Goal: Information Seeking & Learning: Learn about a topic

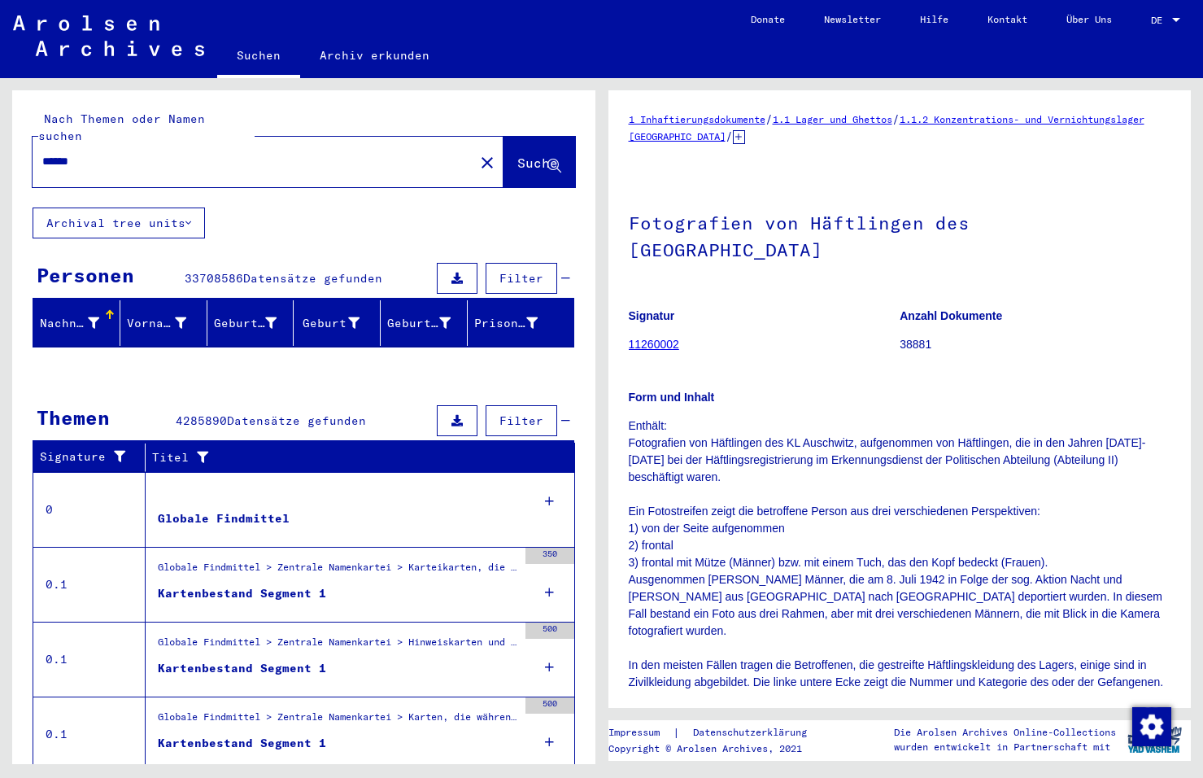
scroll to position [325, 0]
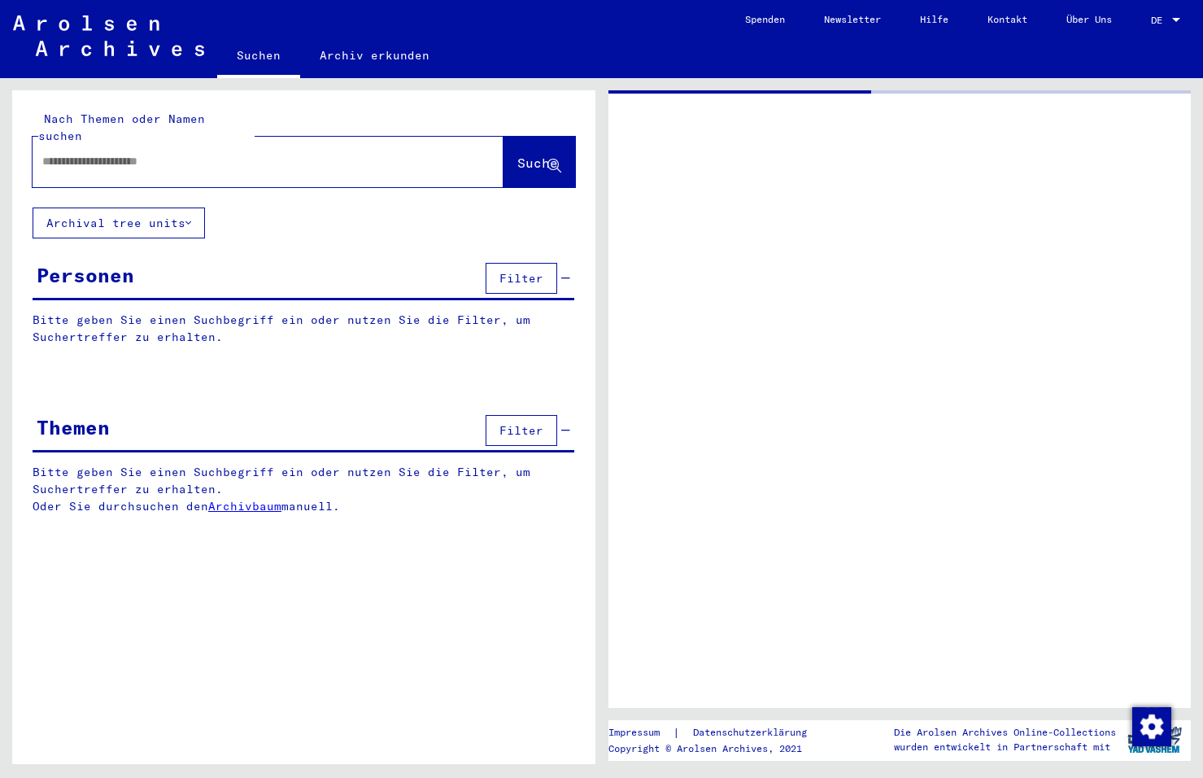
type input "******"
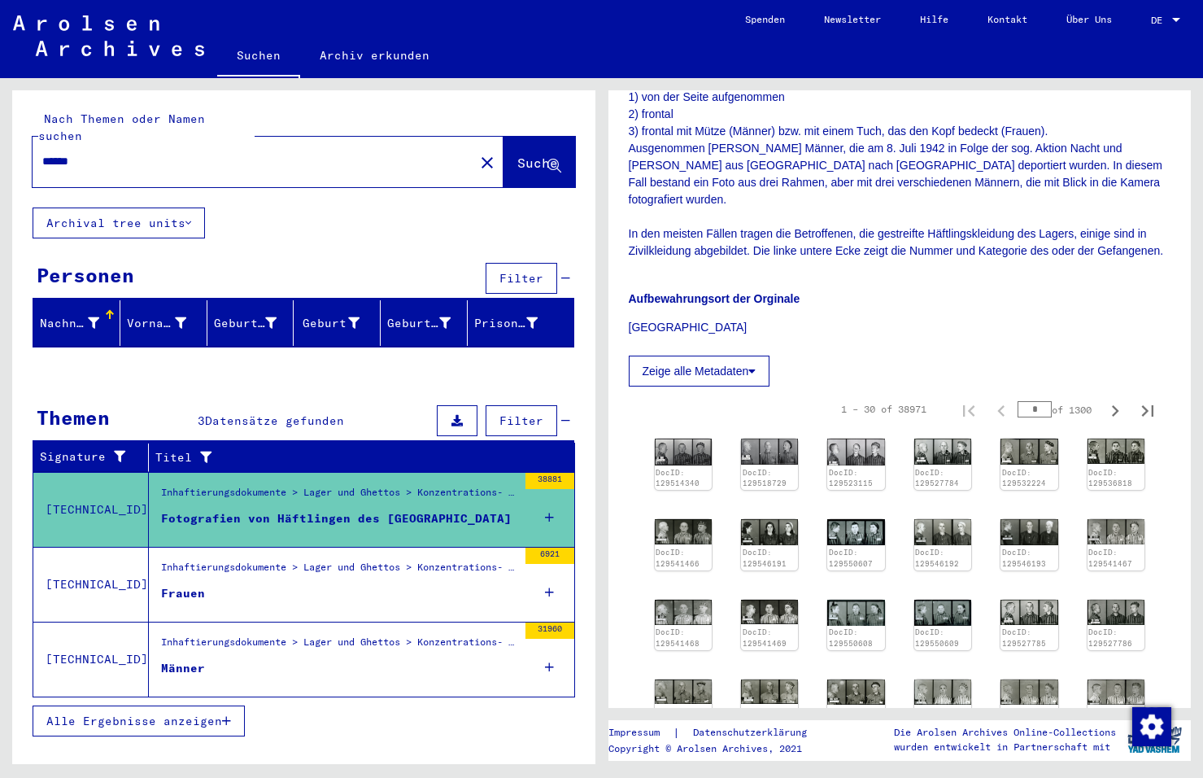
scroll to position [569, 0]
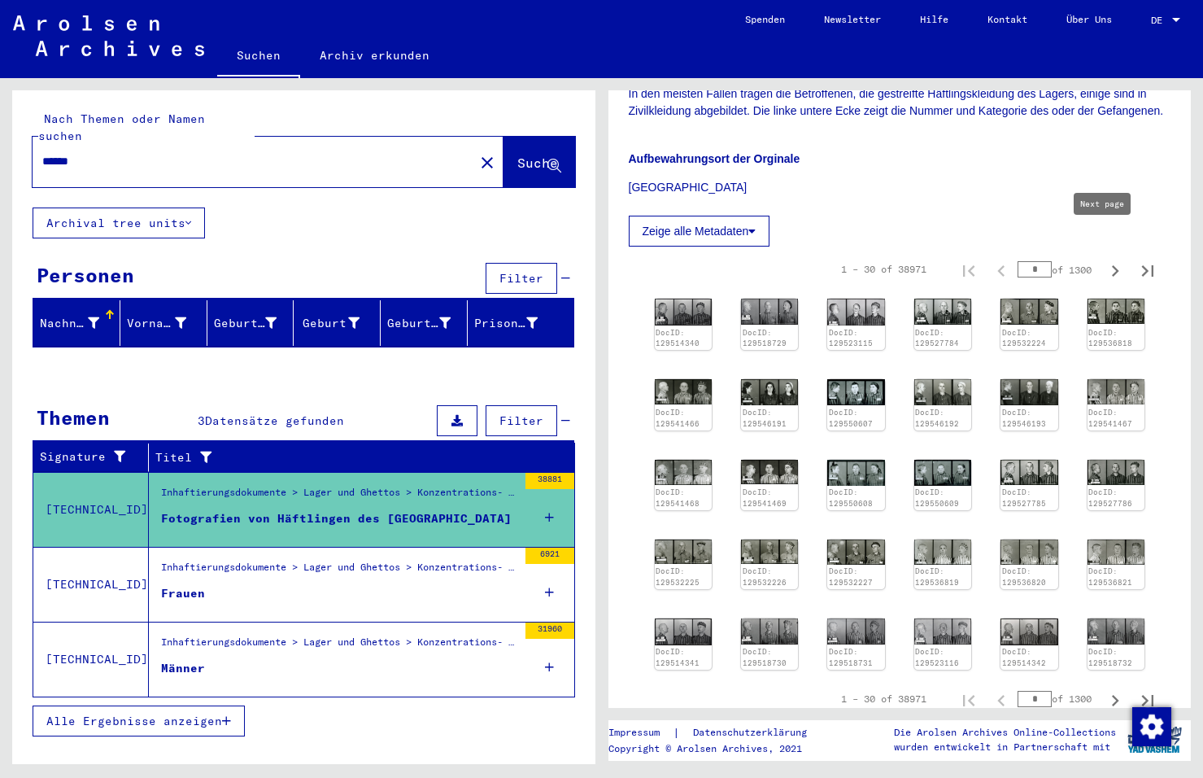
click at [1112, 265] on icon "Next page" at bounding box center [1115, 270] width 7 height 11
type input "*"
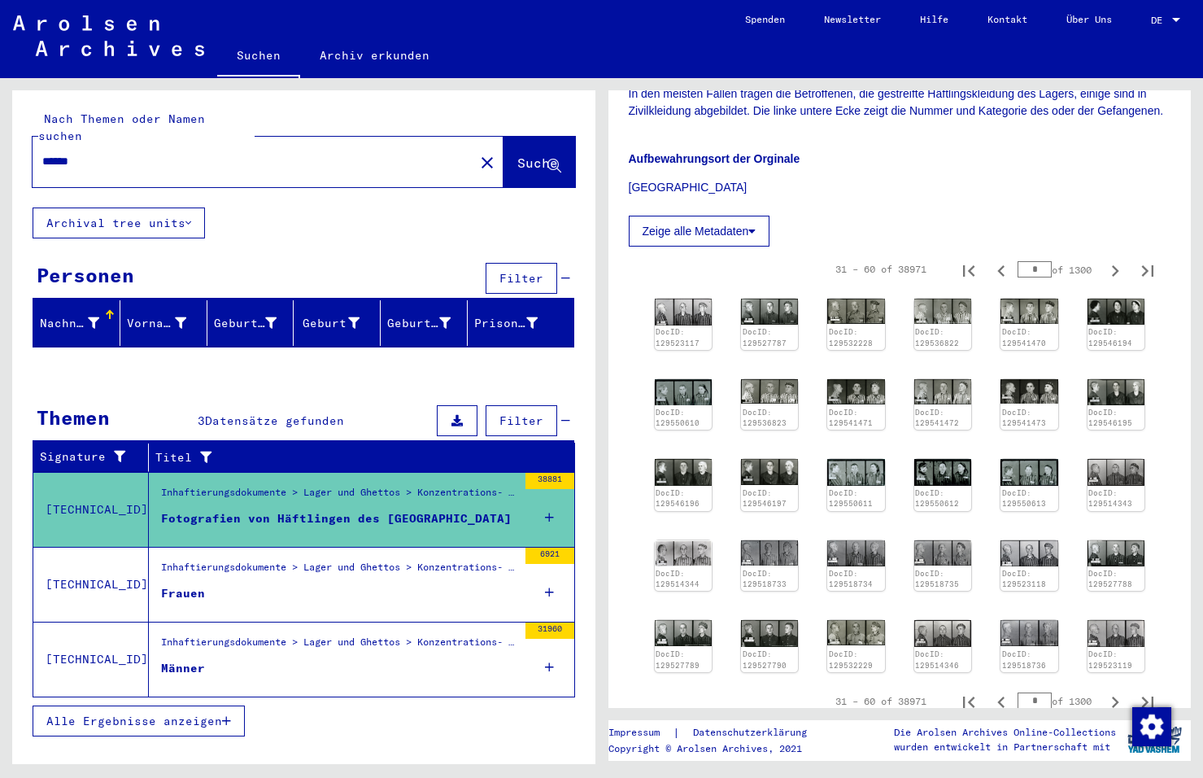
click at [1112, 265] on icon "Next page" at bounding box center [1115, 270] width 7 height 11
type input "*"
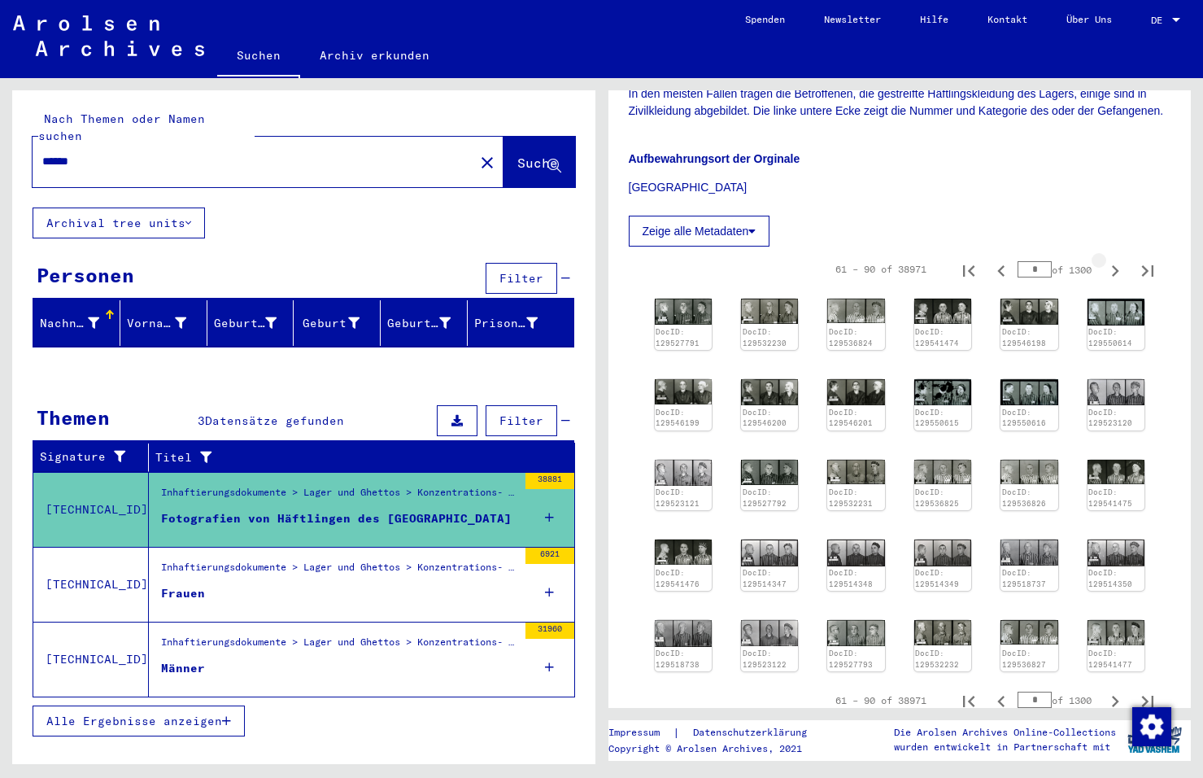
click at [1112, 265] on icon "Next page" at bounding box center [1115, 270] width 7 height 11
type input "*"
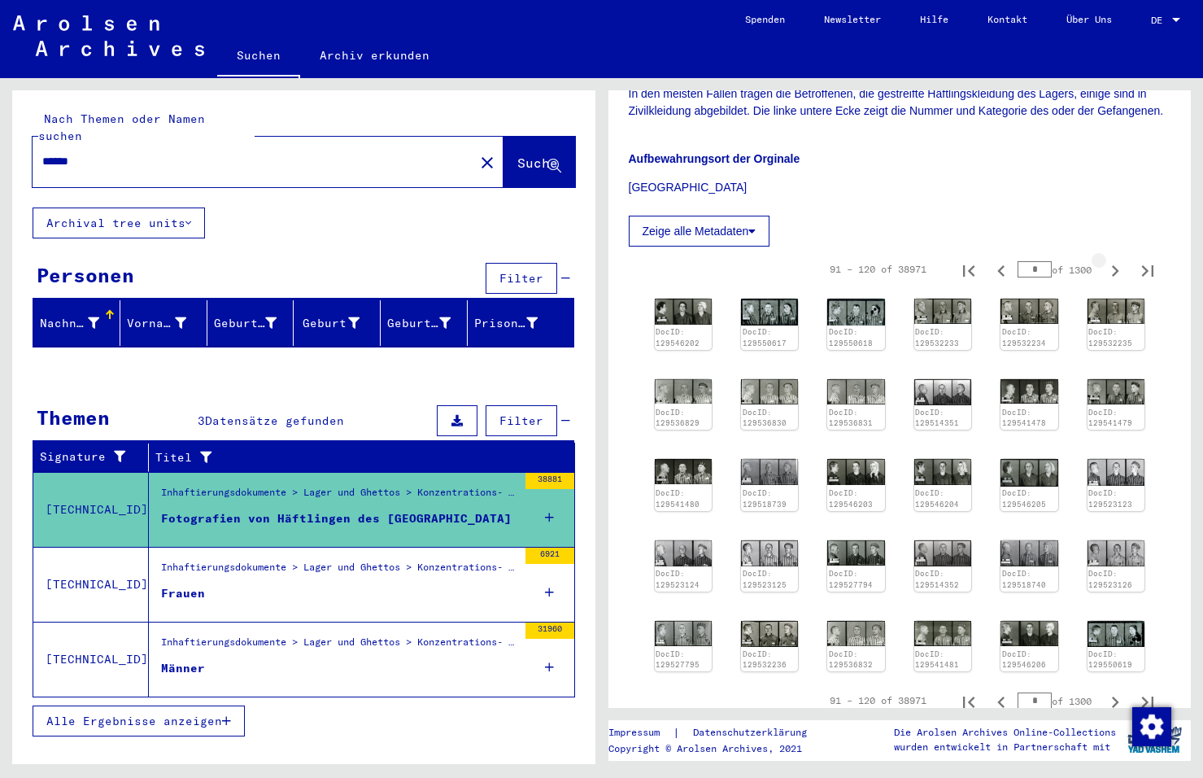
click at [1112, 265] on icon "Next page" at bounding box center [1115, 270] width 7 height 11
type input "*"
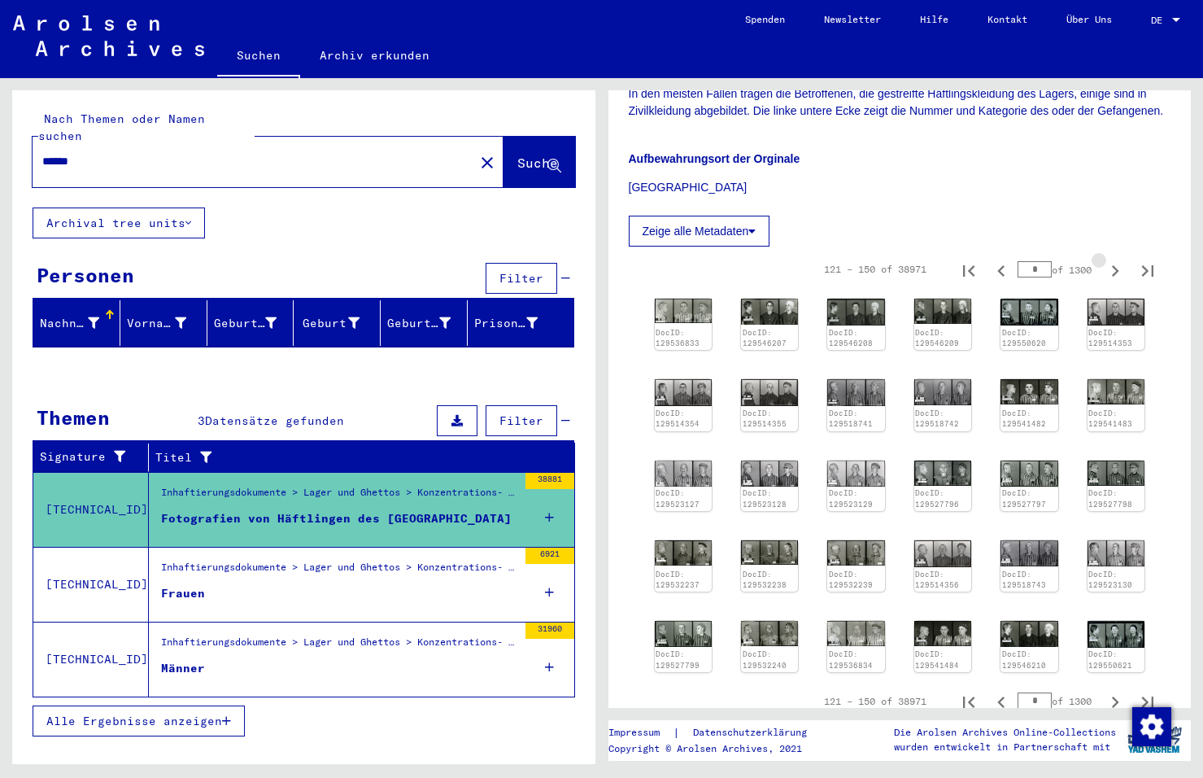
click at [1112, 265] on icon "Next page" at bounding box center [1115, 270] width 7 height 11
type input "*"
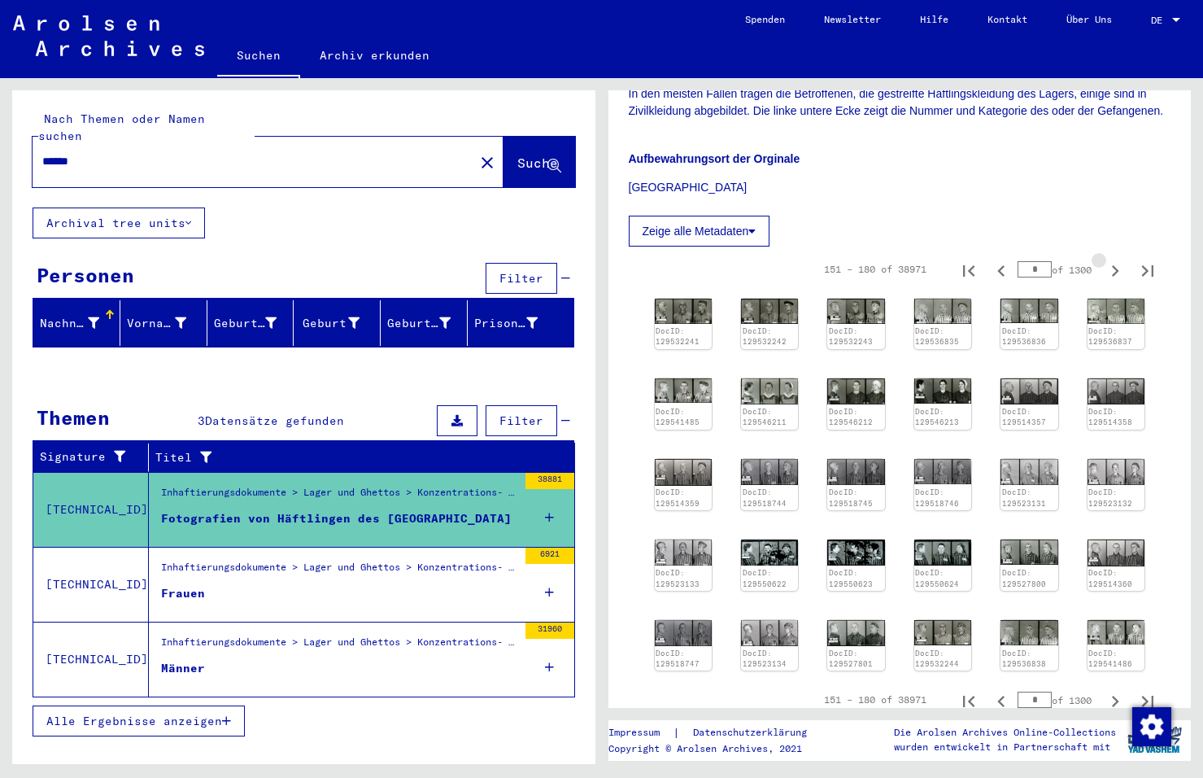
click at [1112, 265] on icon "Next page" at bounding box center [1115, 270] width 7 height 11
type input "*"
click at [1112, 265] on icon "Next page" at bounding box center [1115, 270] width 7 height 11
type input "*"
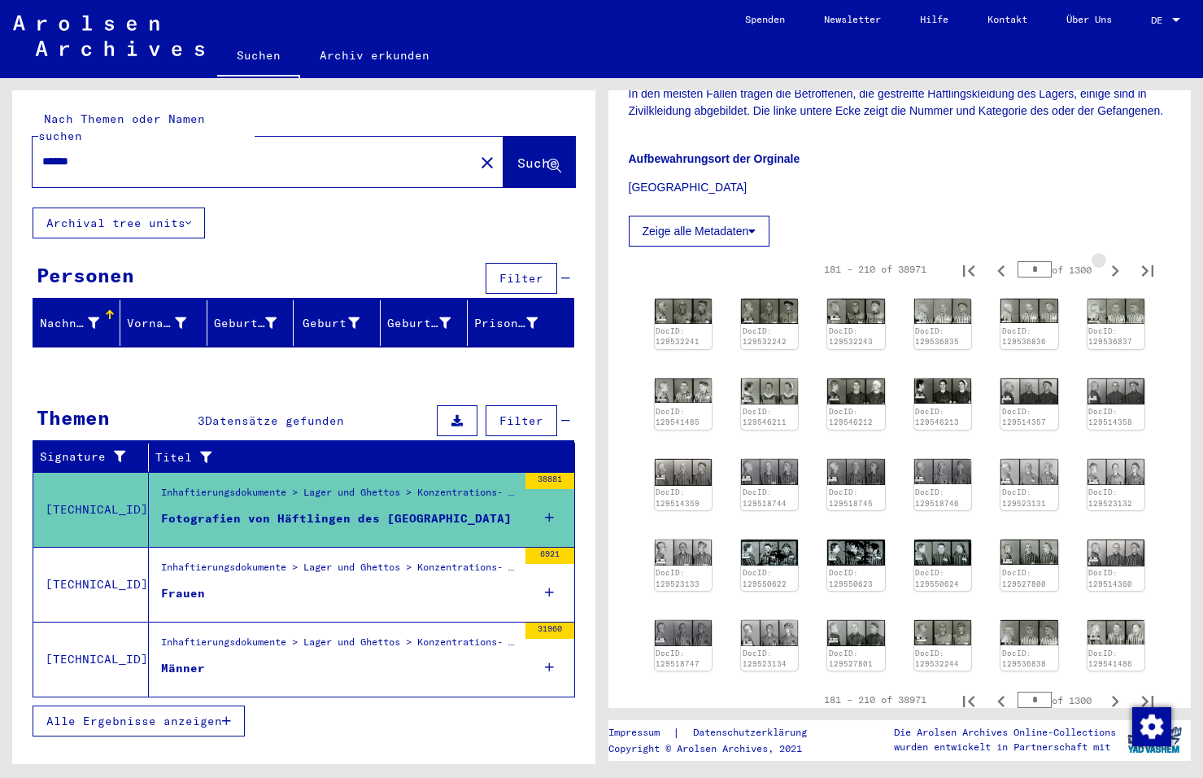
type input "*"
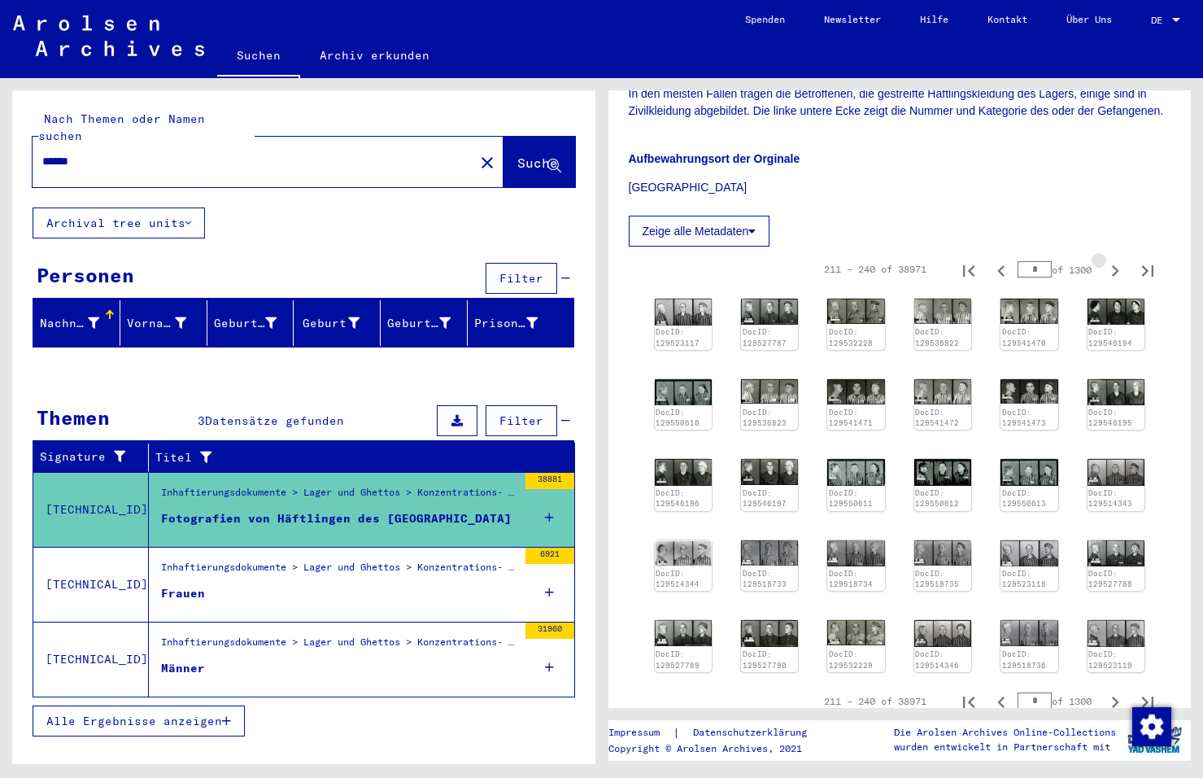
click at [1112, 265] on icon "Next page" at bounding box center [1115, 270] width 7 height 11
type input "*"
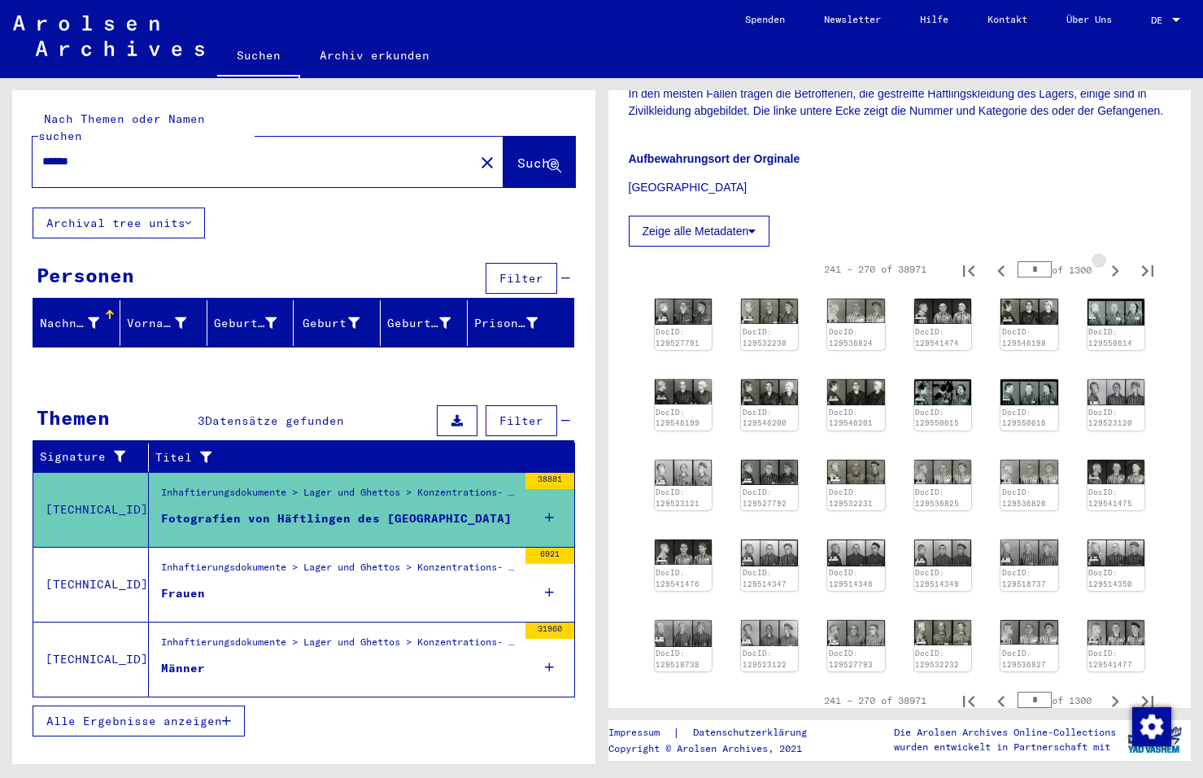
click at [1112, 265] on icon "Next page" at bounding box center [1115, 270] width 7 height 11
type input "**"
click at [1112, 265] on icon "Next page" at bounding box center [1115, 270] width 7 height 11
type input "**"
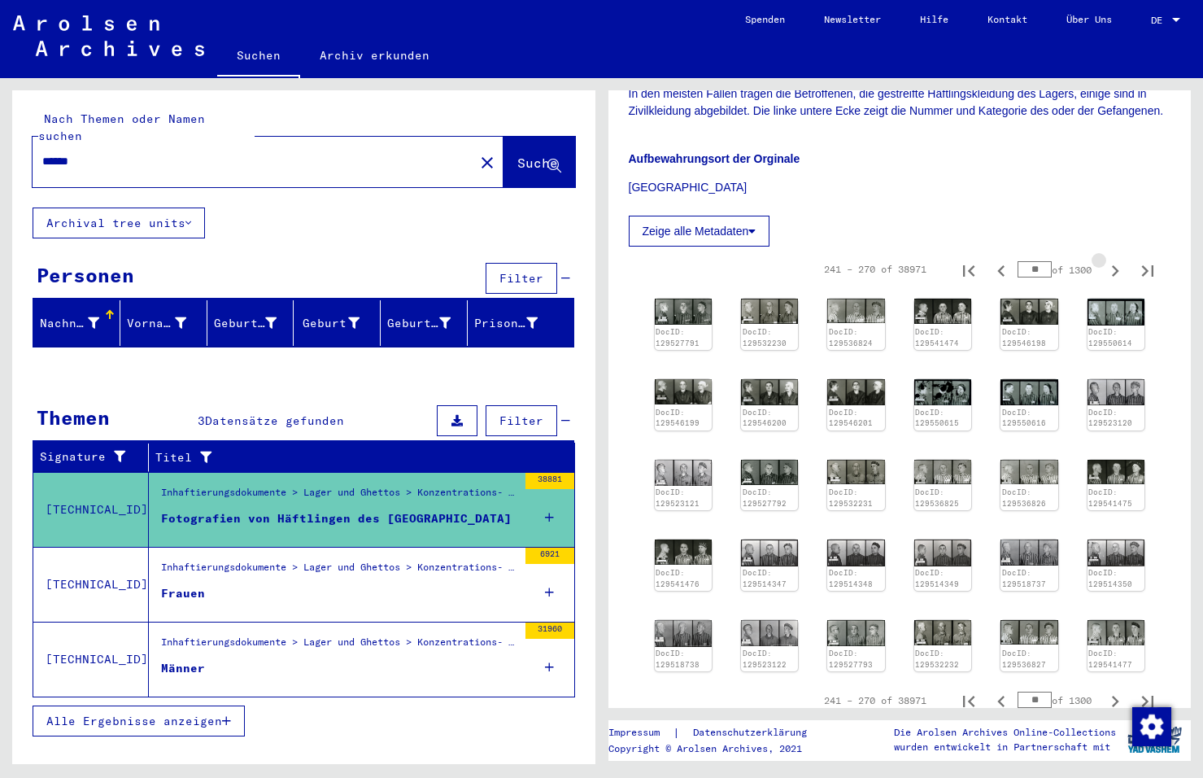
type input "**"
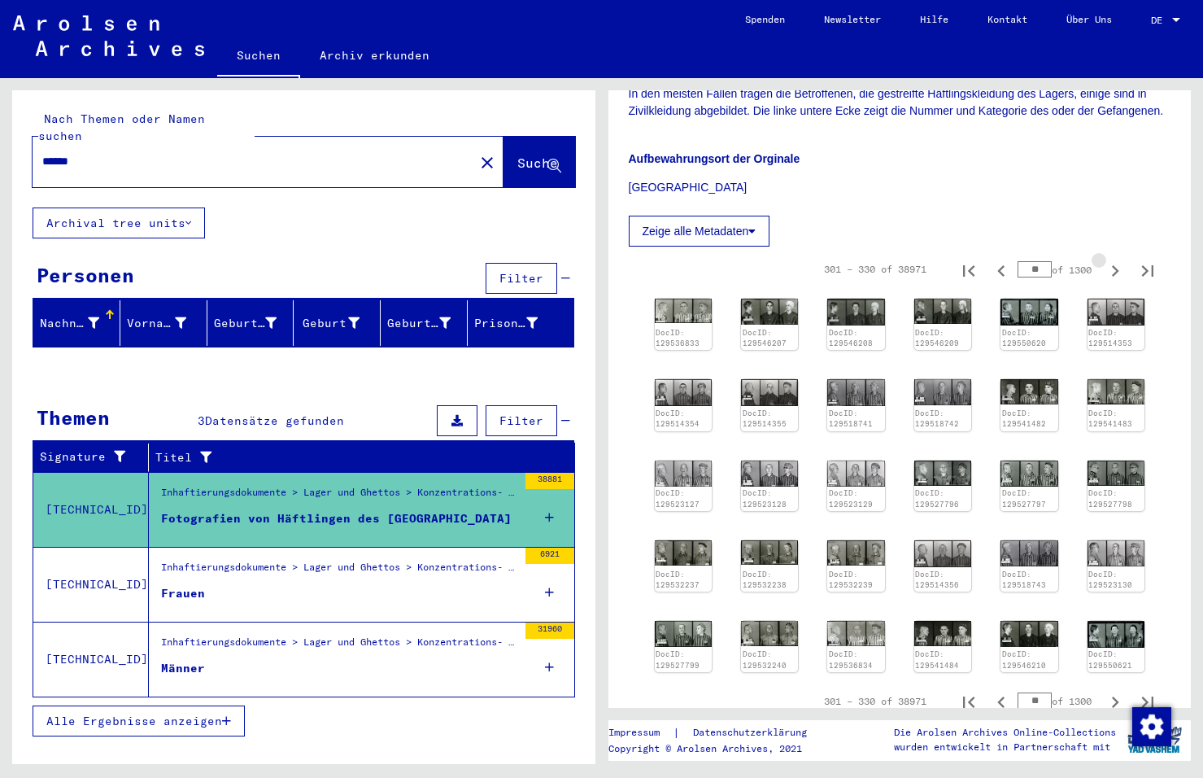
click at [1112, 265] on icon "Next page" at bounding box center [1115, 270] width 7 height 11
type input "**"
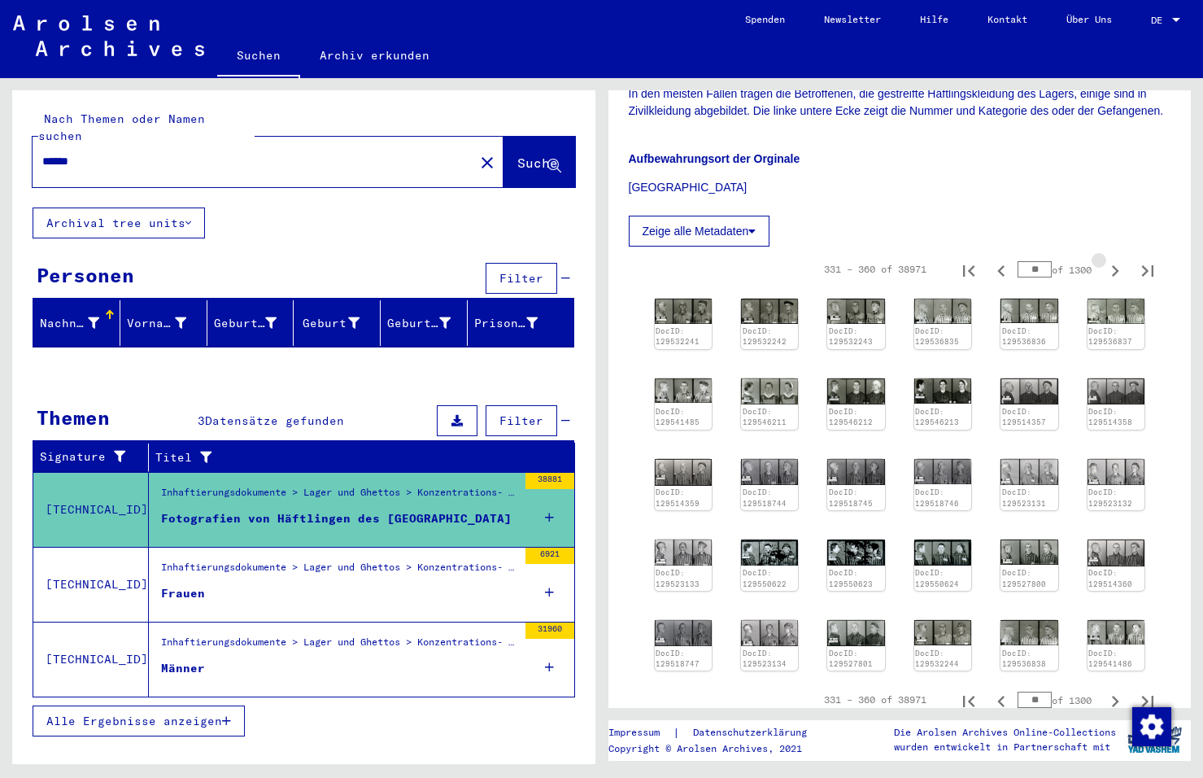
click at [1112, 265] on icon "Next page" at bounding box center [1115, 270] width 7 height 11
type input "**"
click at [1112, 265] on icon "Next page" at bounding box center [1115, 270] width 7 height 11
type input "**"
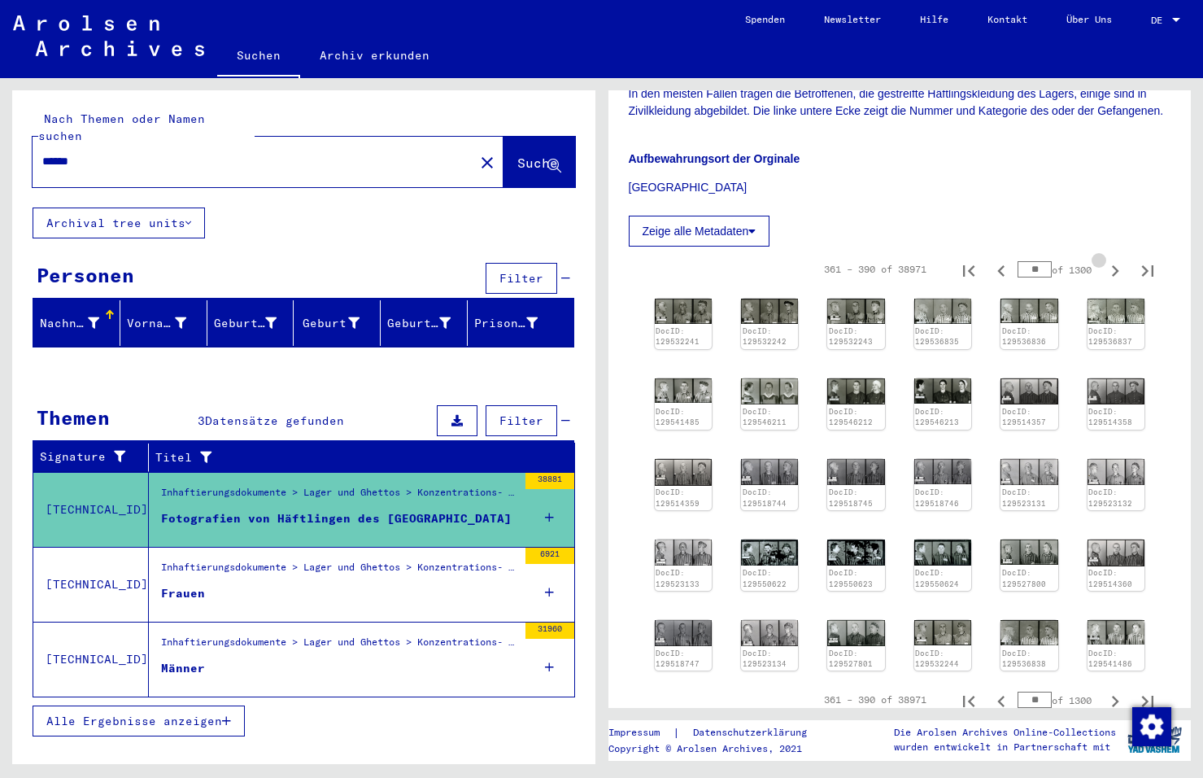
type input "**"
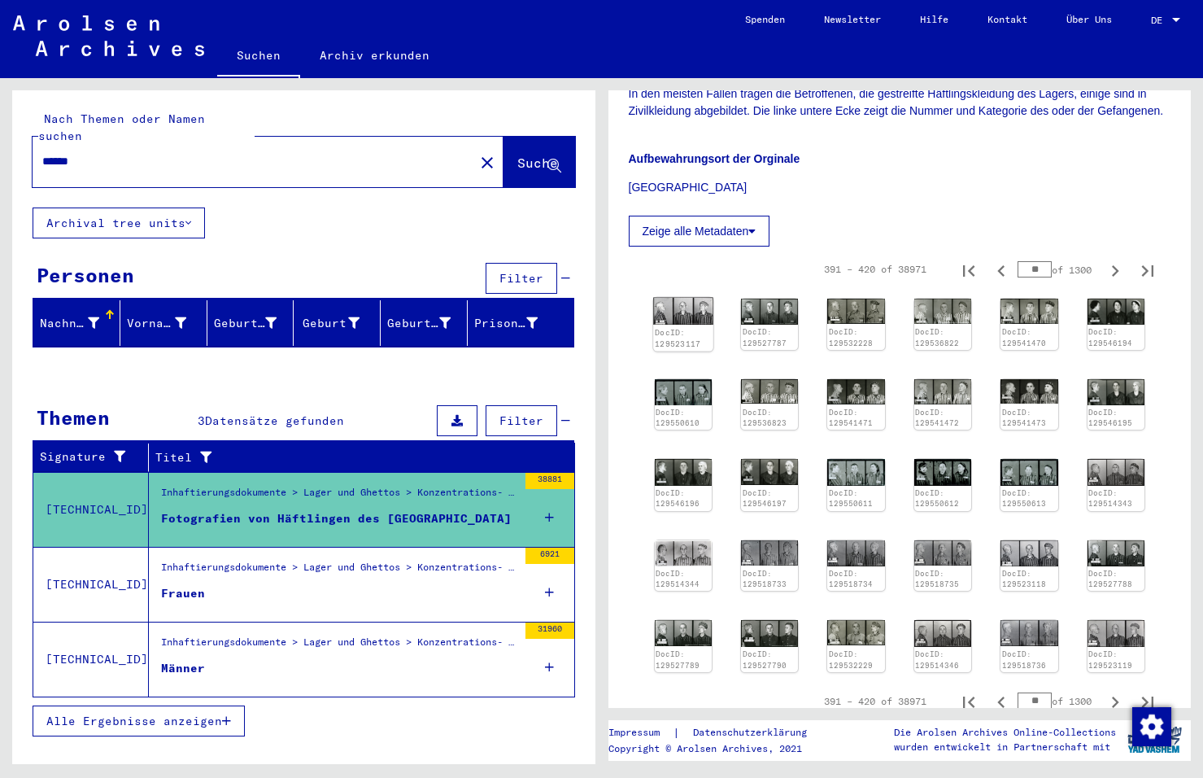
click at [683, 298] on img at bounding box center [683, 312] width 60 height 28
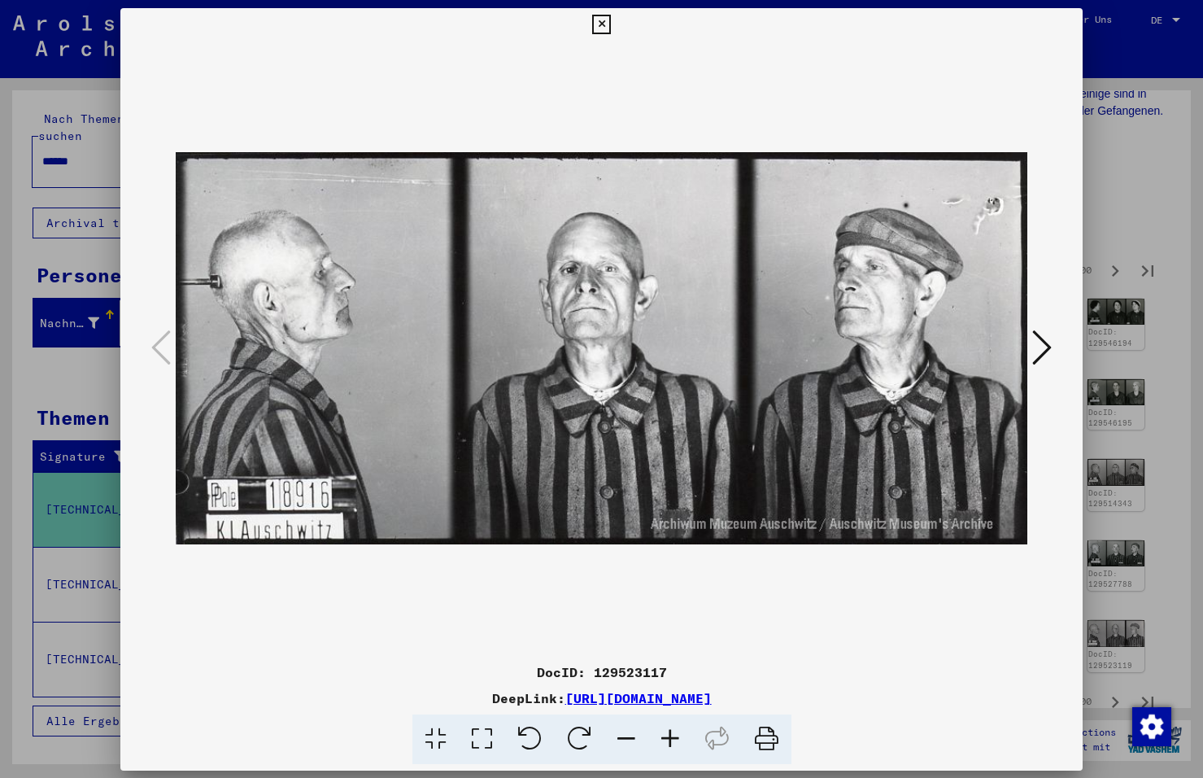
click at [683, 281] on img at bounding box center [602, 348] width 852 height 615
click at [1036, 341] on icon at bounding box center [1042, 346] width 20 height 39
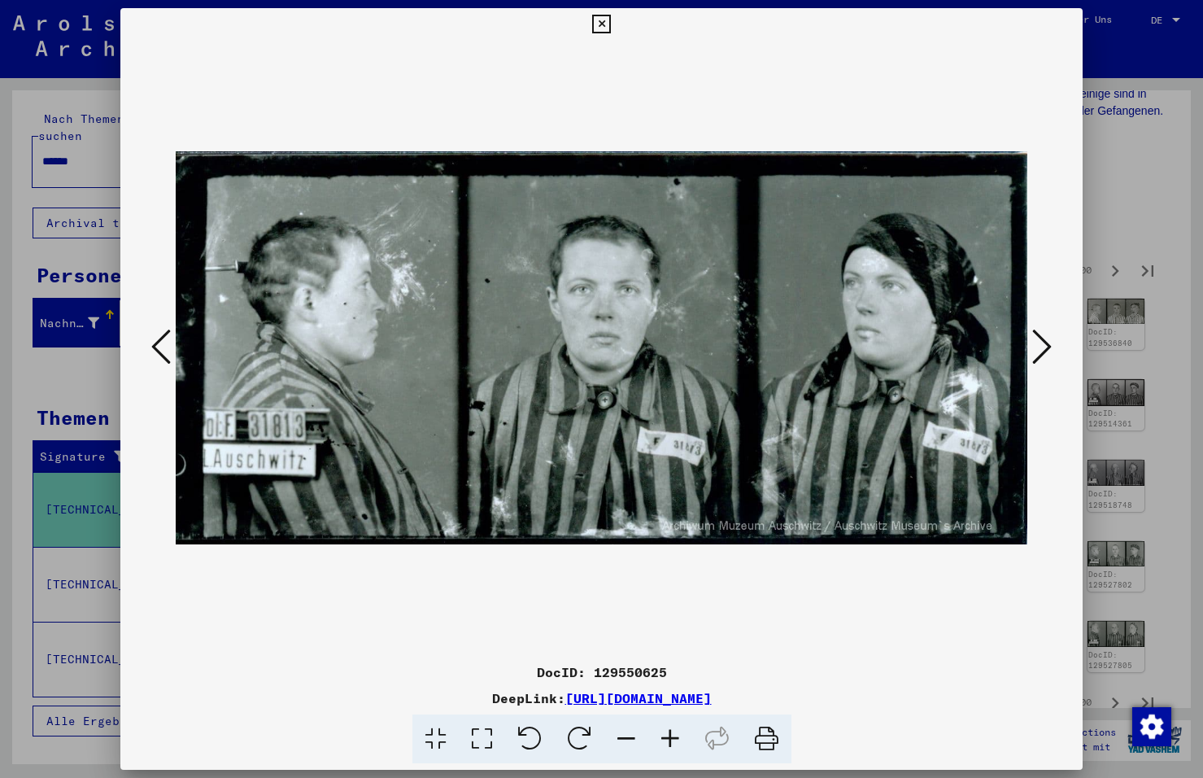
click at [1038, 341] on icon at bounding box center [1042, 346] width 20 height 39
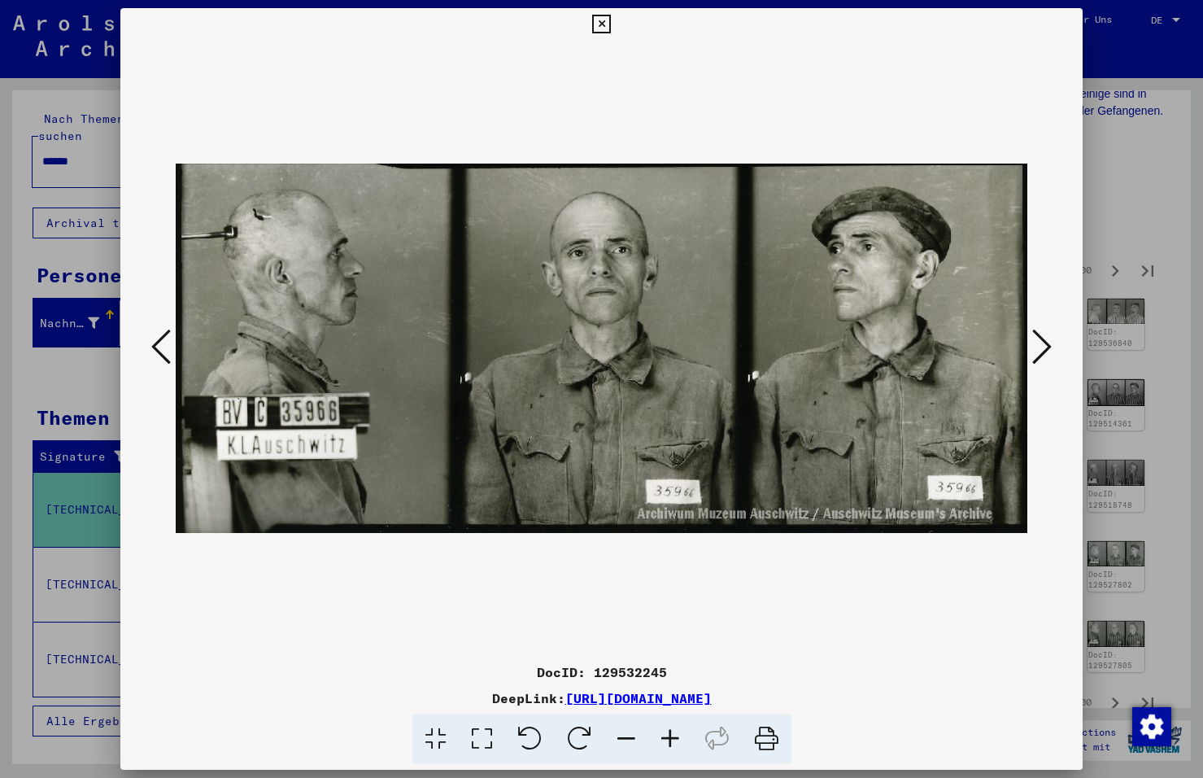
click at [1038, 341] on icon at bounding box center [1042, 346] width 20 height 39
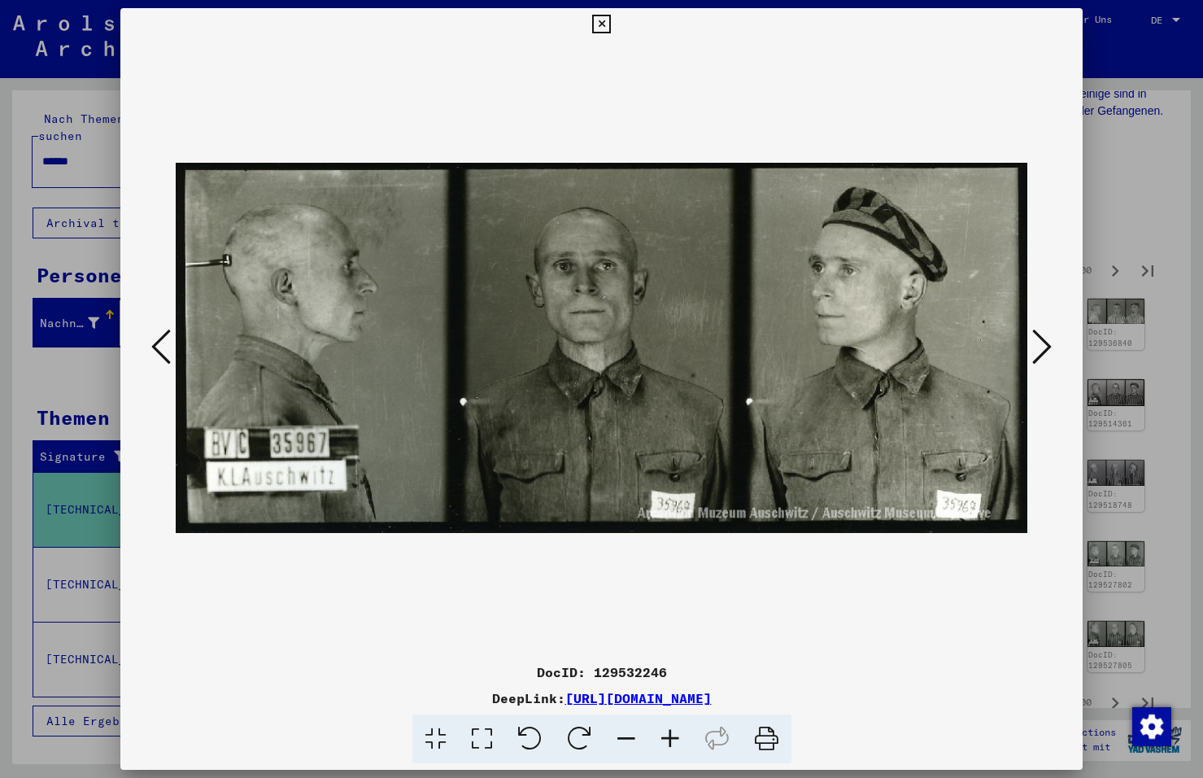
click at [1038, 341] on icon at bounding box center [1042, 346] width 20 height 39
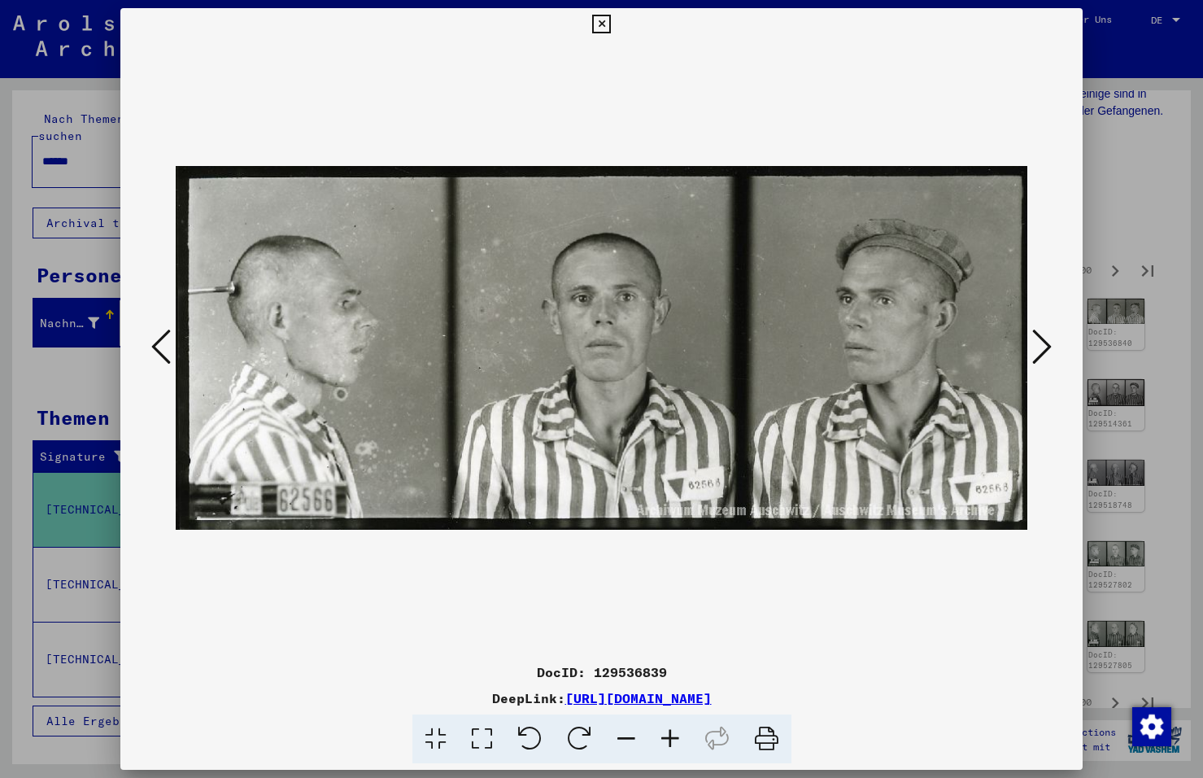
click at [1038, 341] on icon at bounding box center [1042, 346] width 20 height 39
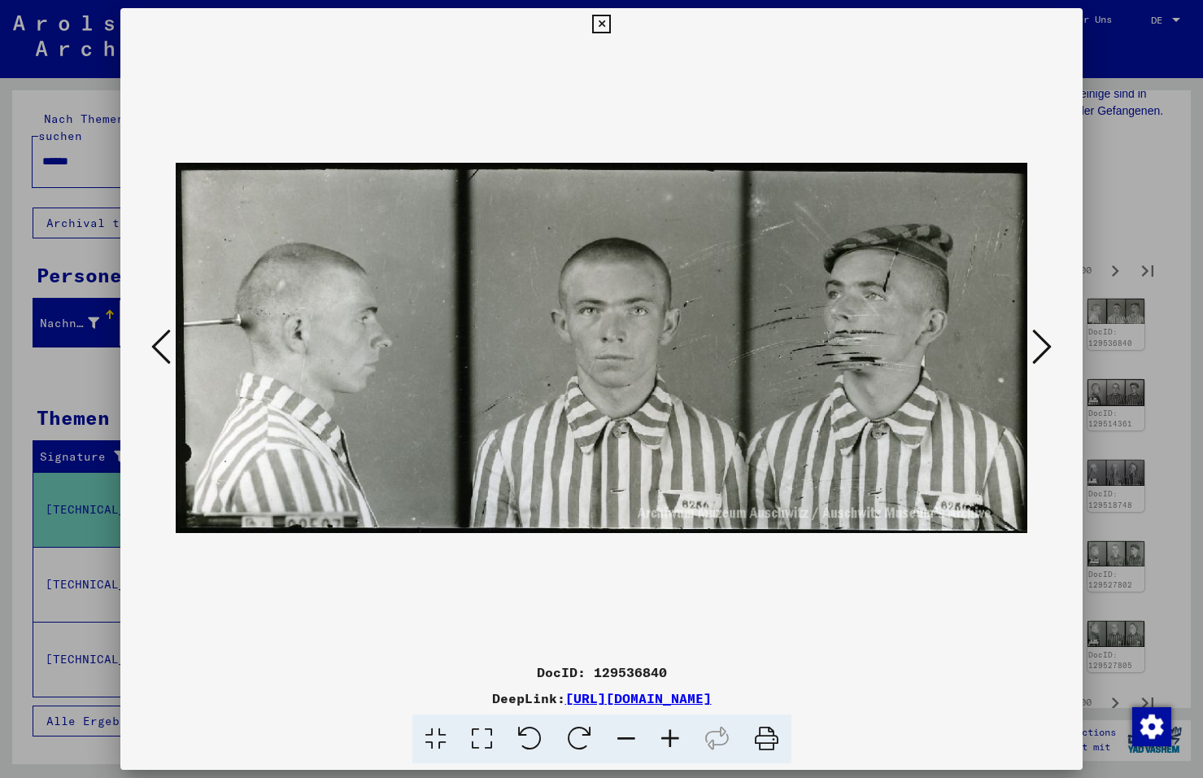
click at [1038, 341] on icon at bounding box center [1042, 346] width 20 height 39
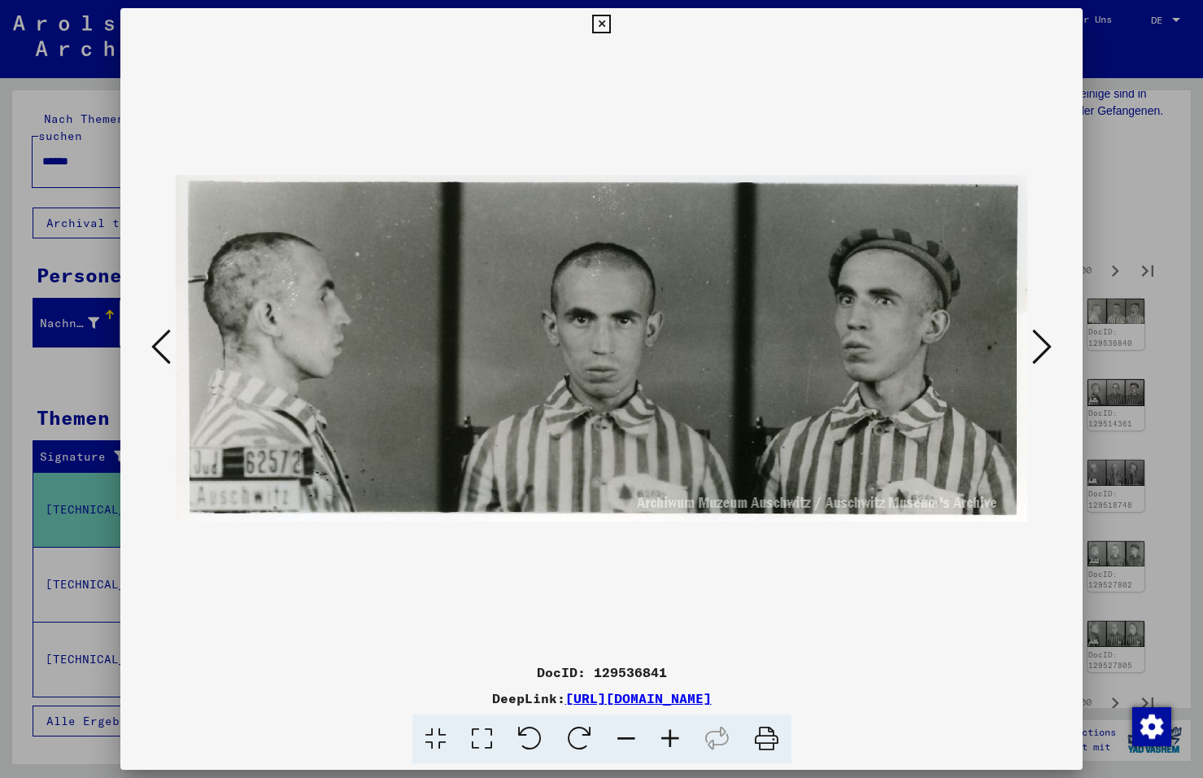
click at [1038, 341] on icon at bounding box center [1042, 346] width 20 height 39
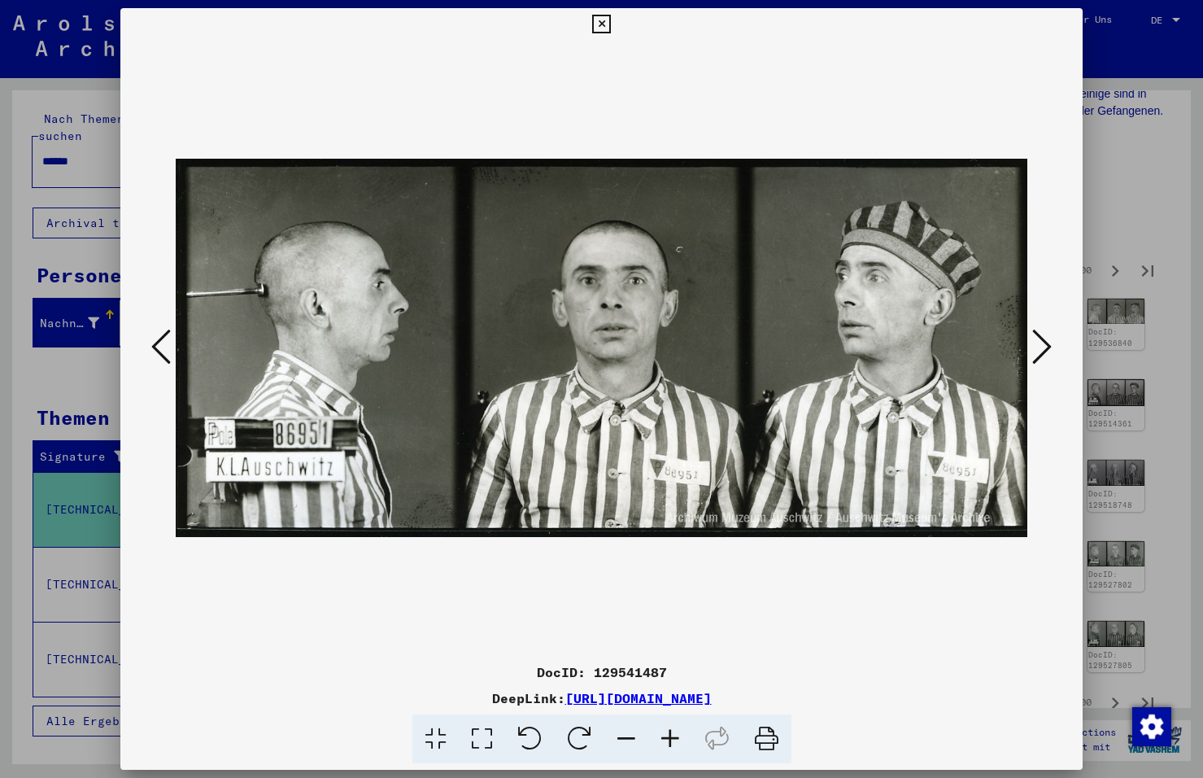
click at [1038, 341] on icon at bounding box center [1042, 346] width 20 height 39
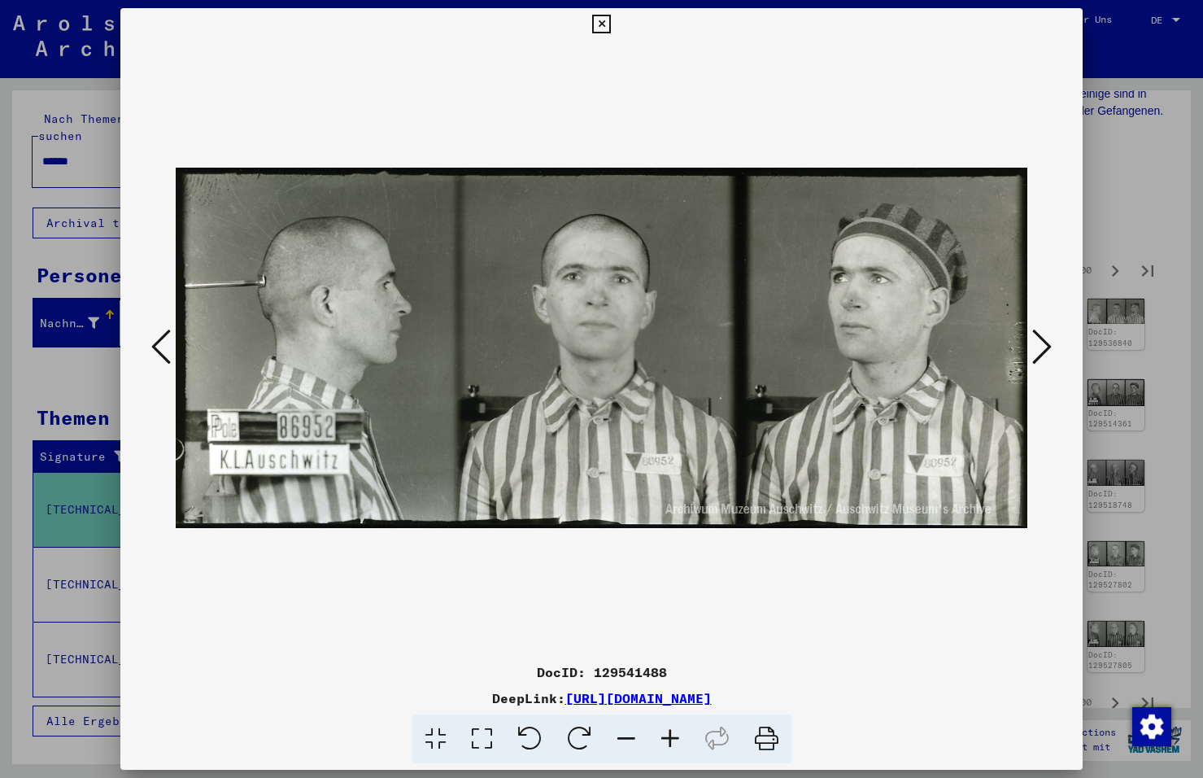
click at [1038, 341] on icon at bounding box center [1042, 346] width 20 height 39
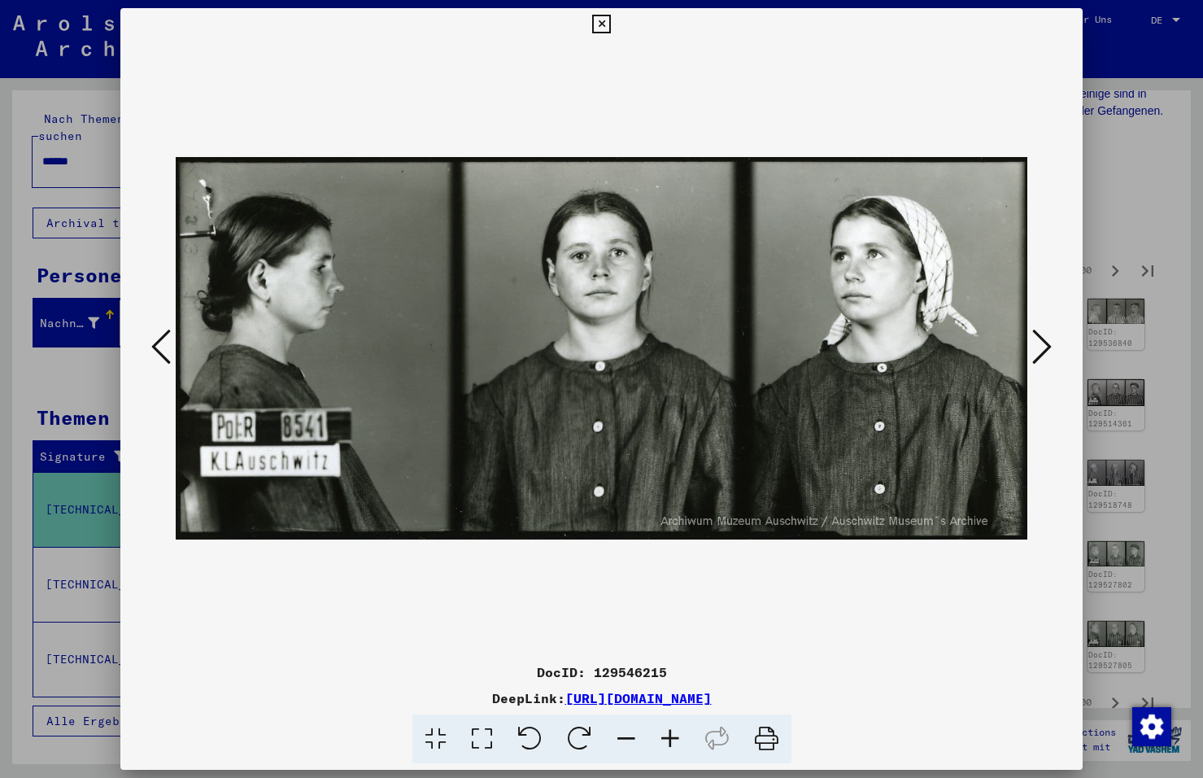
click at [1038, 341] on icon at bounding box center [1042, 346] width 20 height 39
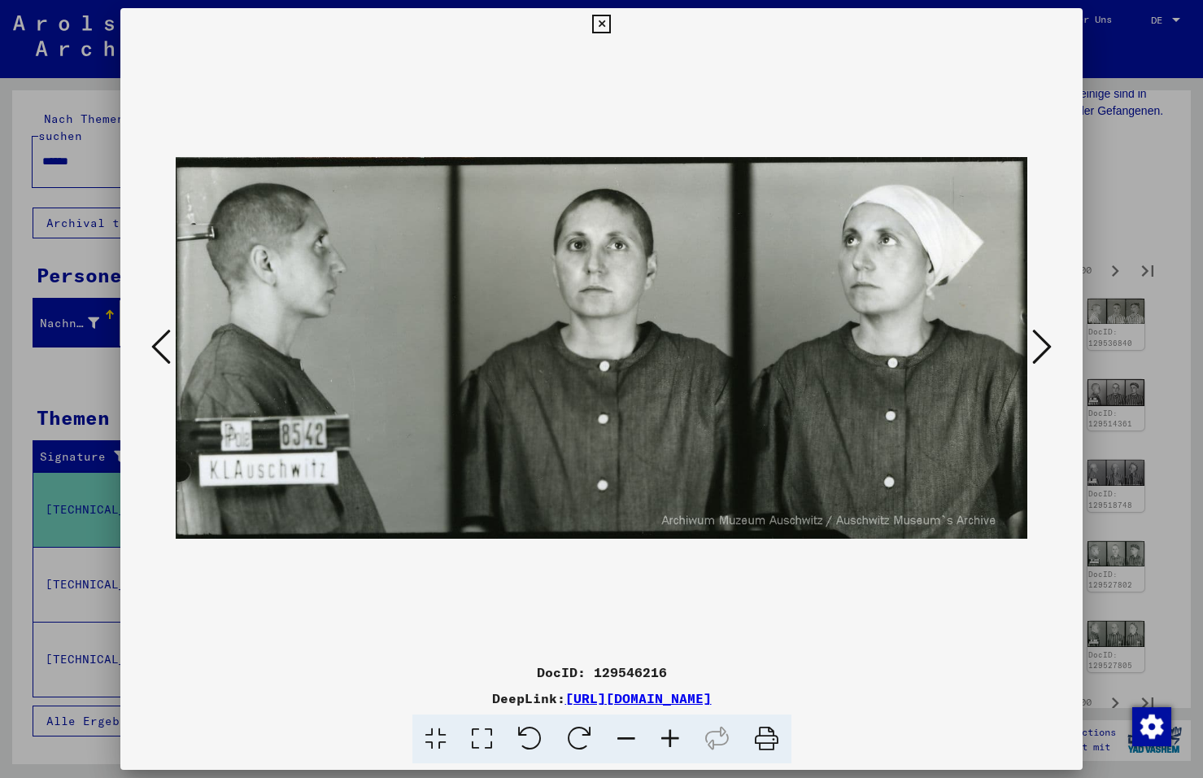
click at [155, 341] on icon at bounding box center [161, 346] width 20 height 39
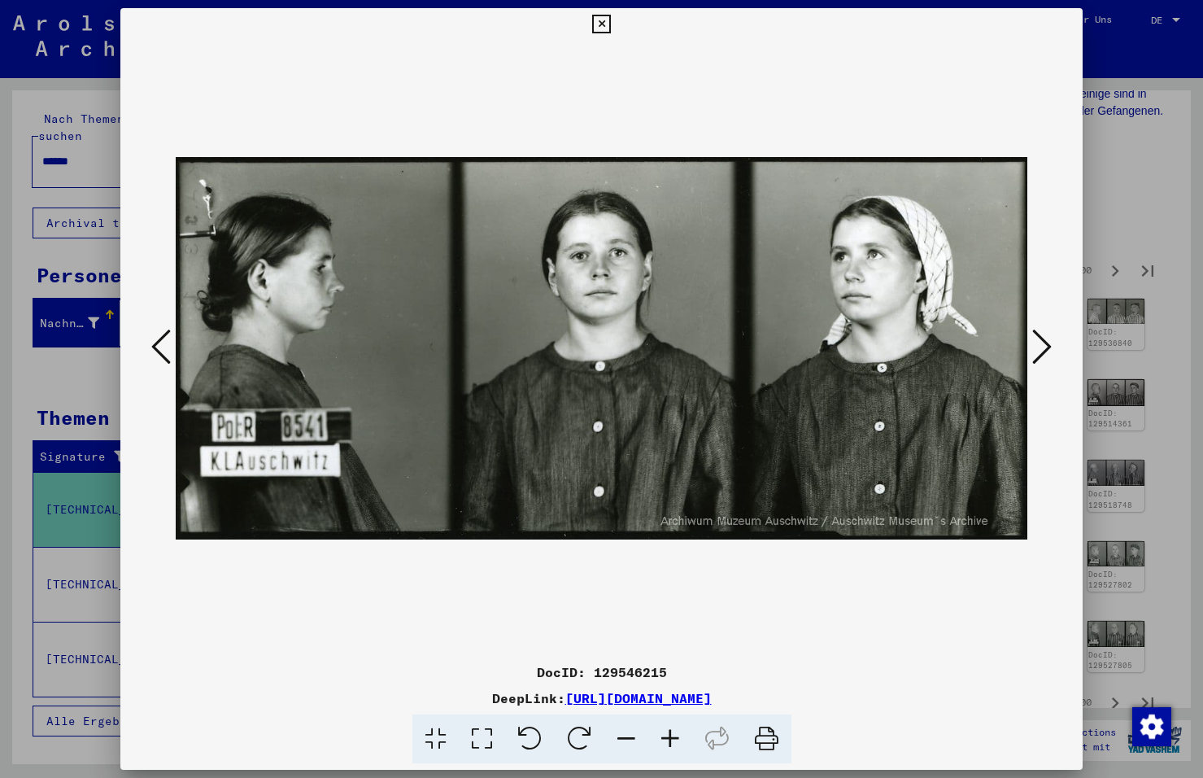
click at [1044, 350] on icon at bounding box center [1042, 346] width 20 height 39
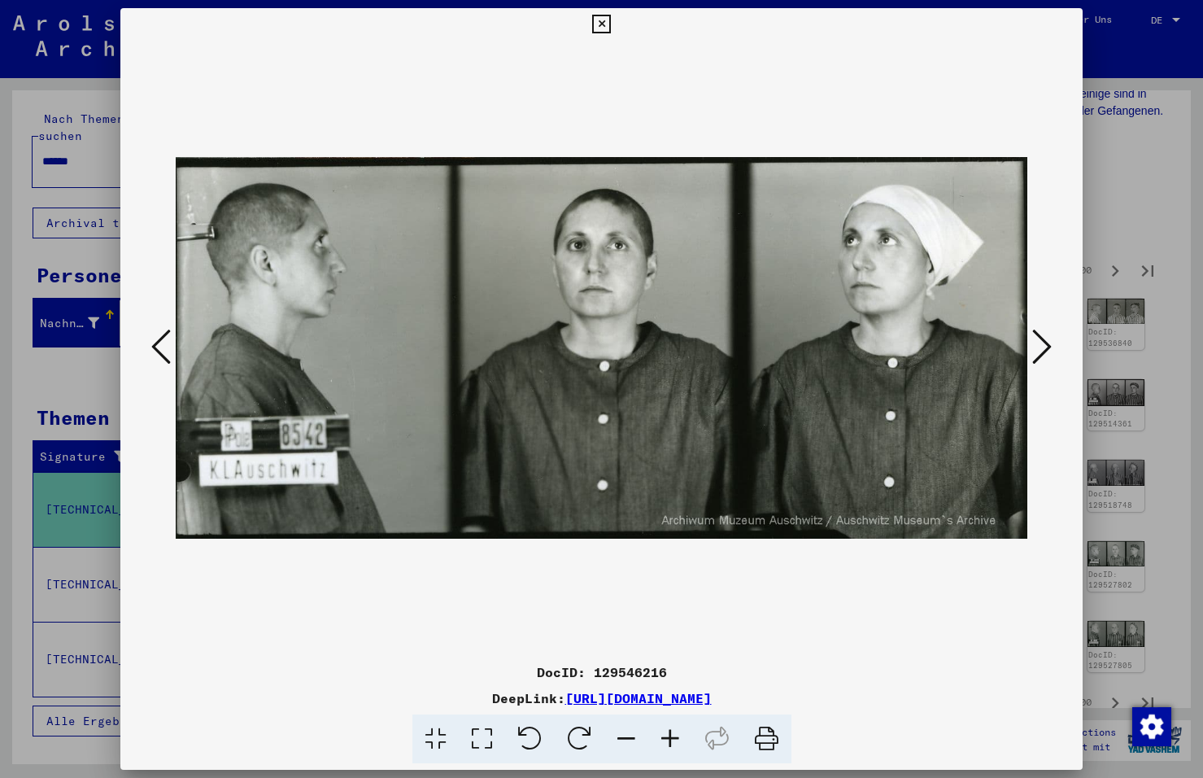
click at [1044, 350] on icon at bounding box center [1042, 346] width 20 height 39
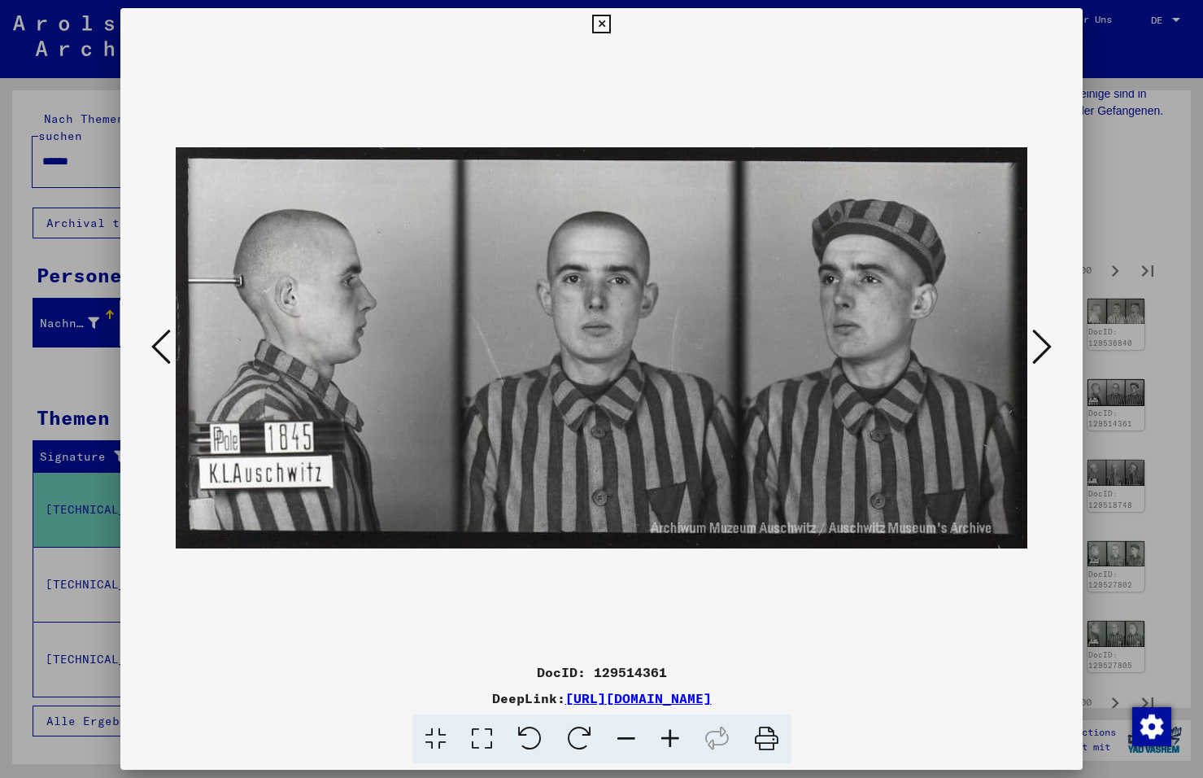
click at [1044, 350] on icon at bounding box center [1042, 346] width 20 height 39
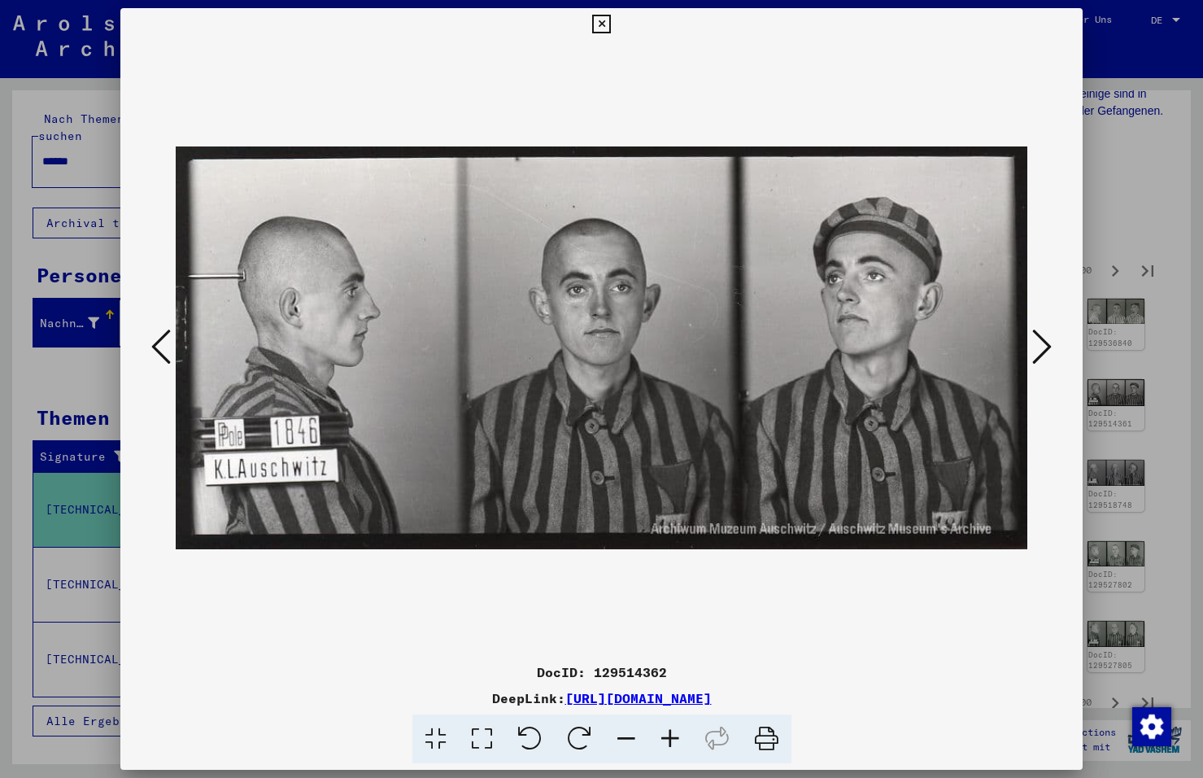
click at [1044, 350] on icon at bounding box center [1042, 346] width 20 height 39
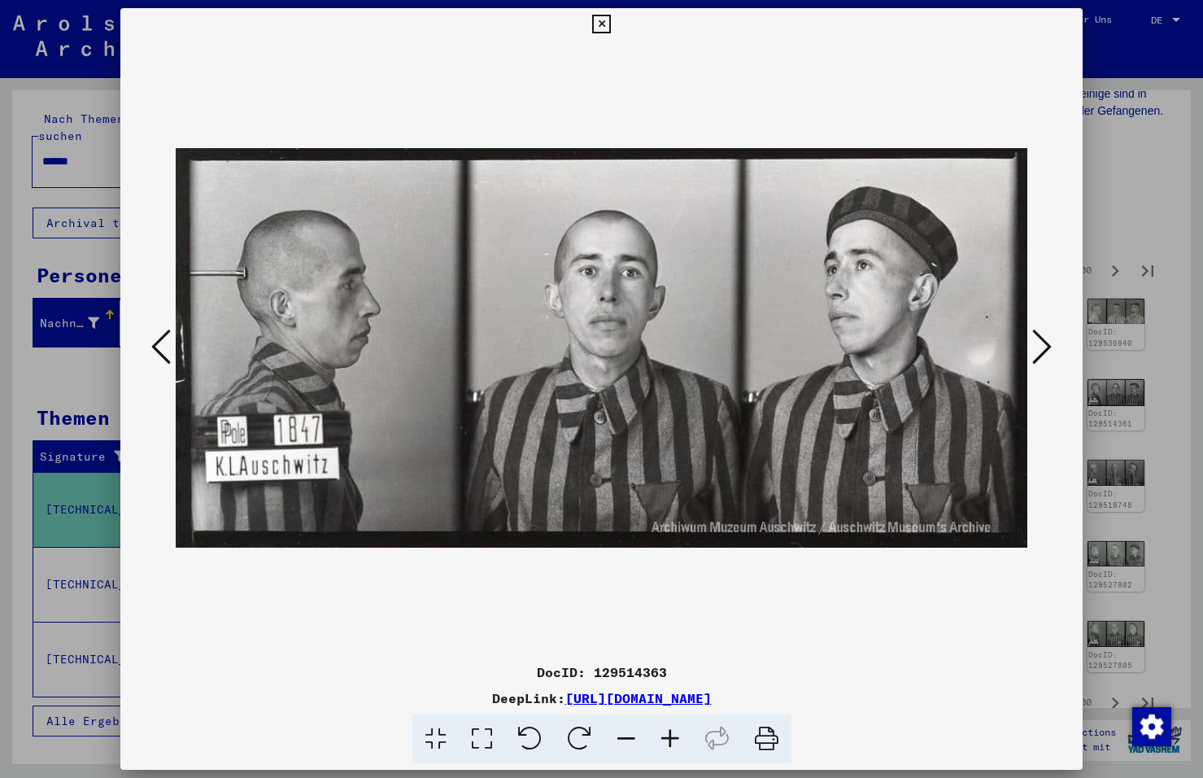
click at [1044, 350] on icon at bounding box center [1042, 346] width 20 height 39
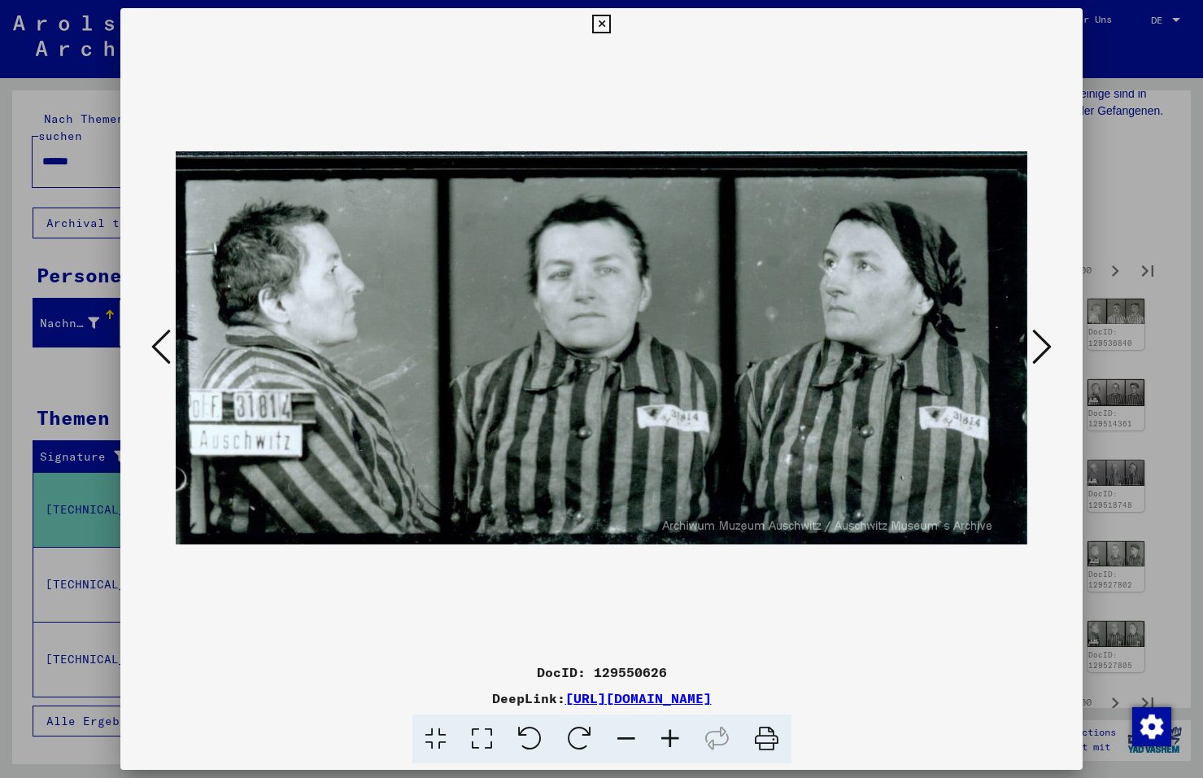
click at [1044, 350] on icon at bounding box center [1042, 346] width 20 height 39
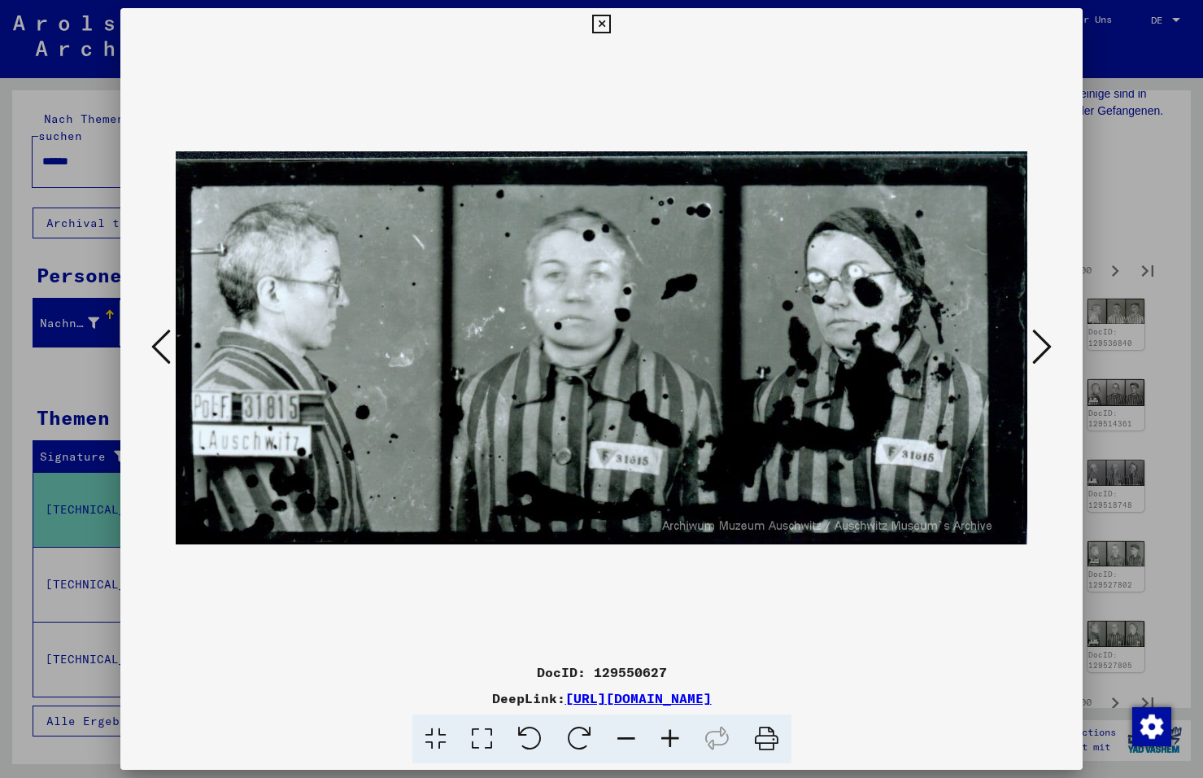
click at [1044, 350] on icon at bounding box center [1042, 346] width 20 height 39
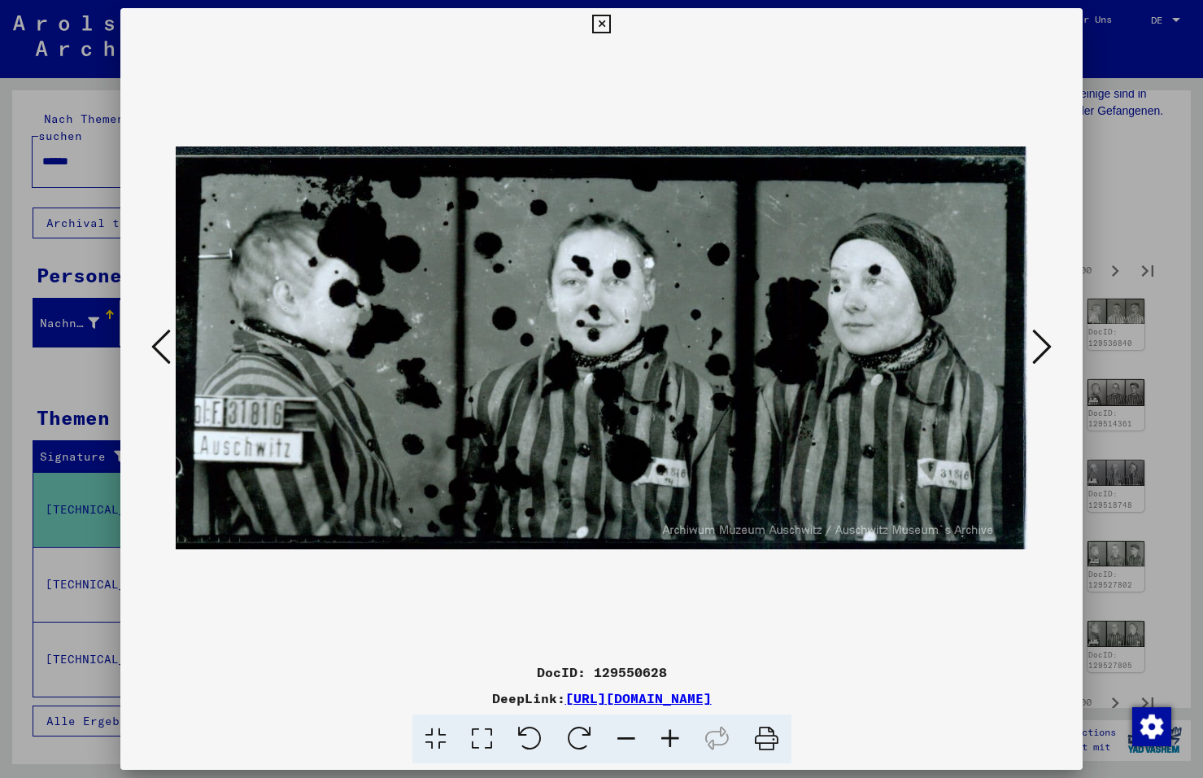
click at [1044, 350] on icon at bounding box center [1042, 346] width 20 height 39
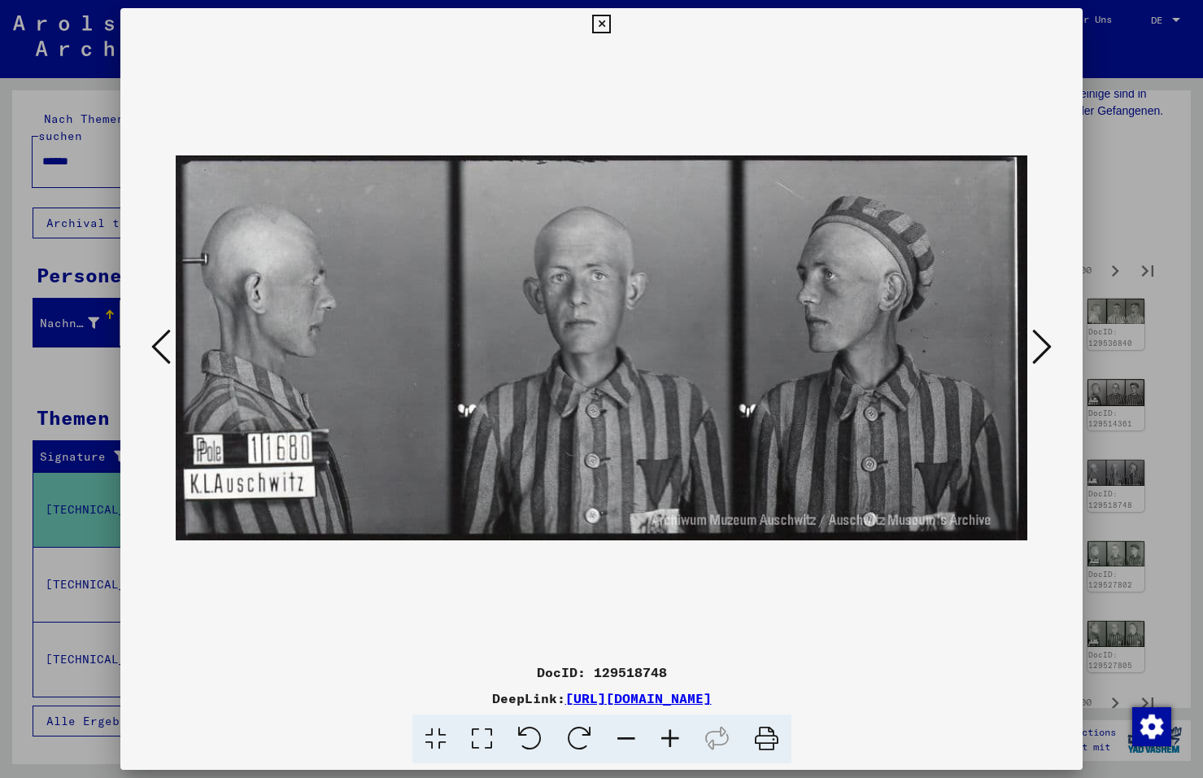
click at [1044, 350] on icon at bounding box center [1042, 346] width 20 height 39
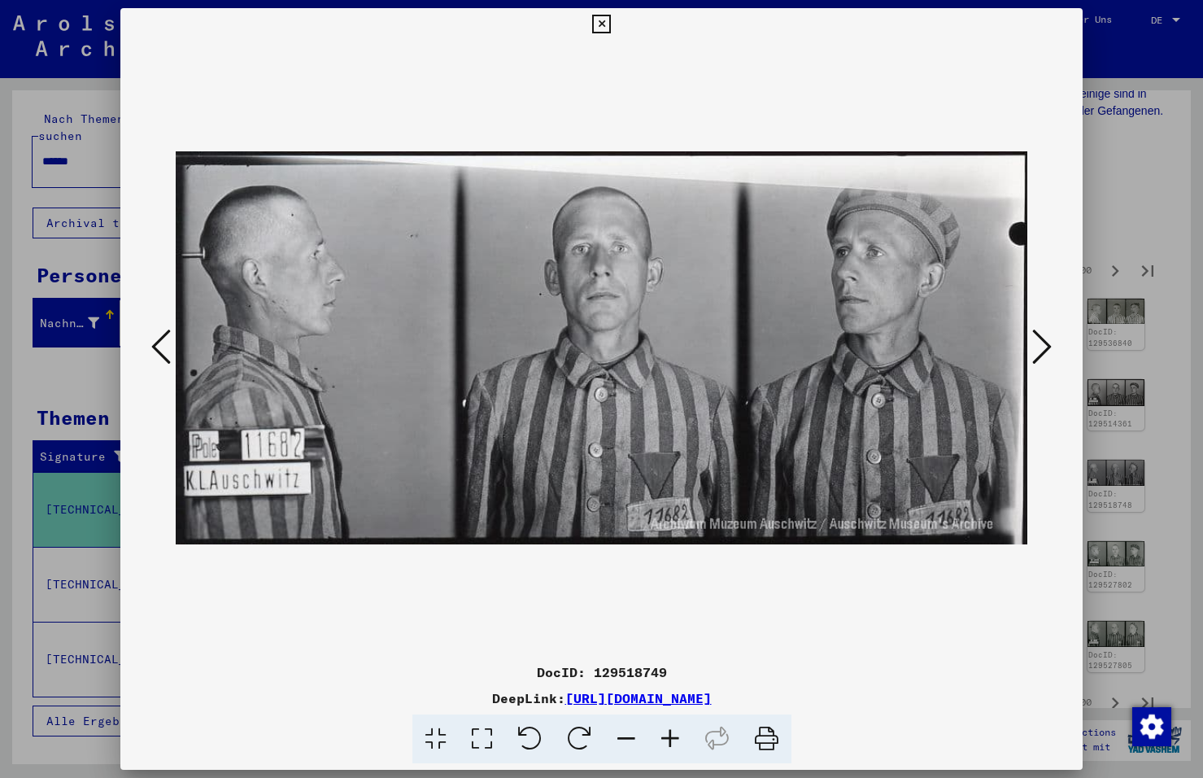
click at [1044, 350] on icon at bounding box center [1042, 346] width 20 height 39
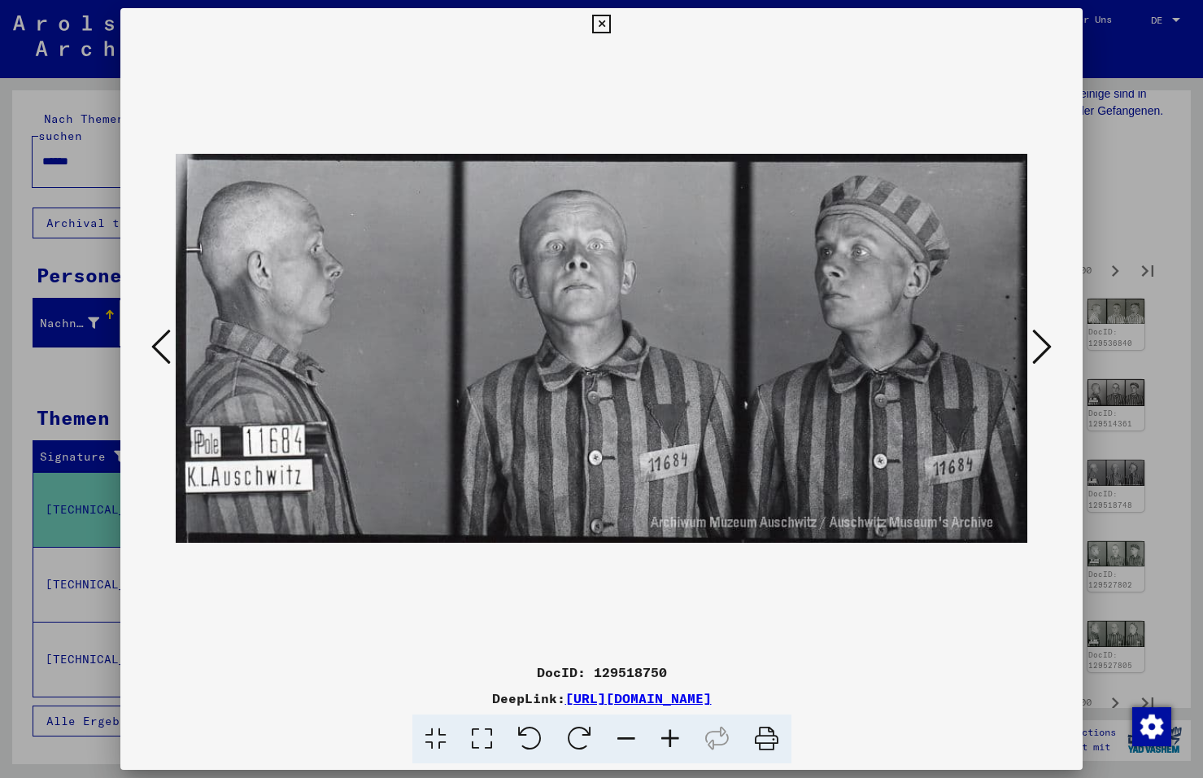
click at [1044, 350] on icon at bounding box center [1042, 346] width 20 height 39
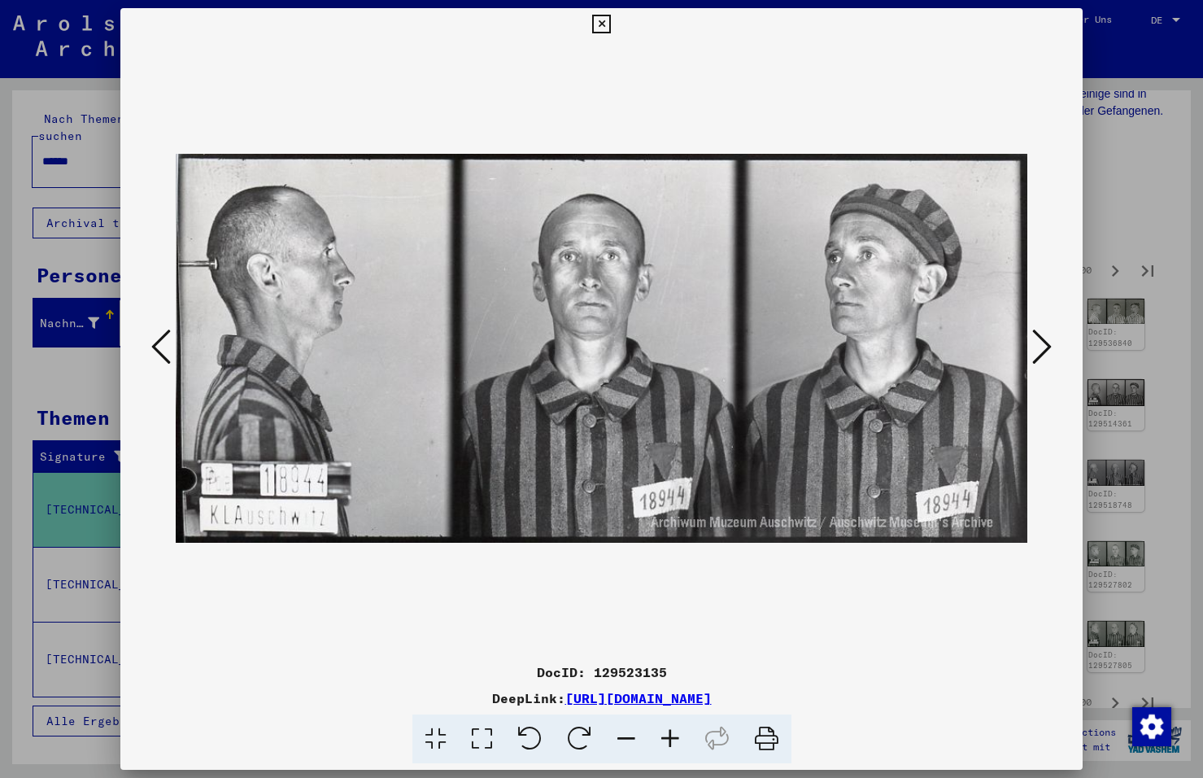
click at [1044, 350] on icon at bounding box center [1042, 346] width 20 height 39
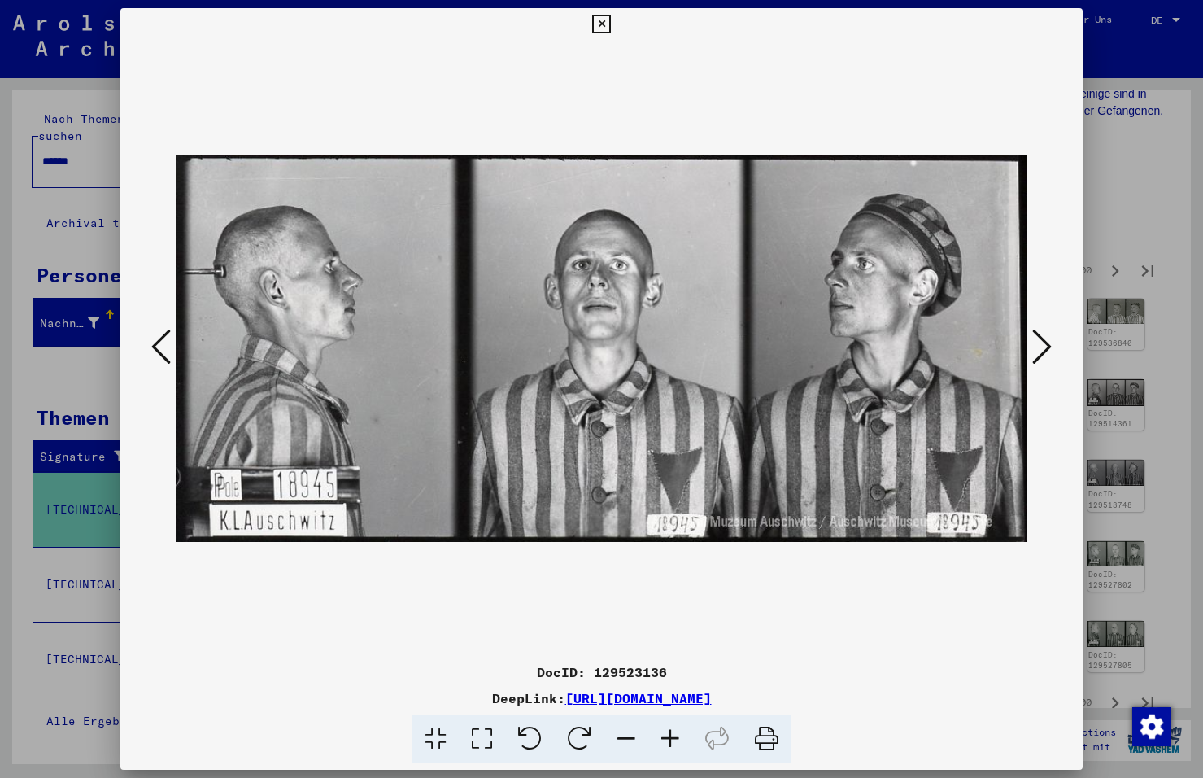
click at [1044, 350] on icon at bounding box center [1042, 346] width 20 height 39
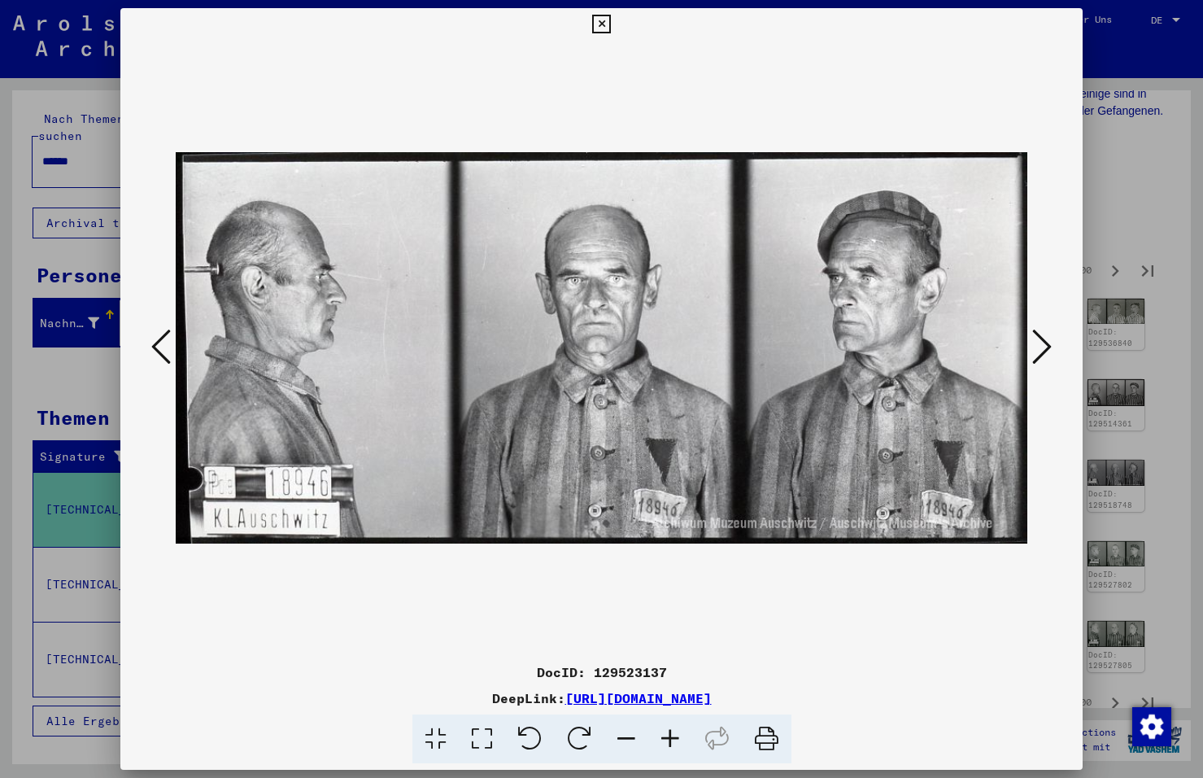
click at [1044, 338] on icon at bounding box center [1042, 346] width 20 height 39
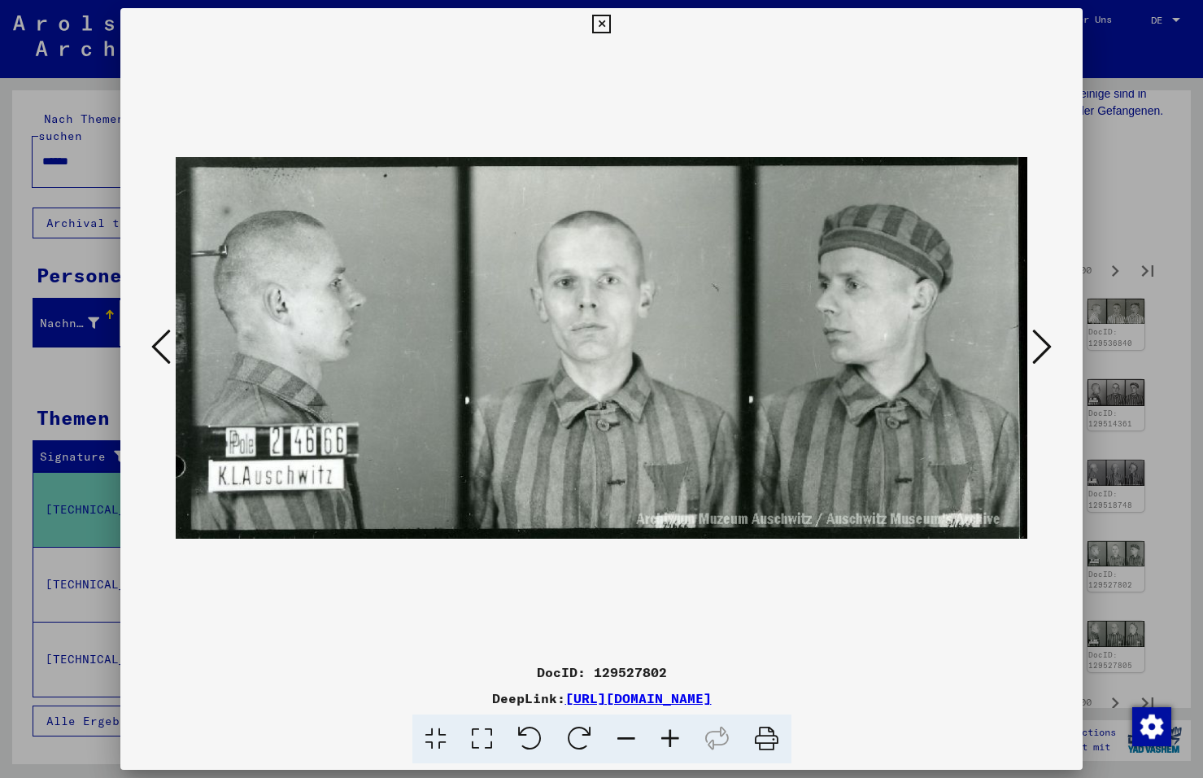
click at [1042, 338] on icon at bounding box center [1042, 346] width 20 height 39
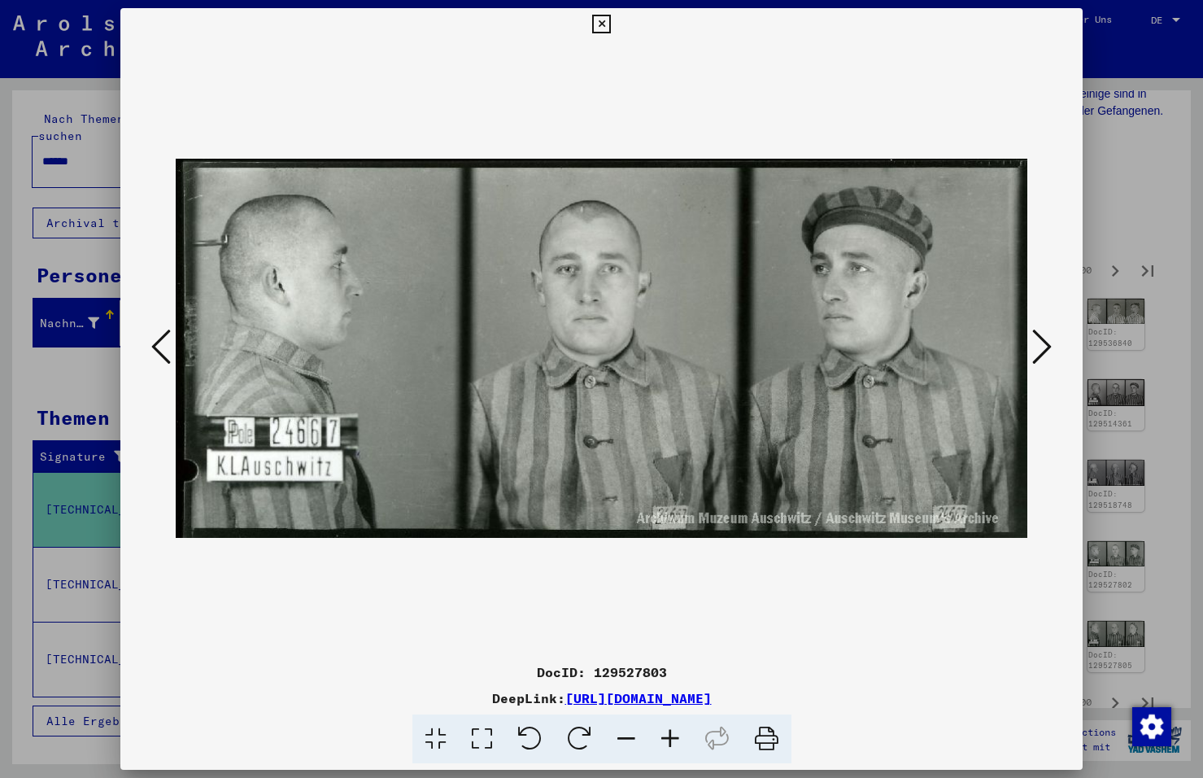
click at [1042, 338] on icon at bounding box center [1042, 346] width 20 height 39
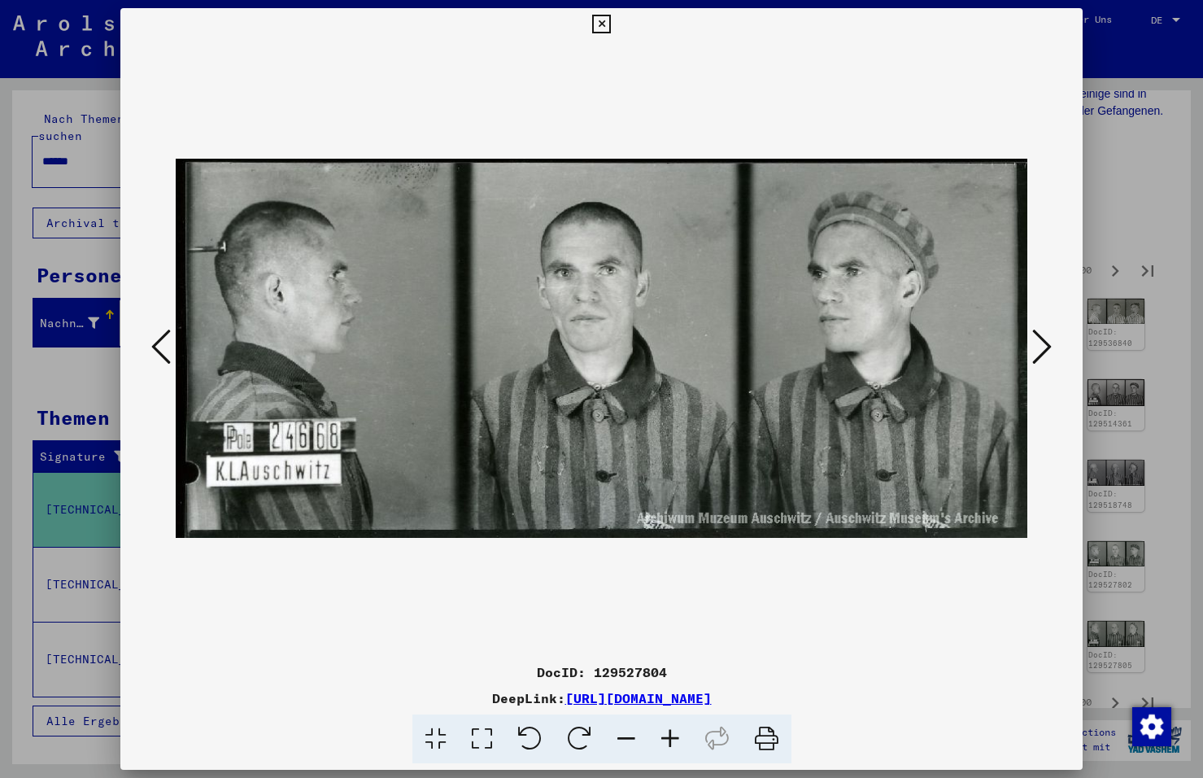
click at [1041, 339] on icon at bounding box center [1042, 346] width 20 height 39
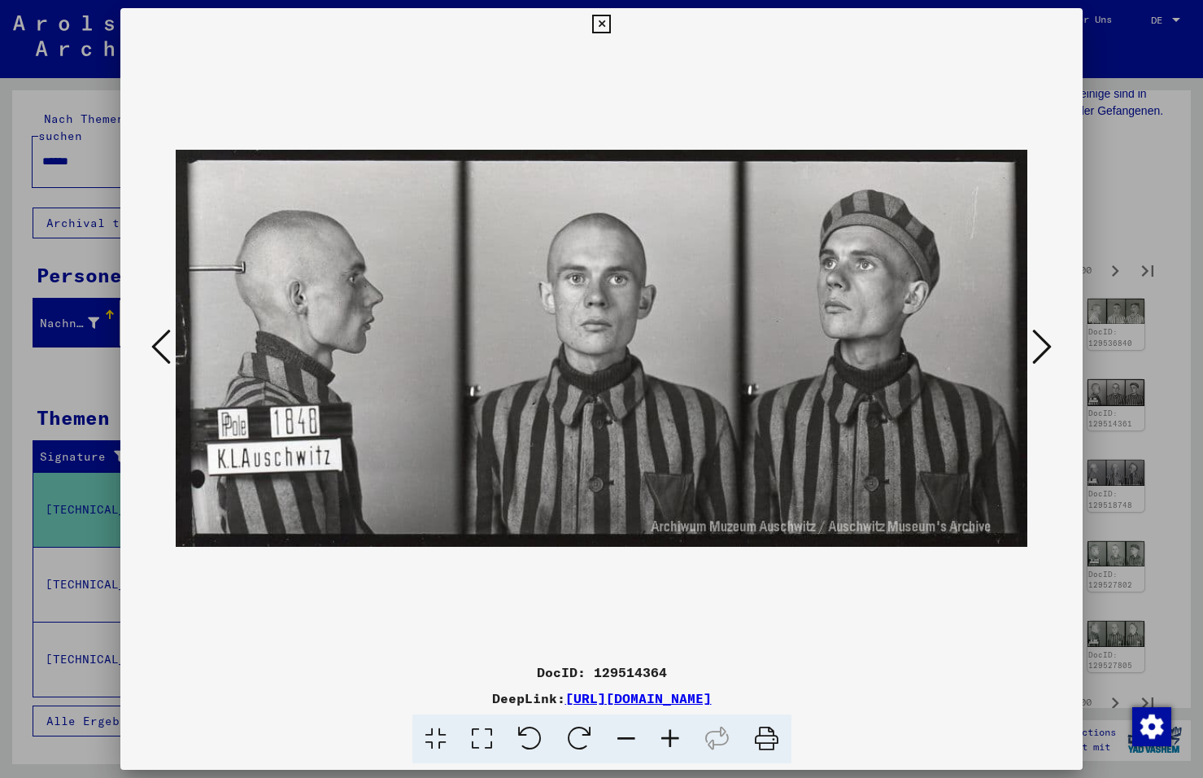
click at [1040, 342] on icon at bounding box center [1042, 346] width 20 height 39
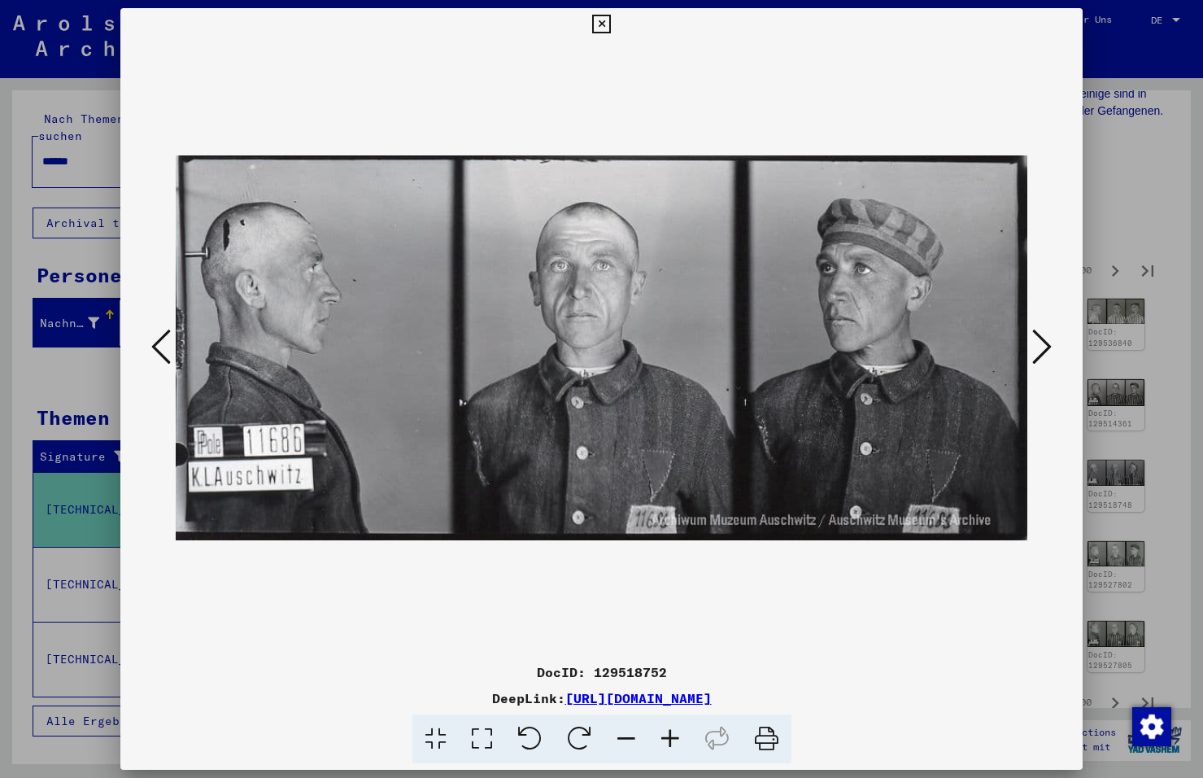
click at [1040, 342] on icon at bounding box center [1042, 346] width 20 height 39
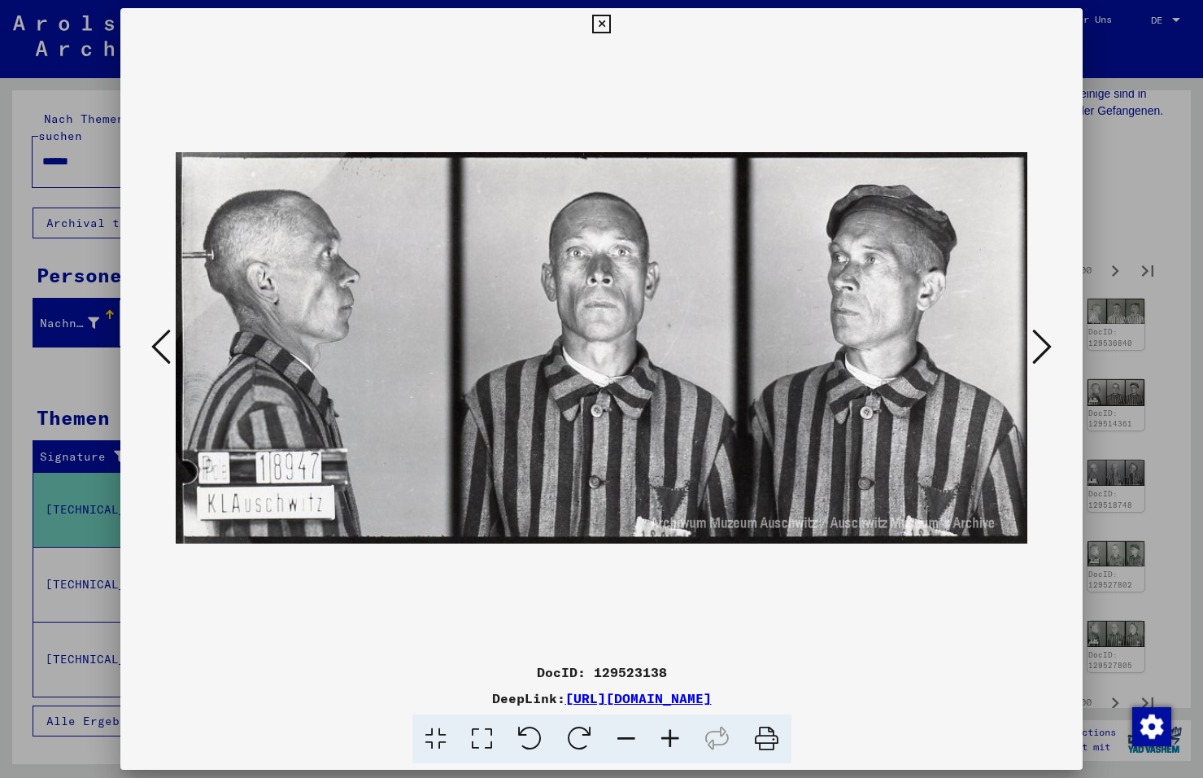
click at [1040, 342] on icon at bounding box center [1042, 346] width 20 height 39
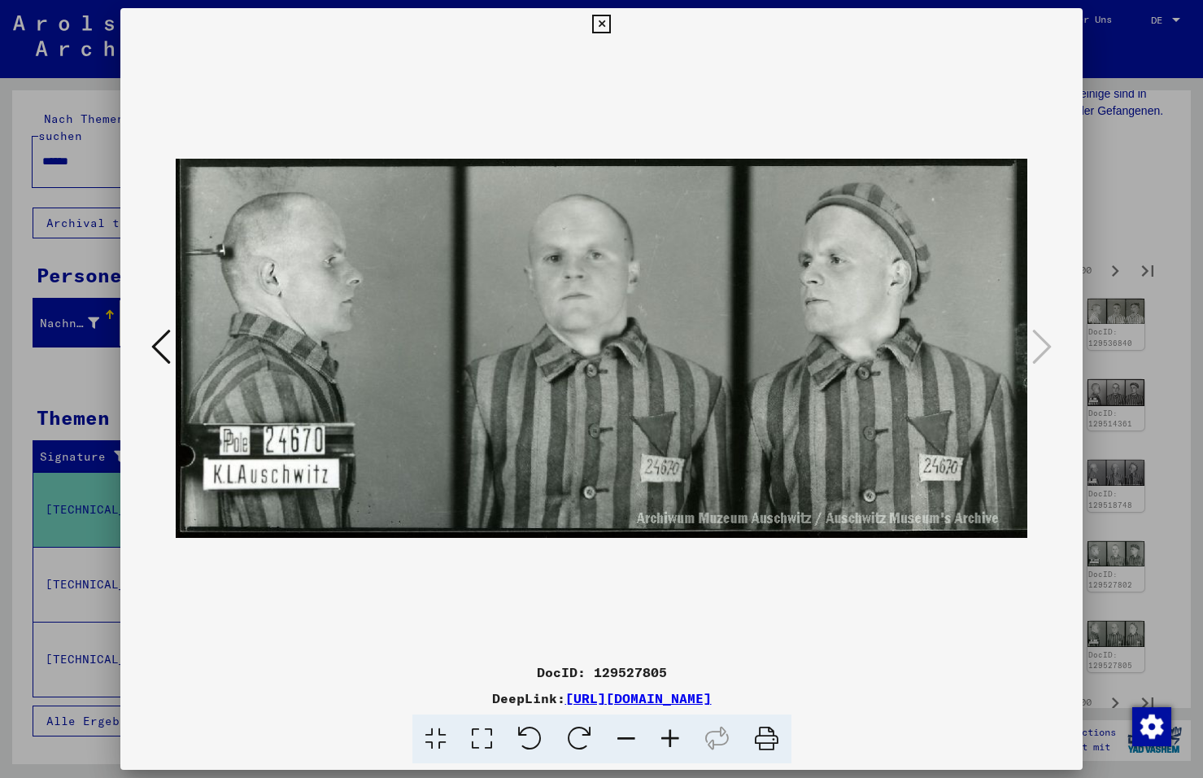
drag, startPoint x: 600, startPoint y: 24, endPoint x: 844, endPoint y: 129, distance: 264.6
click at [604, 24] on icon at bounding box center [601, 25] width 19 height 20
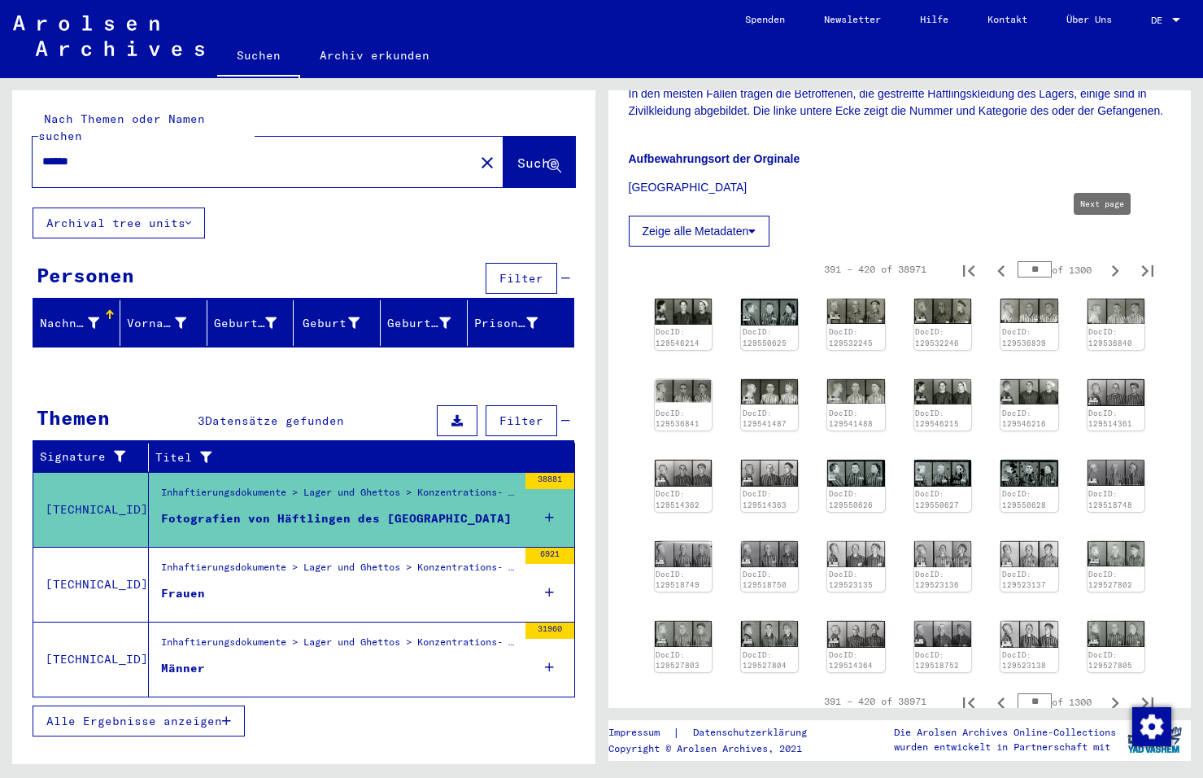
click at [1104, 260] on icon "Next page" at bounding box center [1115, 271] width 23 height 23
type input "**"
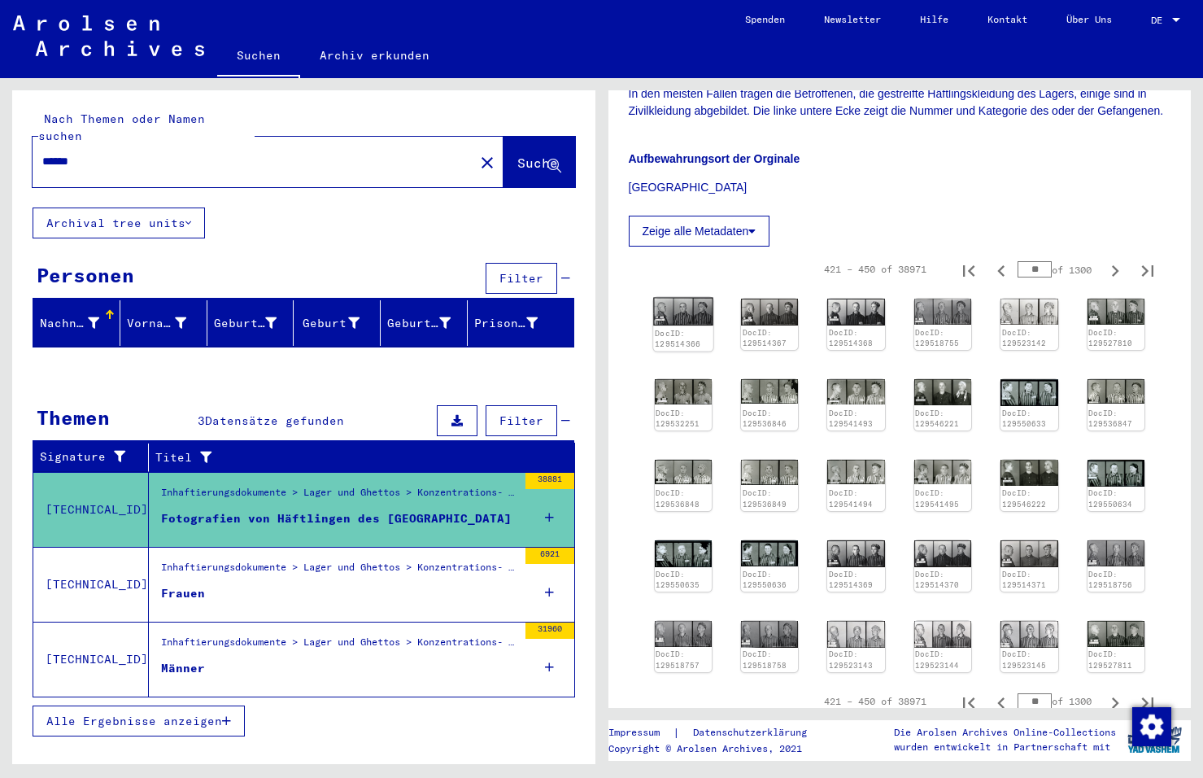
click at [679, 298] on img at bounding box center [683, 312] width 60 height 28
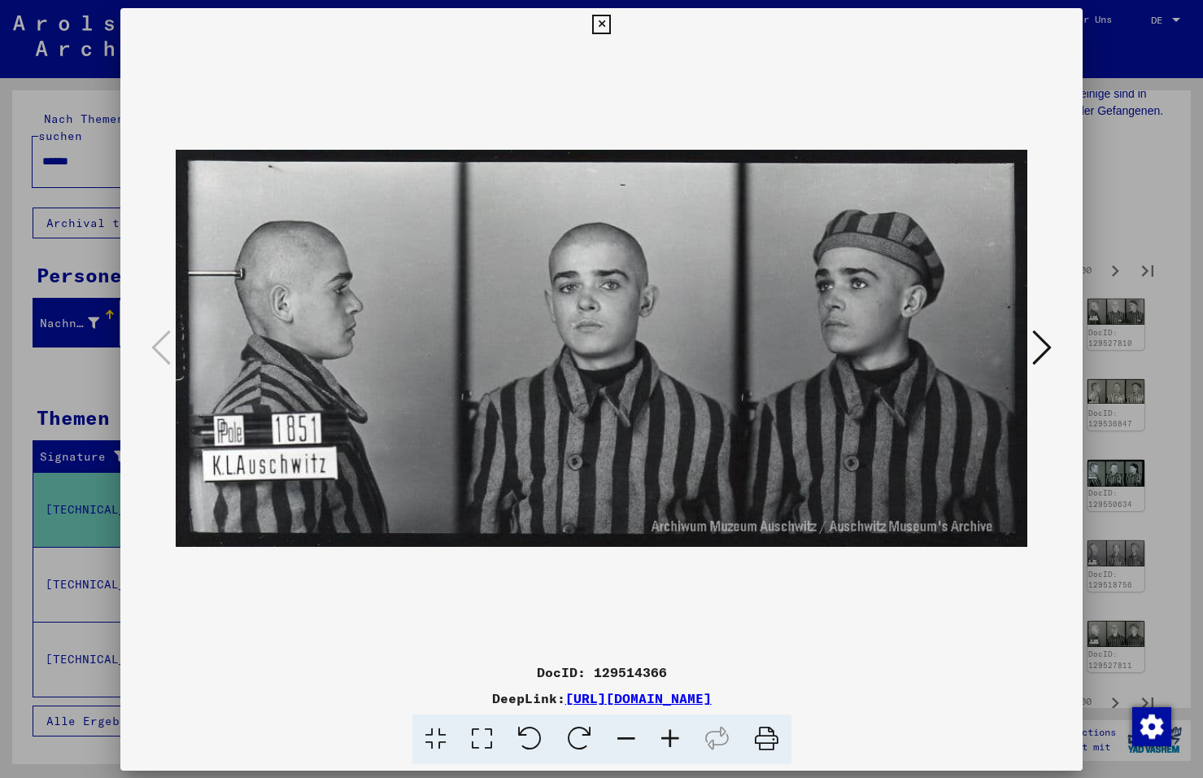
click at [679, 288] on img at bounding box center [602, 348] width 852 height 615
click at [1034, 336] on icon at bounding box center [1042, 346] width 20 height 39
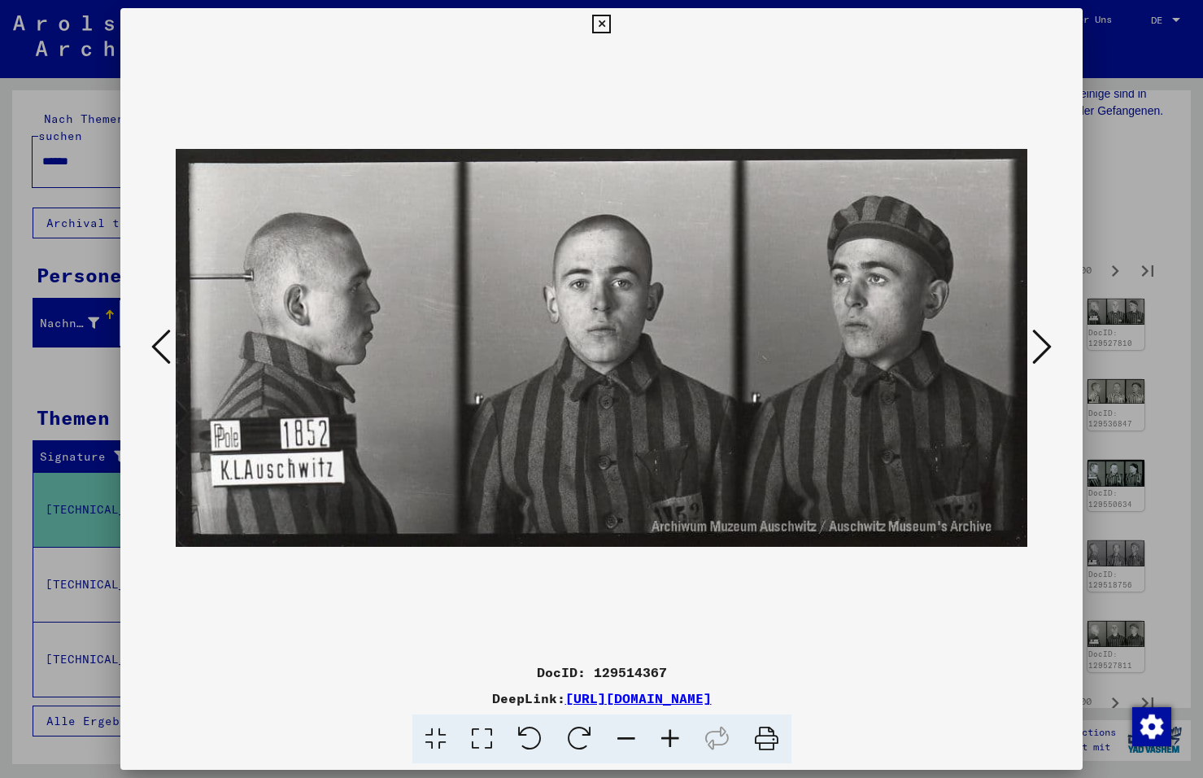
click at [1034, 336] on icon at bounding box center [1042, 346] width 20 height 39
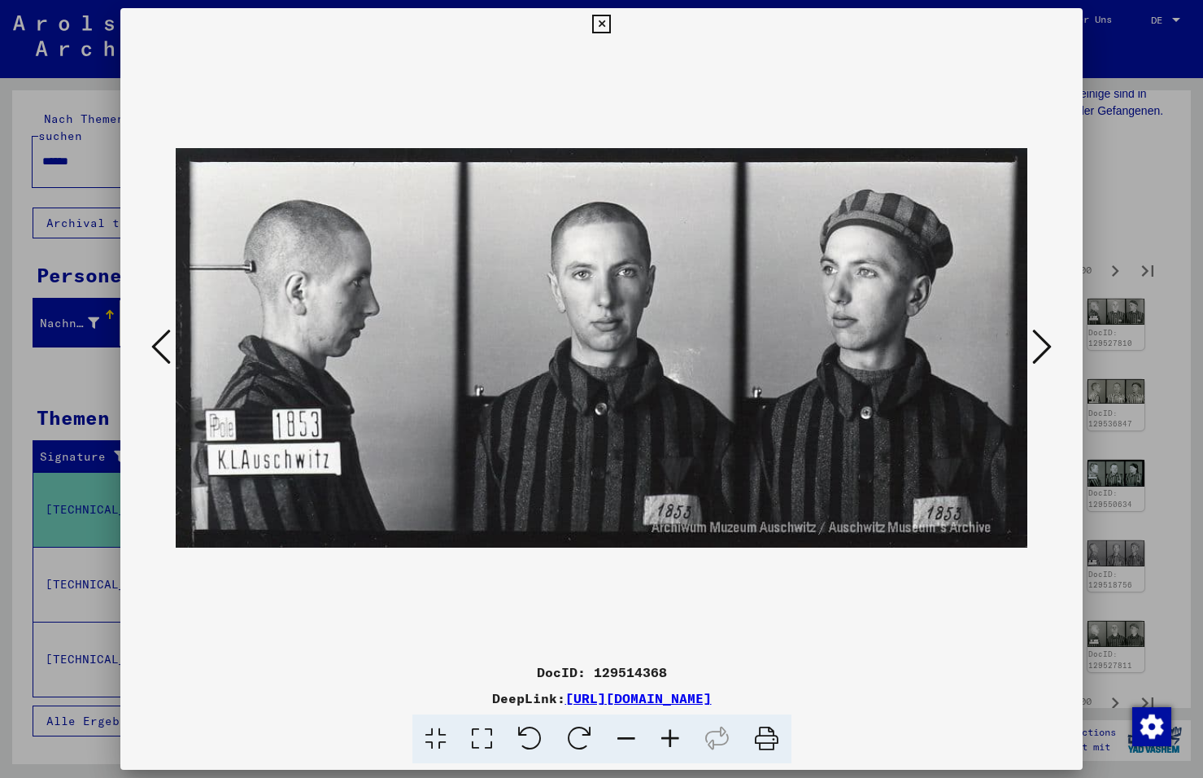
click at [1034, 336] on icon at bounding box center [1042, 346] width 20 height 39
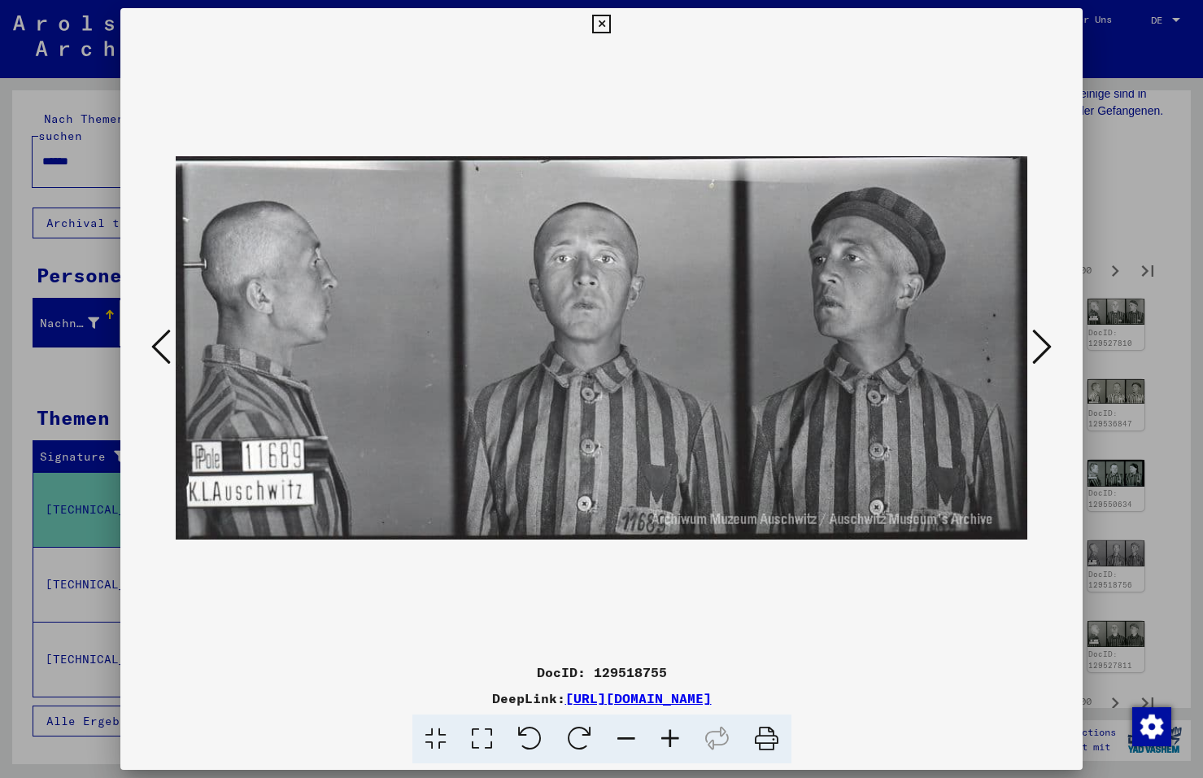
click at [1034, 336] on icon at bounding box center [1042, 346] width 20 height 39
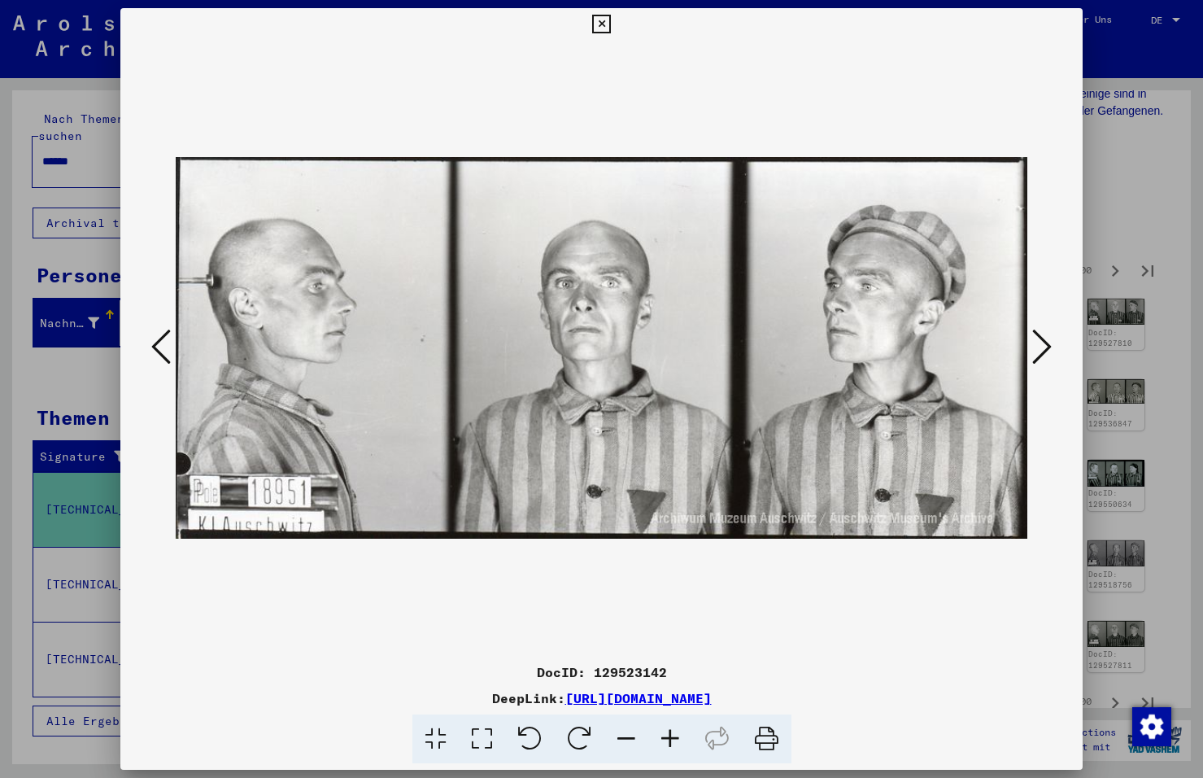
click at [1034, 336] on icon at bounding box center [1042, 346] width 20 height 39
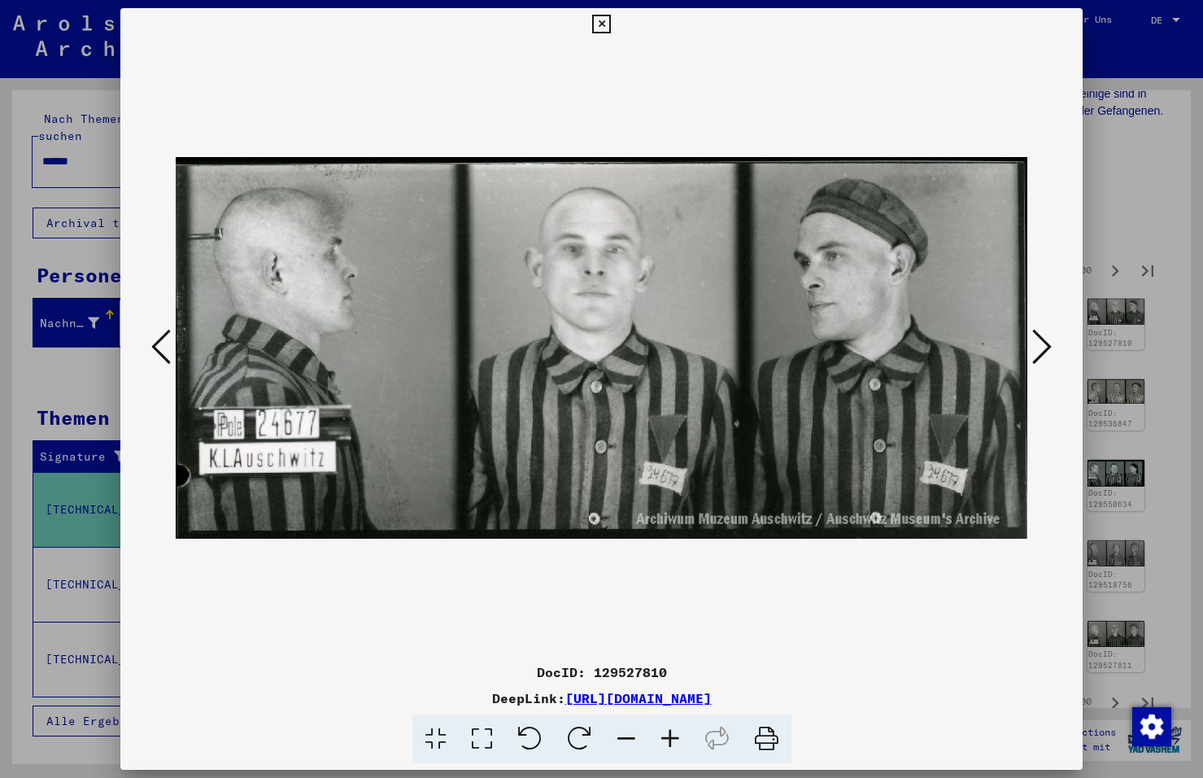
click at [1034, 336] on icon at bounding box center [1042, 346] width 20 height 39
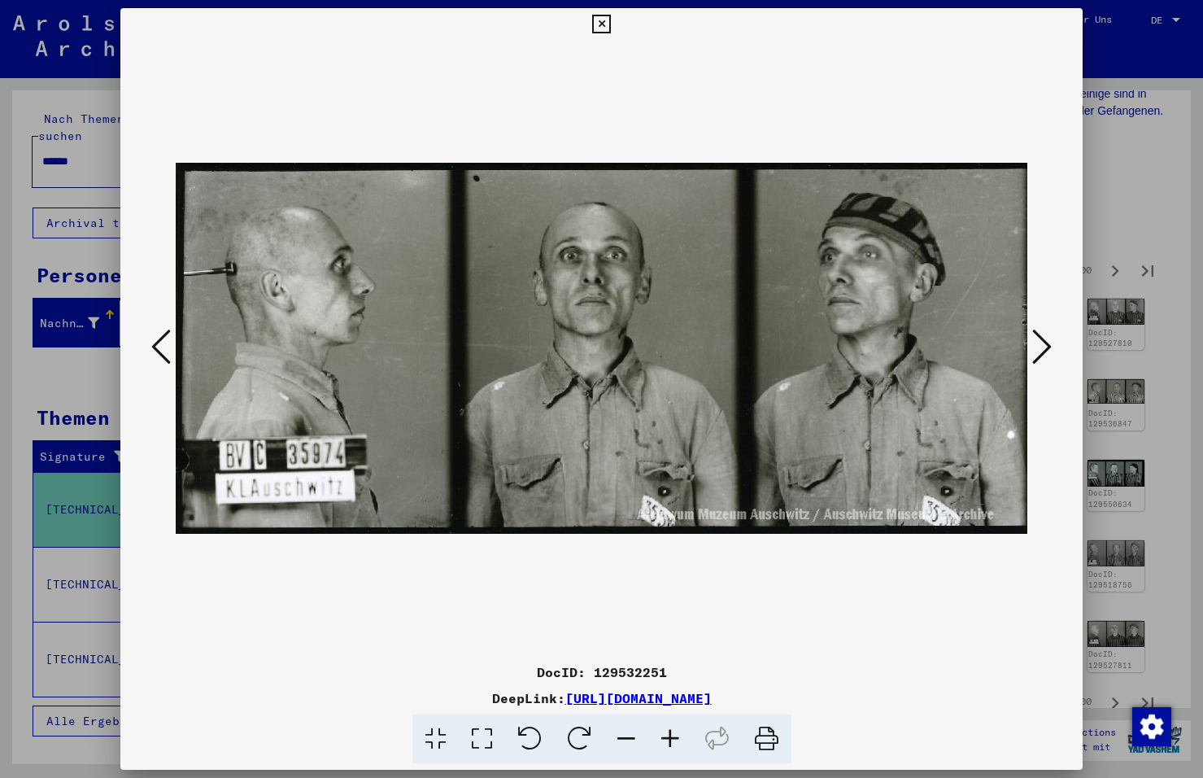
click at [1034, 336] on icon at bounding box center [1042, 346] width 20 height 39
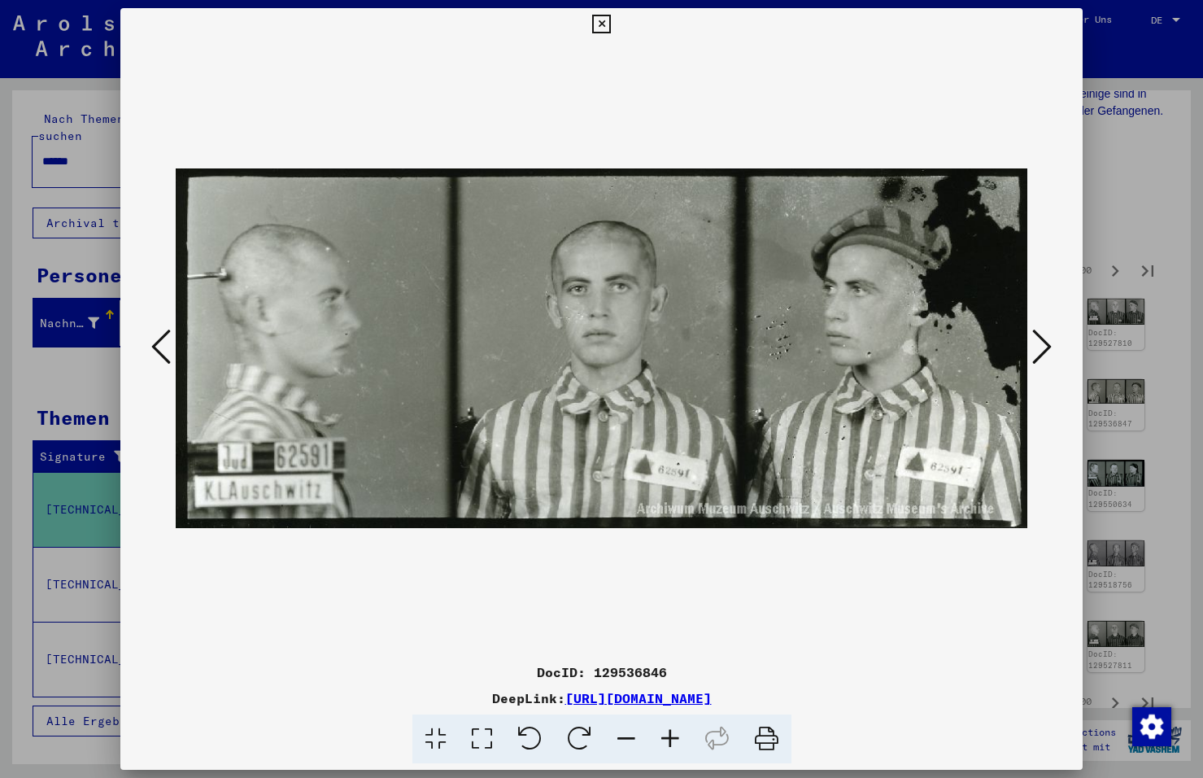
click at [1034, 336] on icon at bounding box center [1042, 346] width 20 height 39
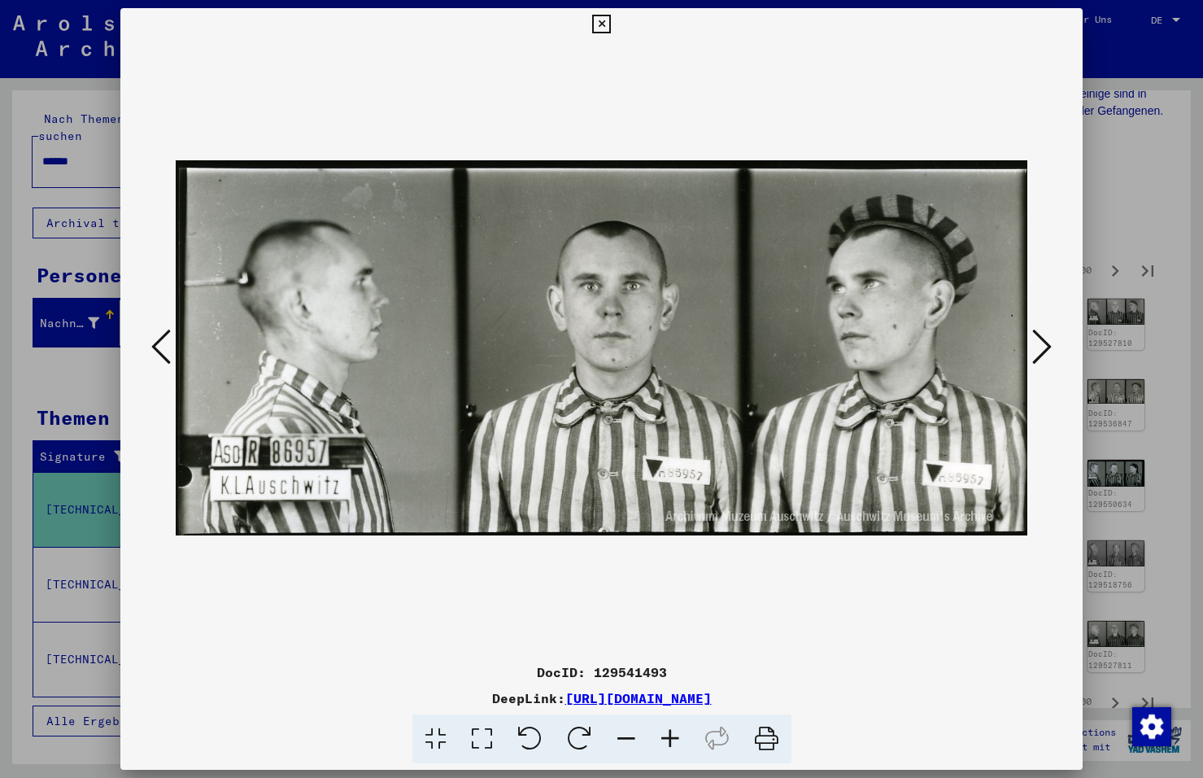
click at [1034, 336] on icon at bounding box center [1042, 346] width 20 height 39
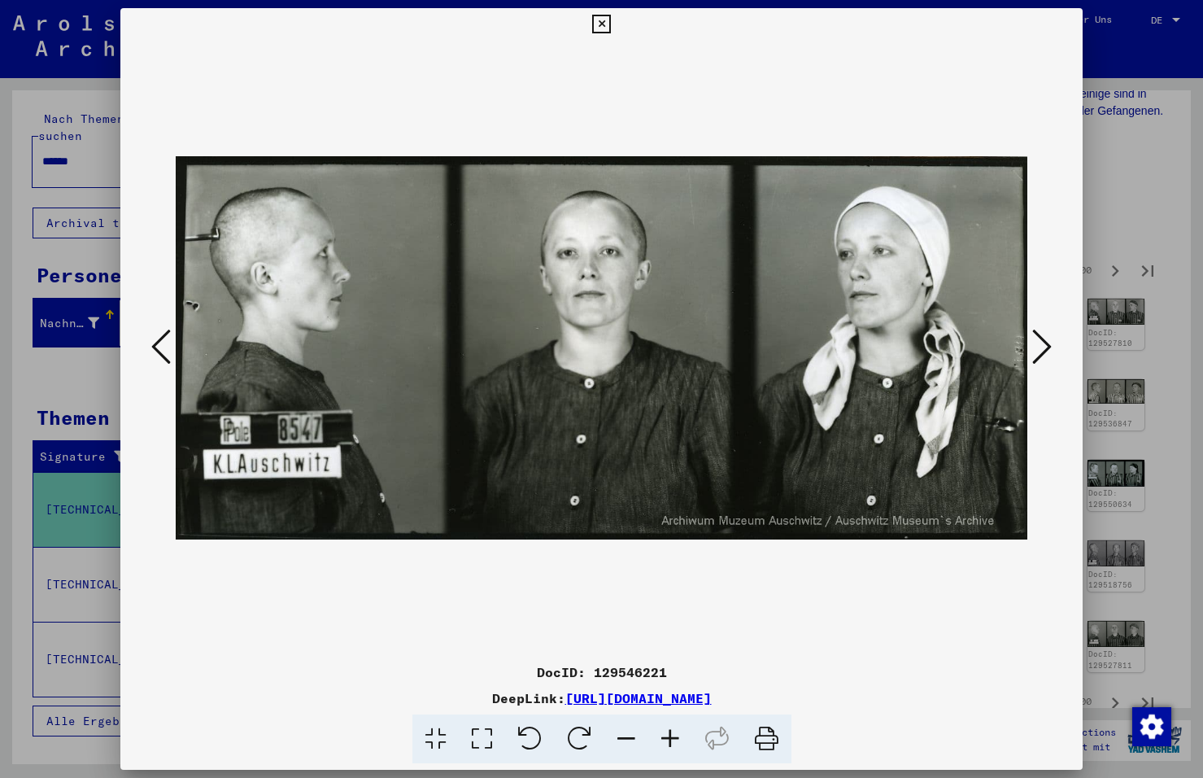
click at [1034, 336] on icon at bounding box center [1042, 346] width 20 height 39
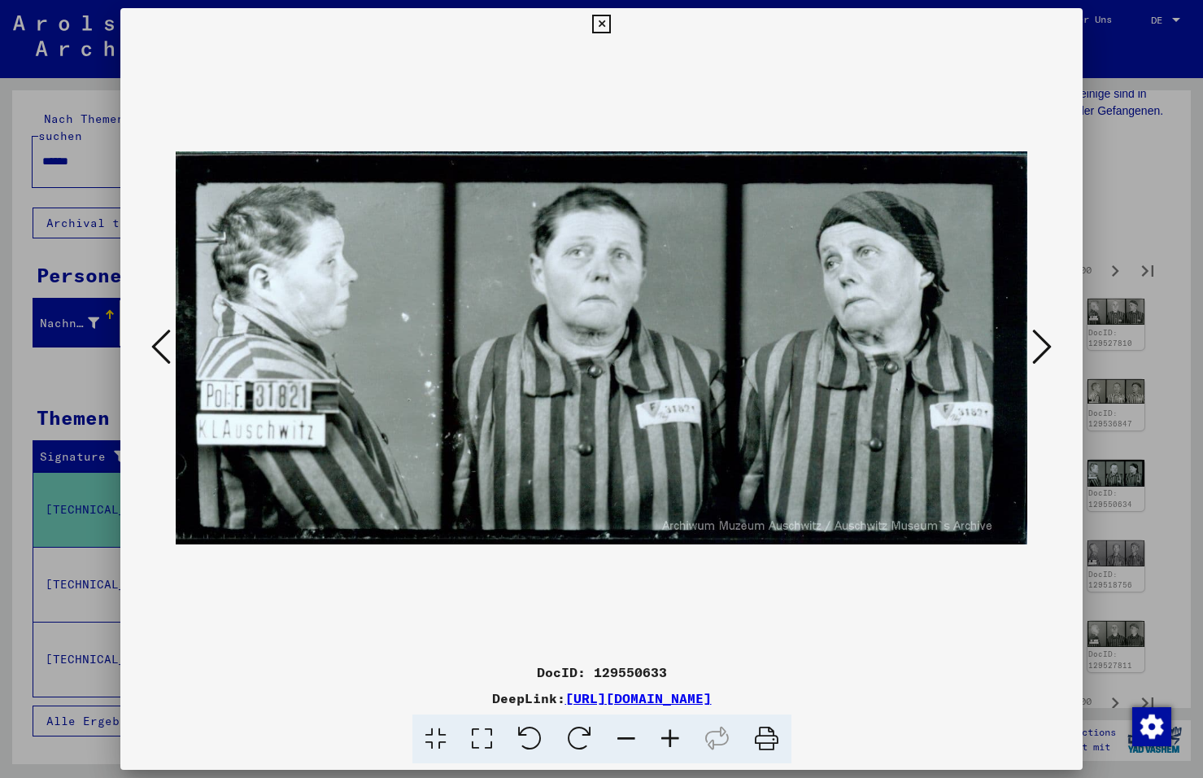
click at [156, 339] on icon at bounding box center [161, 346] width 20 height 39
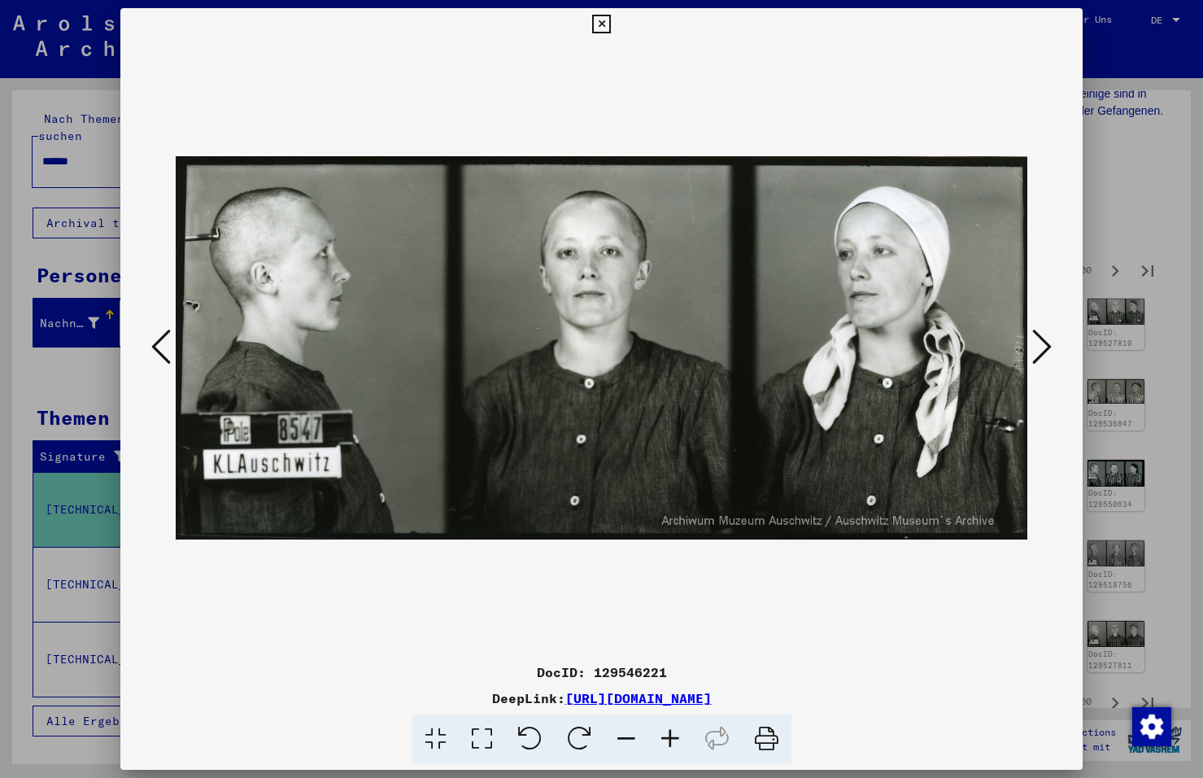
click at [1040, 343] on icon at bounding box center [1042, 346] width 20 height 39
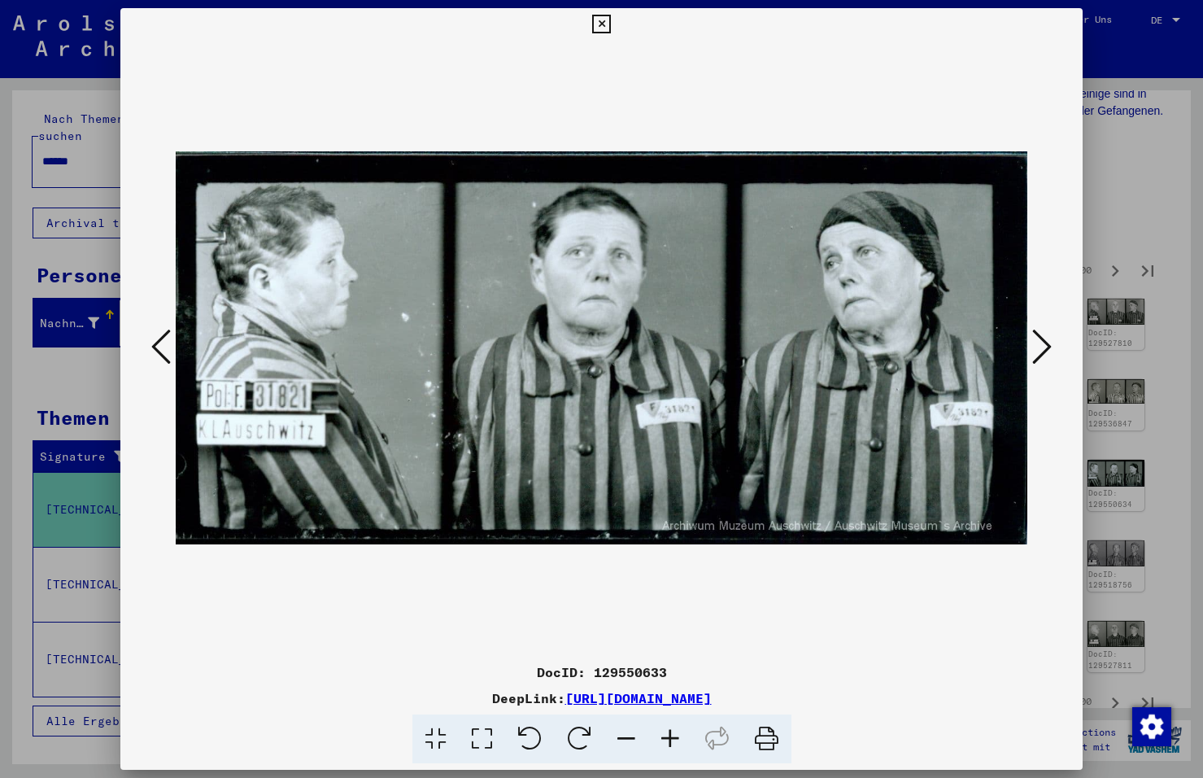
click at [1040, 343] on icon at bounding box center [1042, 346] width 20 height 39
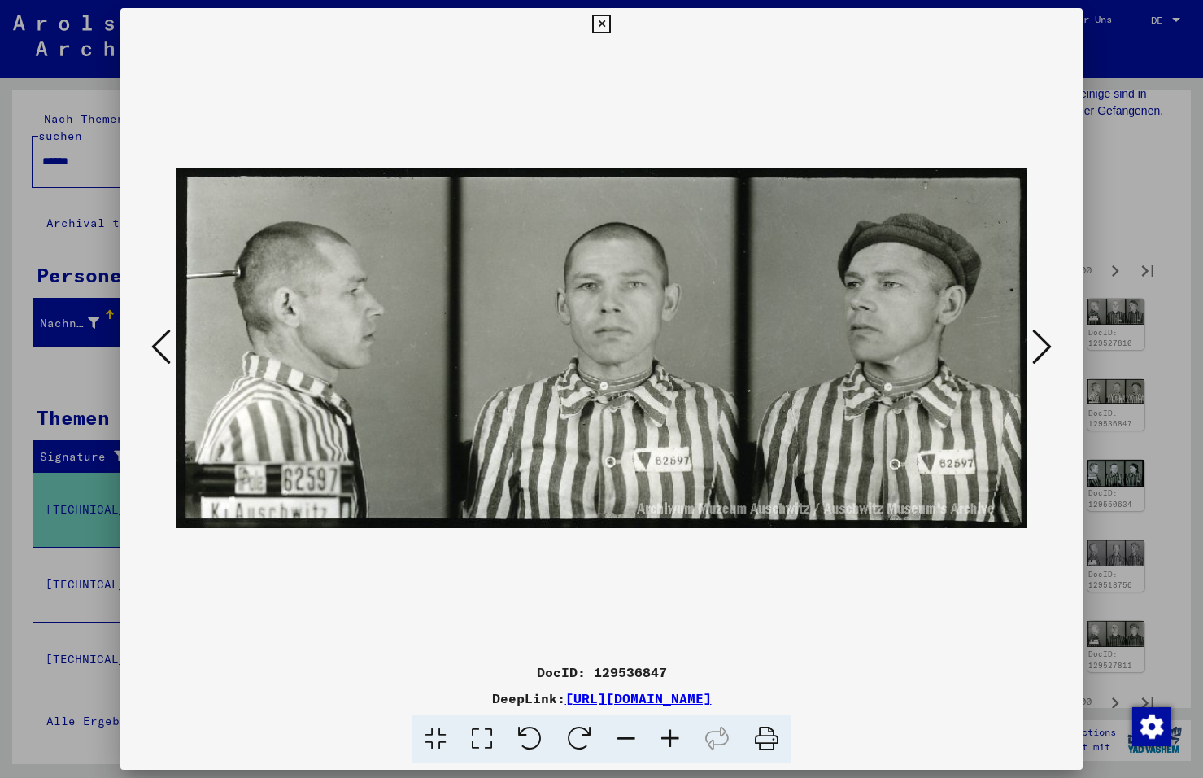
click at [1040, 343] on icon at bounding box center [1042, 346] width 20 height 39
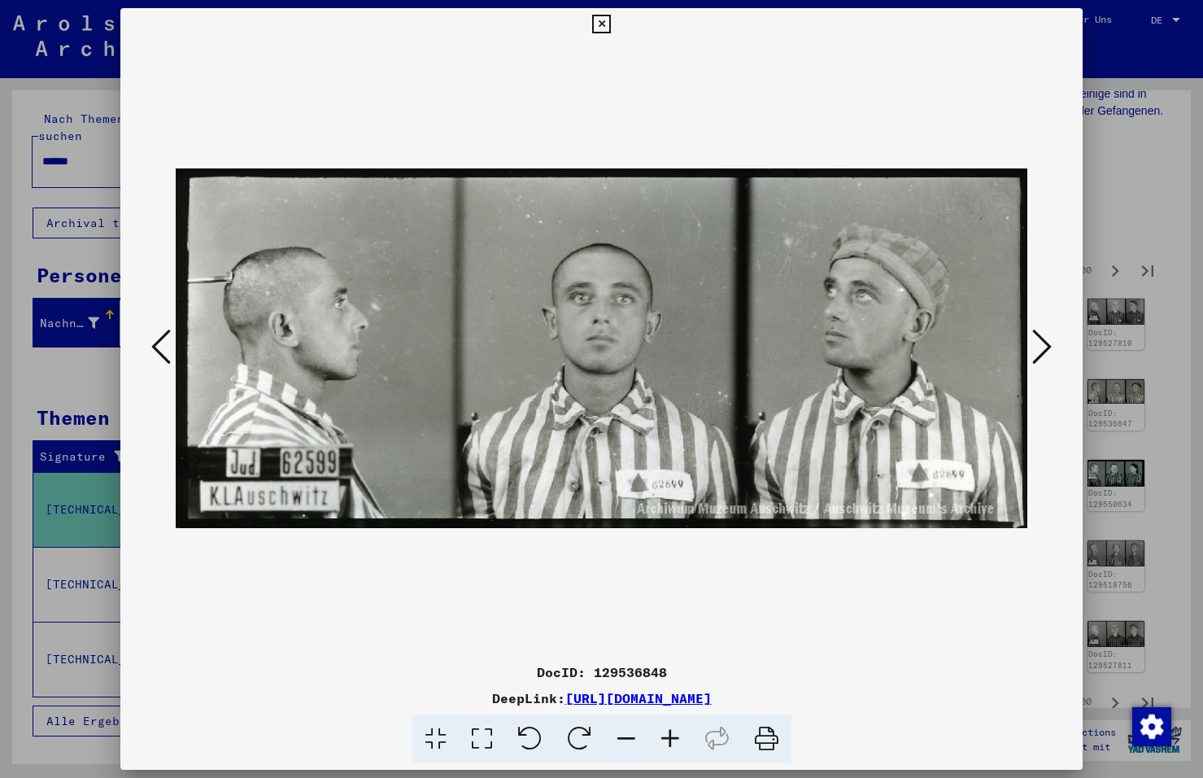
click at [1040, 343] on icon at bounding box center [1042, 346] width 20 height 39
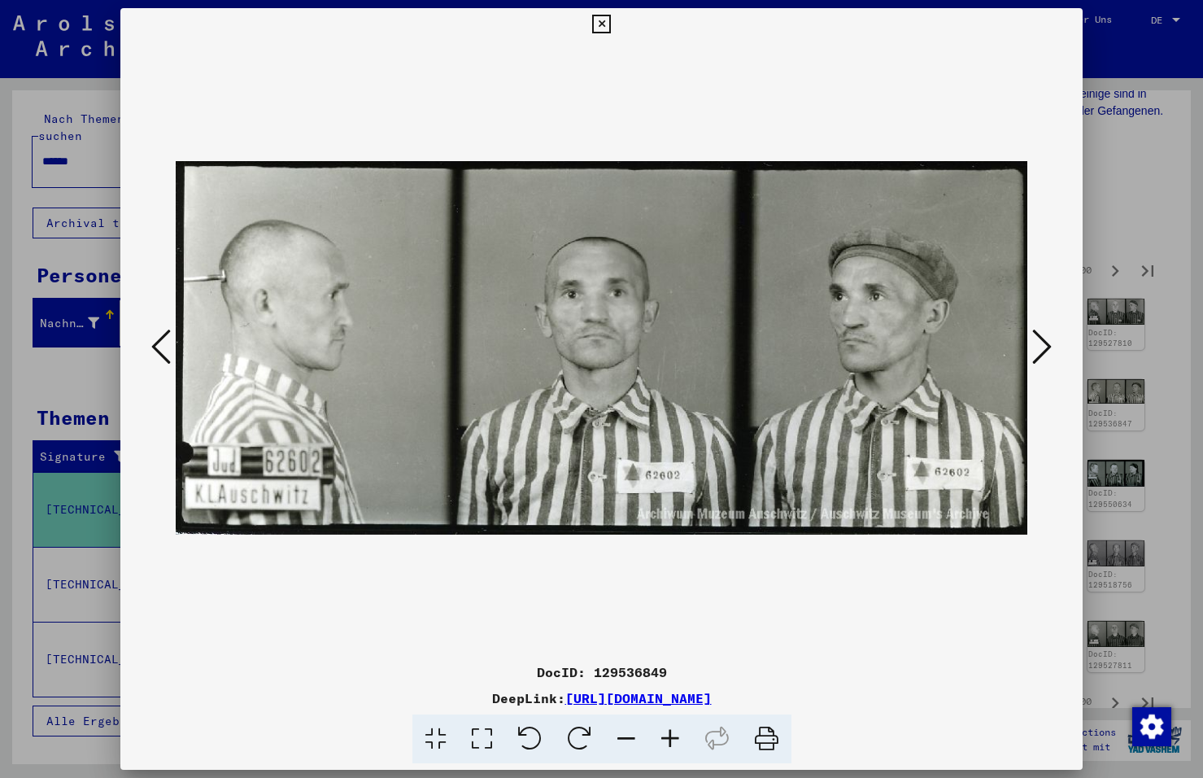
click at [1040, 343] on icon at bounding box center [1042, 346] width 20 height 39
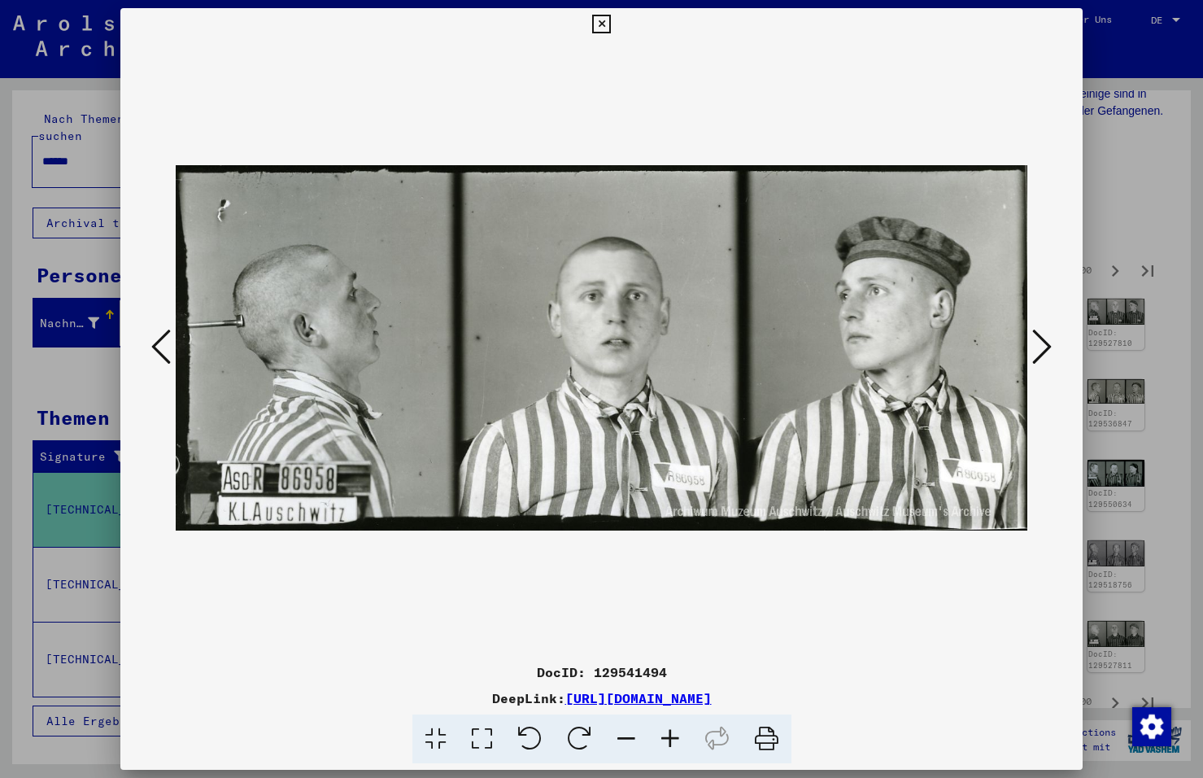
click at [1040, 343] on icon at bounding box center [1042, 346] width 20 height 39
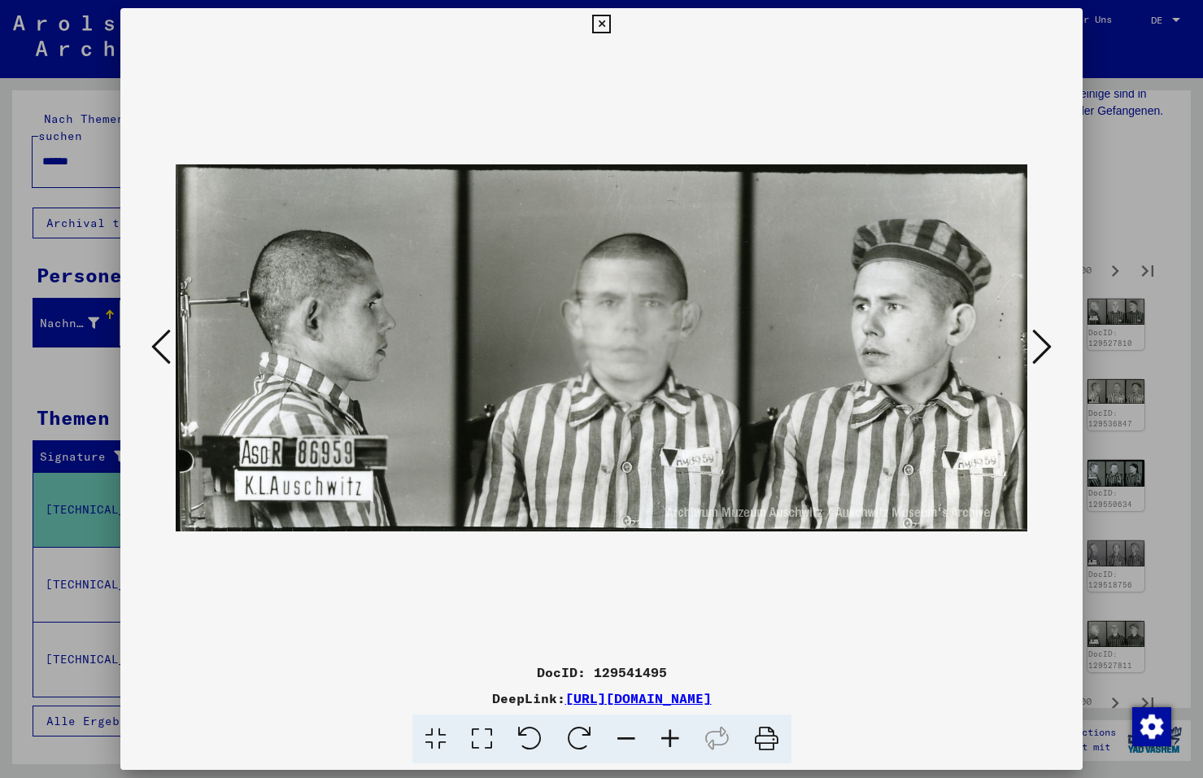
click at [1040, 343] on icon at bounding box center [1042, 346] width 20 height 39
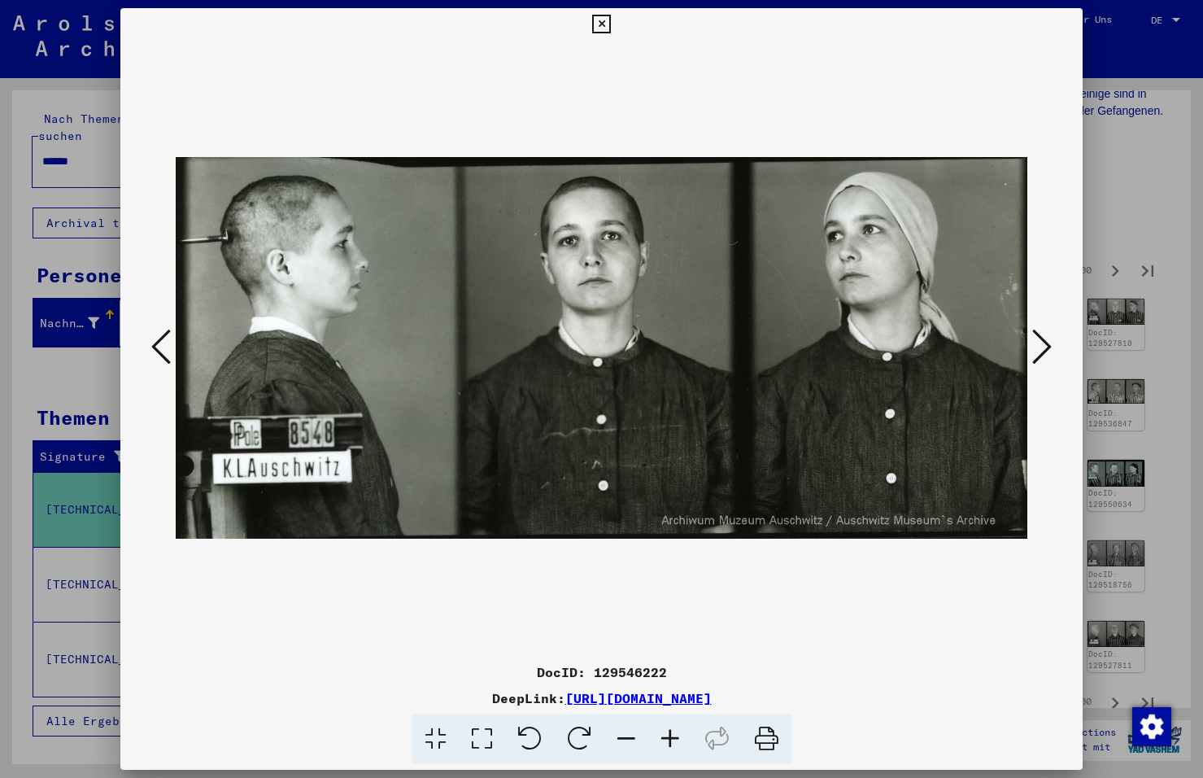
click at [1045, 343] on icon at bounding box center [1042, 346] width 20 height 39
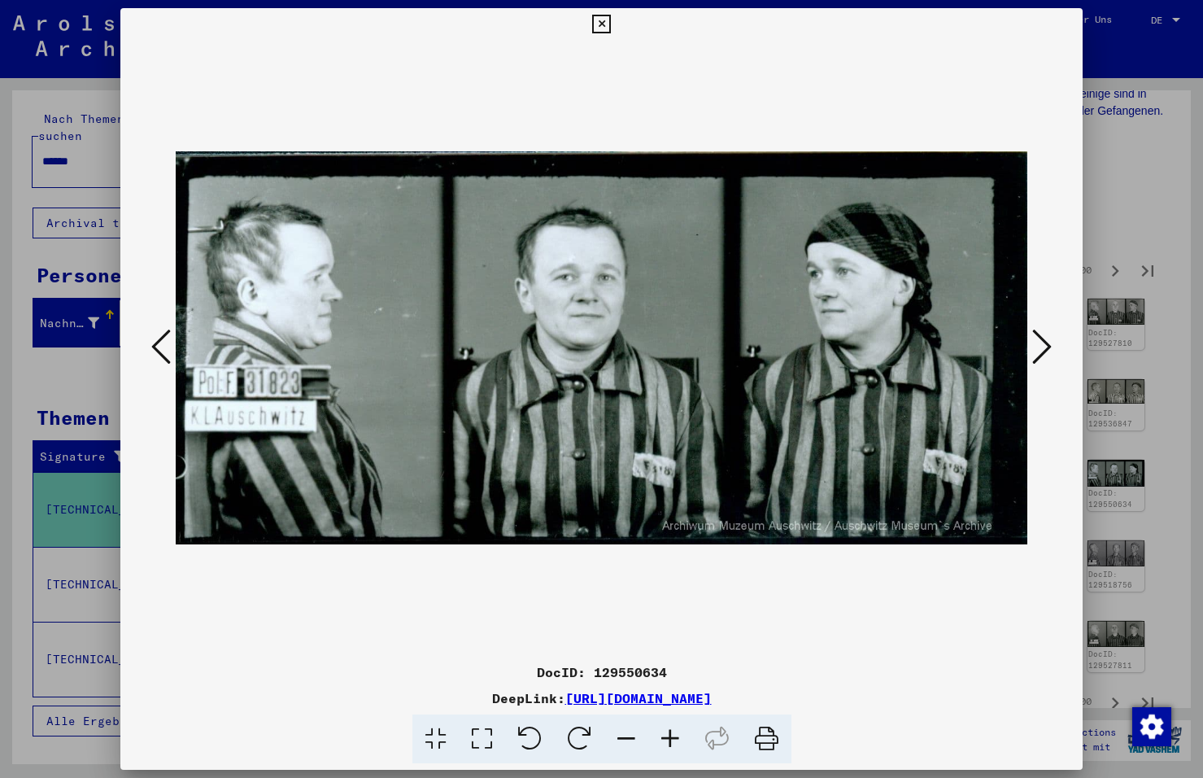
click at [1045, 343] on icon at bounding box center [1042, 346] width 20 height 39
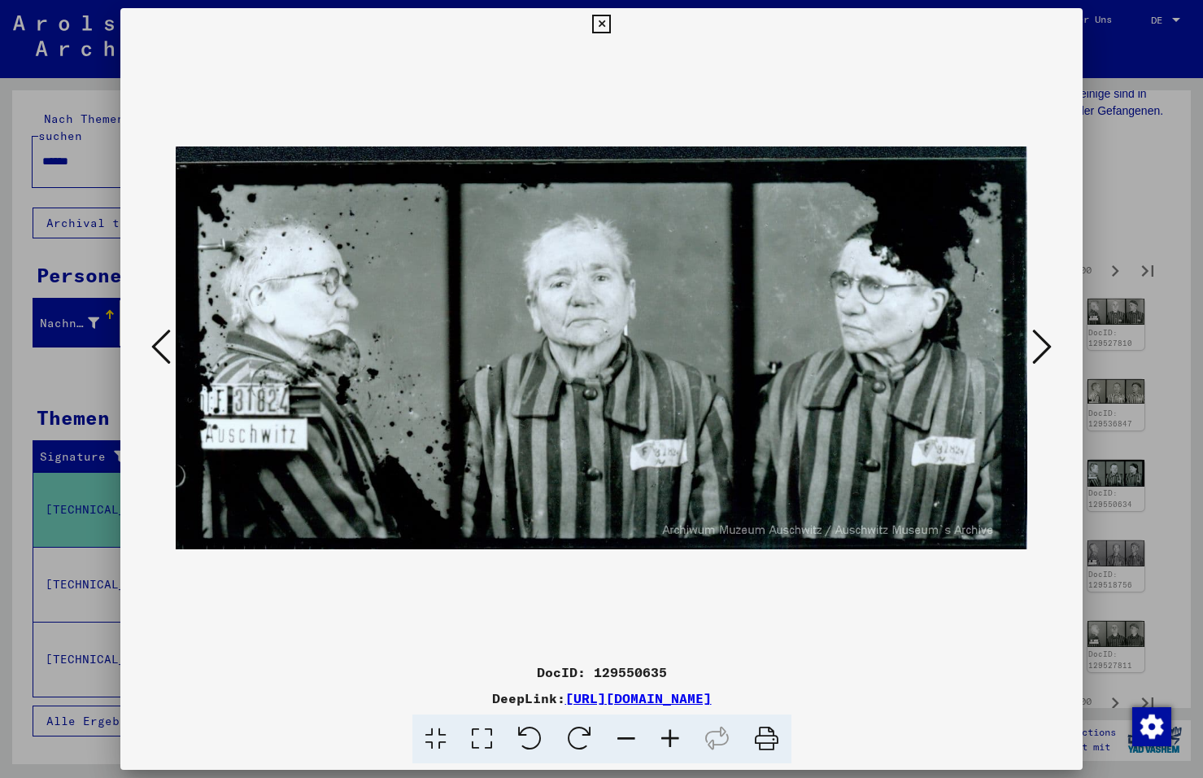
click at [1045, 343] on icon at bounding box center [1042, 346] width 20 height 39
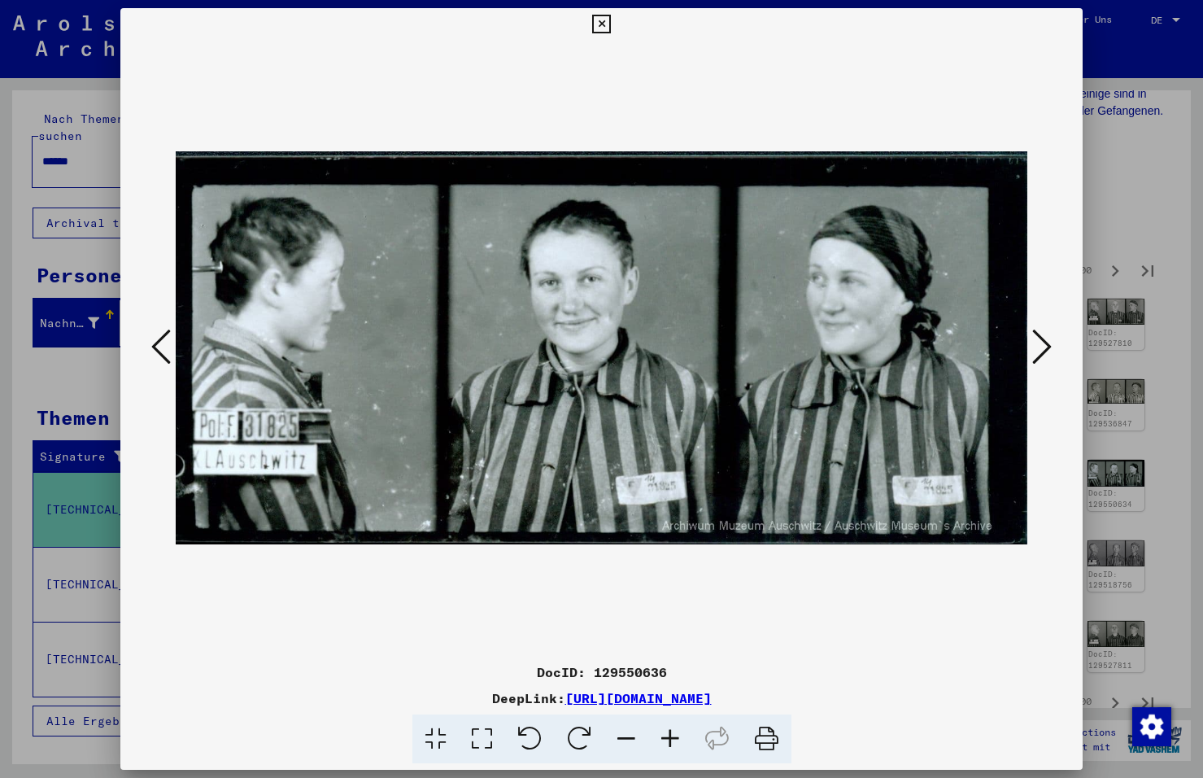
click at [1045, 343] on icon at bounding box center [1042, 346] width 20 height 39
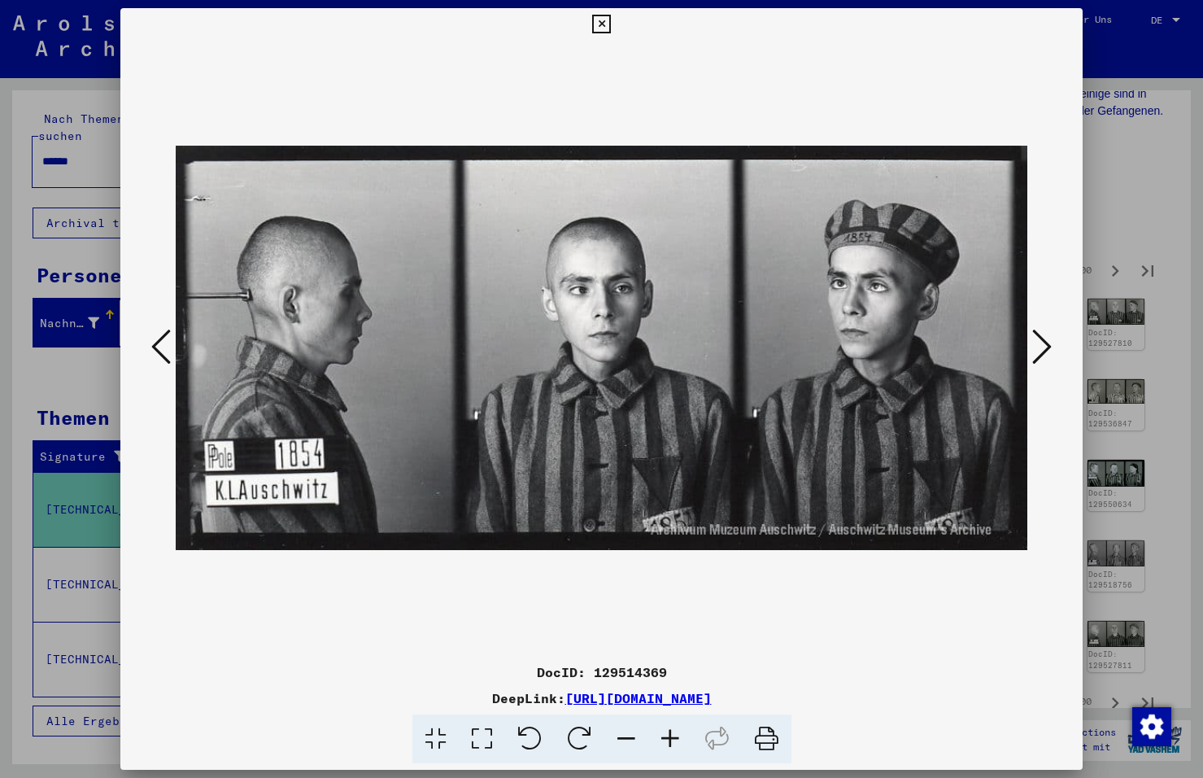
click at [1045, 343] on icon at bounding box center [1042, 346] width 20 height 39
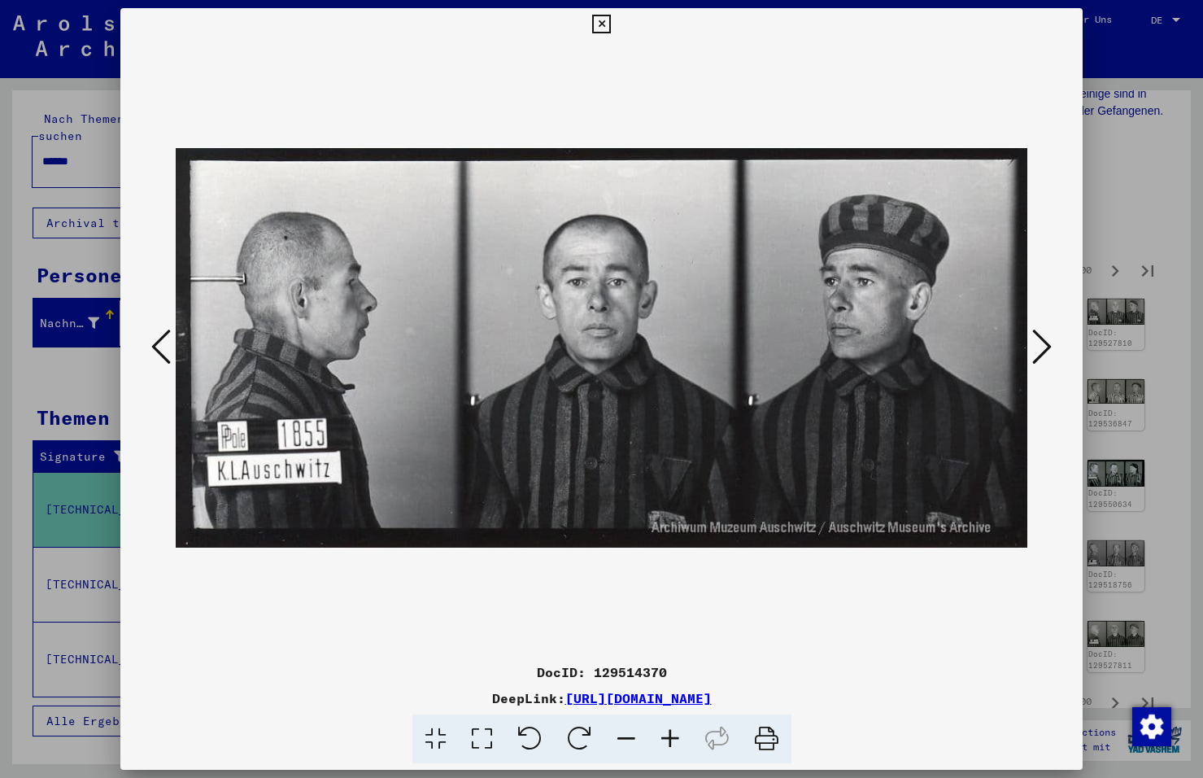
click at [1044, 345] on icon at bounding box center [1042, 346] width 20 height 39
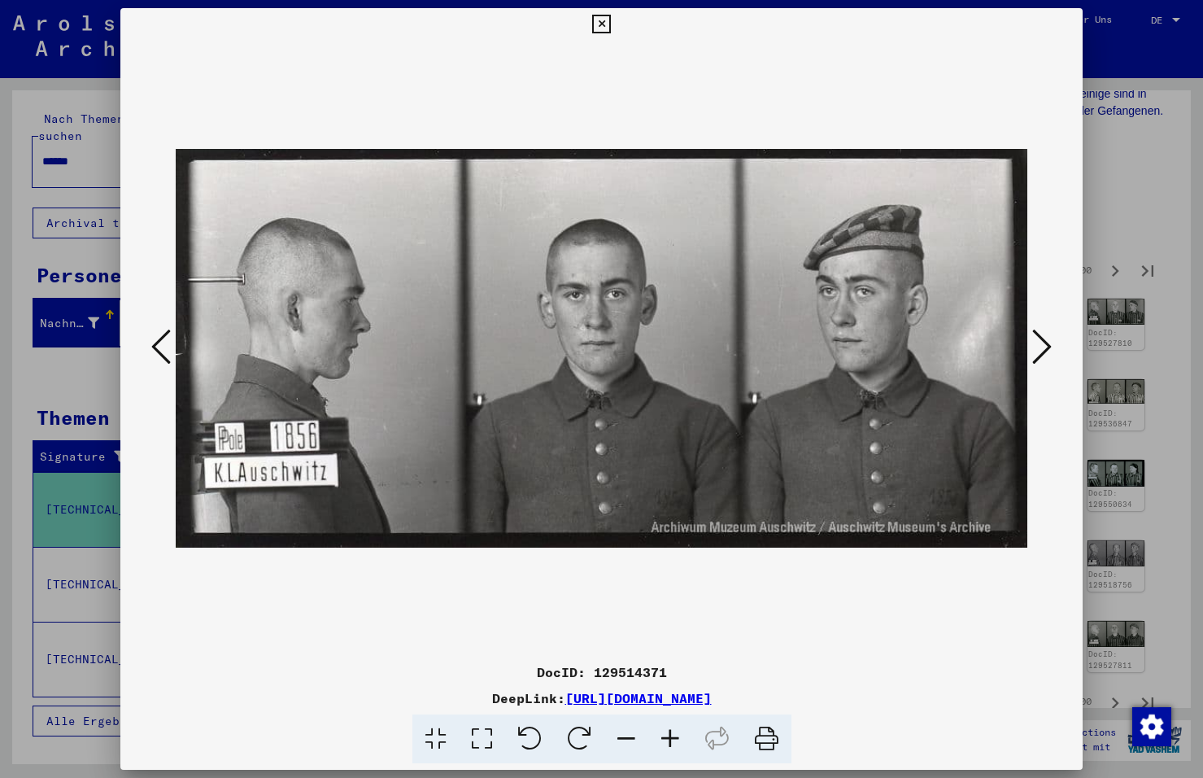
click at [1044, 345] on icon at bounding box center [1042, 346] width 20 height 39
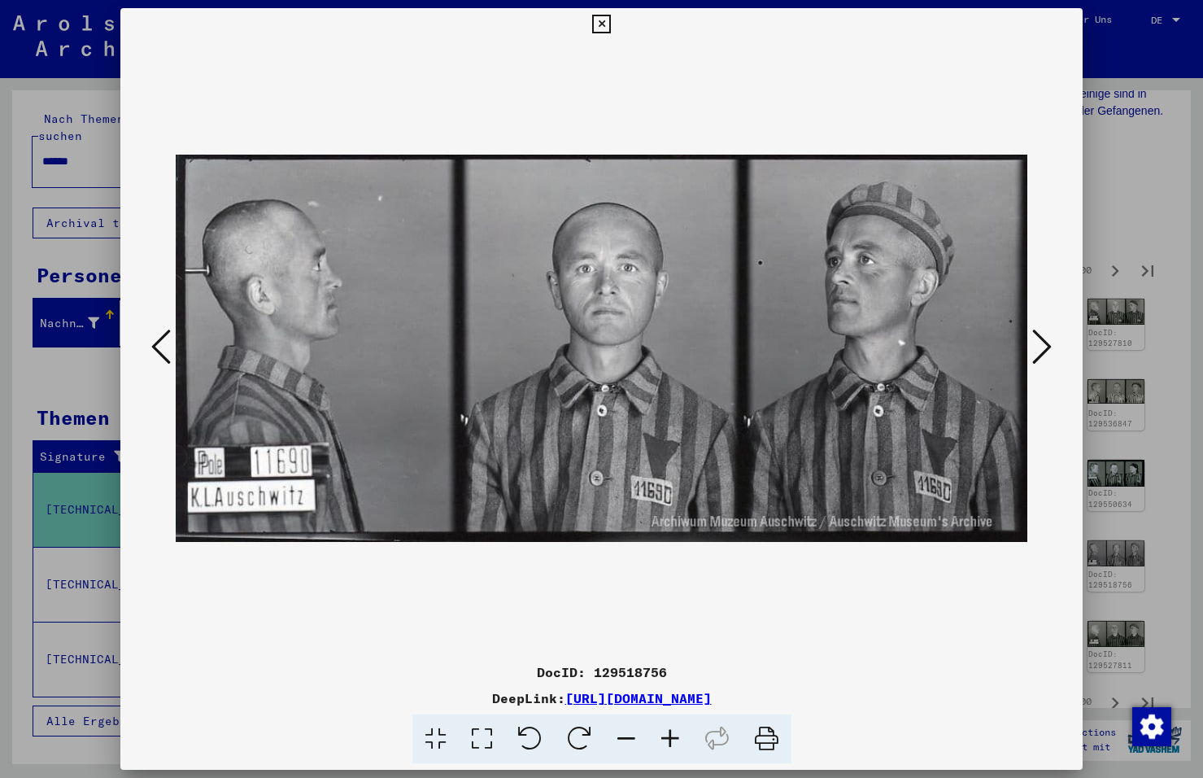
click at [1042, 338] on icon at bounding box center [1042, 346] width 20 height 39
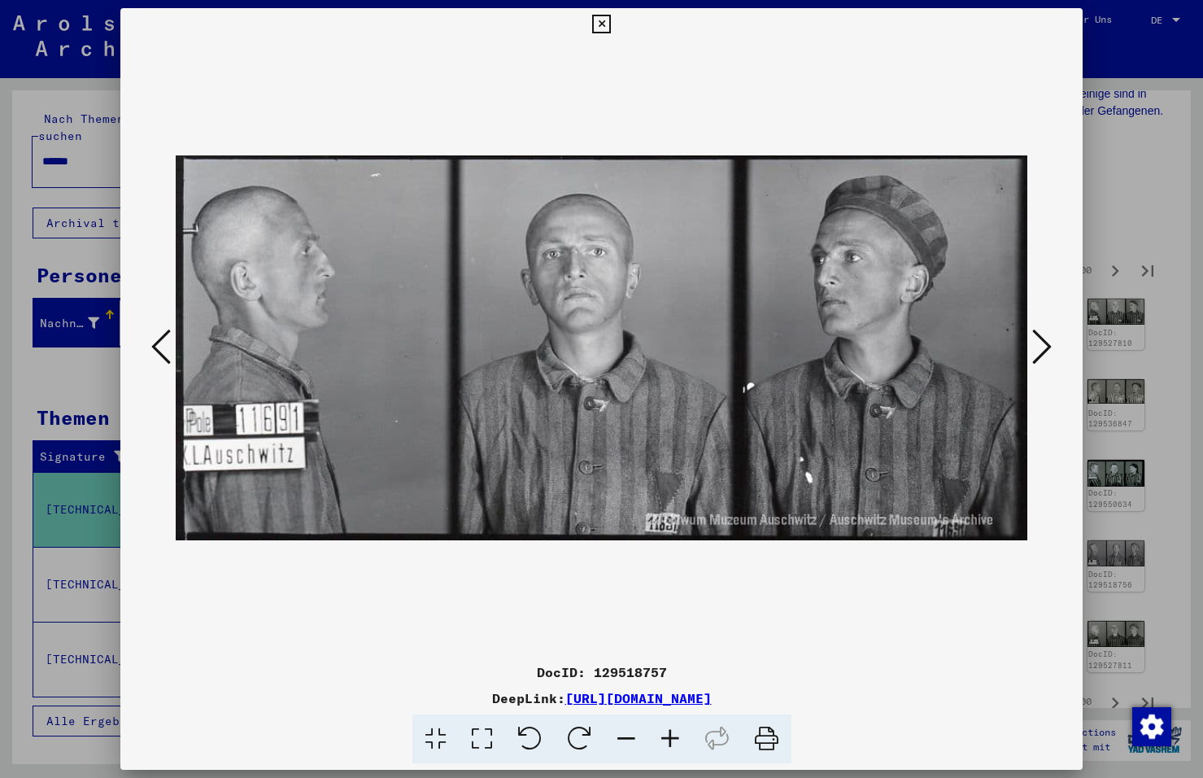
click at [1042, 338] on icon at bounding box center [1042, 346] width 20 height 39
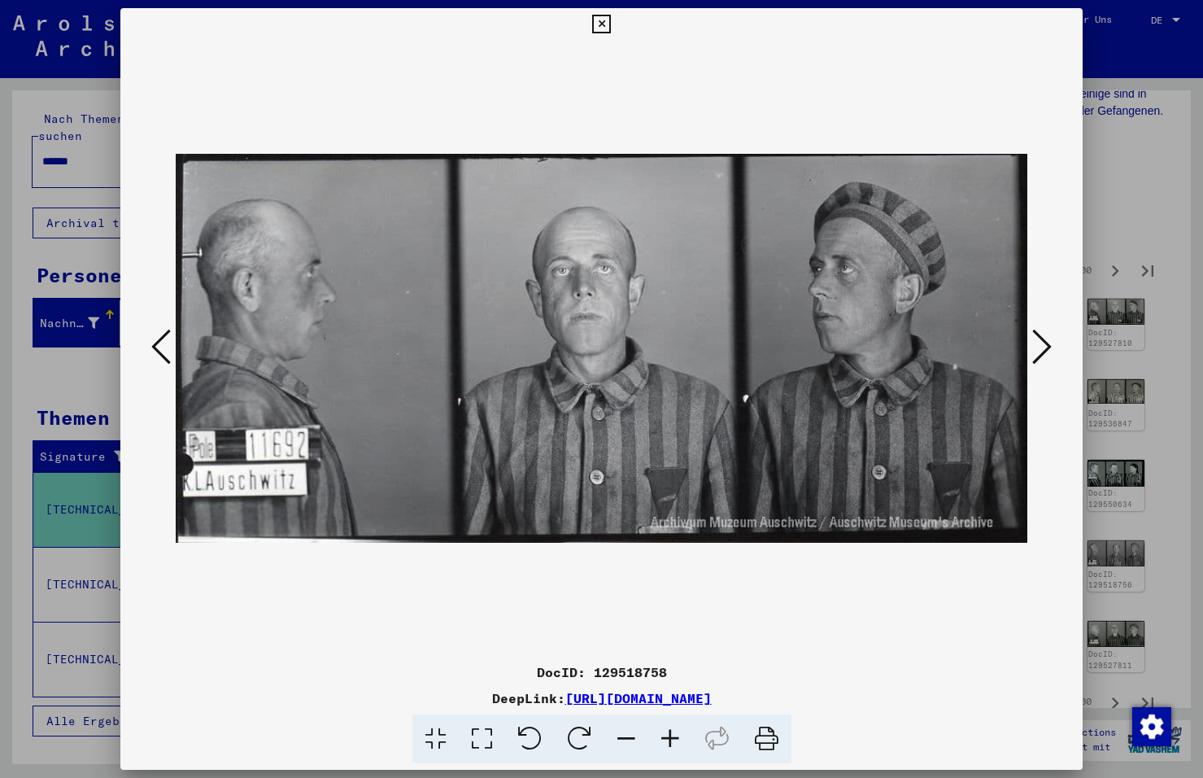
click at [1042, 338] on icon at bounding box center [1042, 346] width 20 height 39
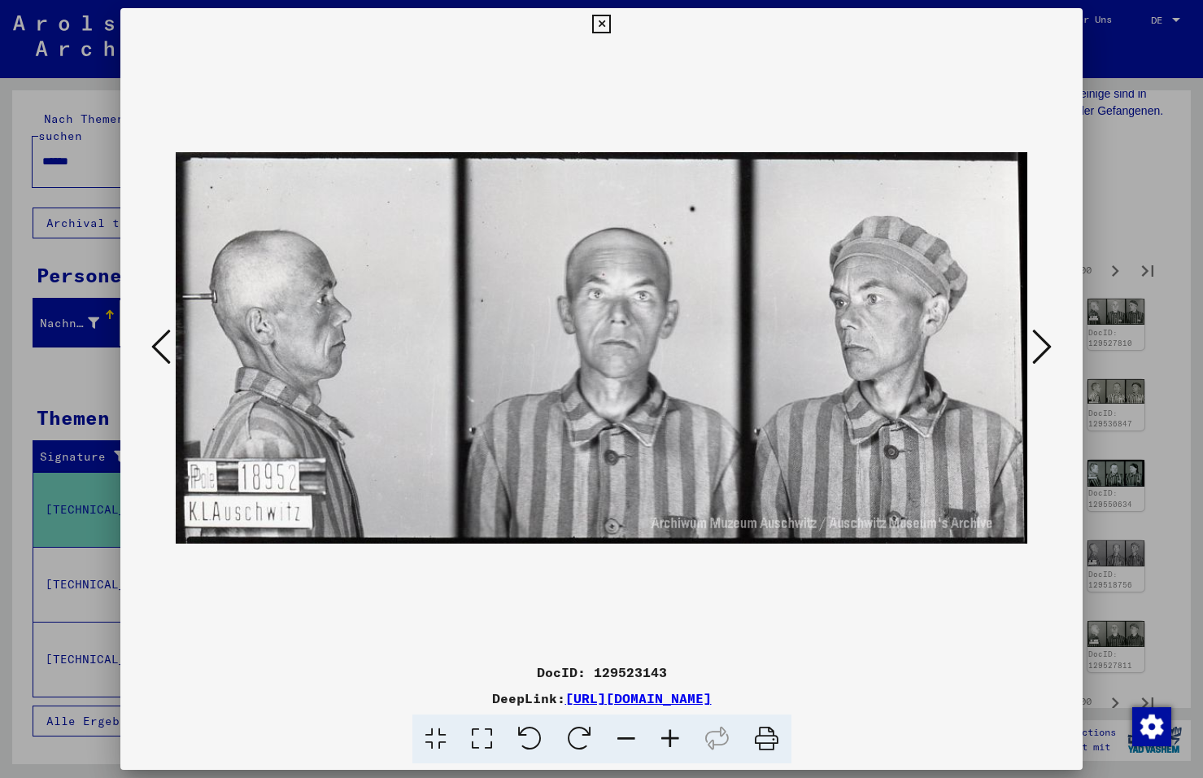
click at [1042, 338] on icon at bounding box center [1042, 346] width 20 height 39
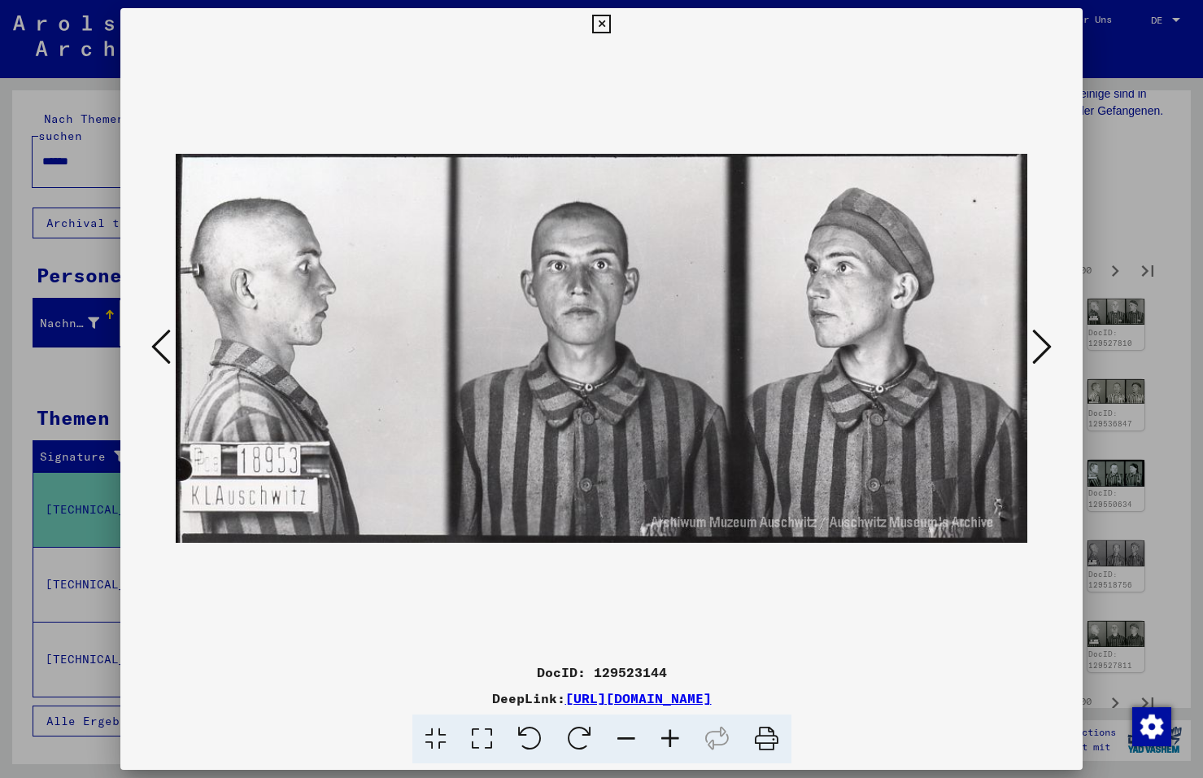
click at [1035, 341] on icon at bounding box center [1042, 346] width 20 height 39
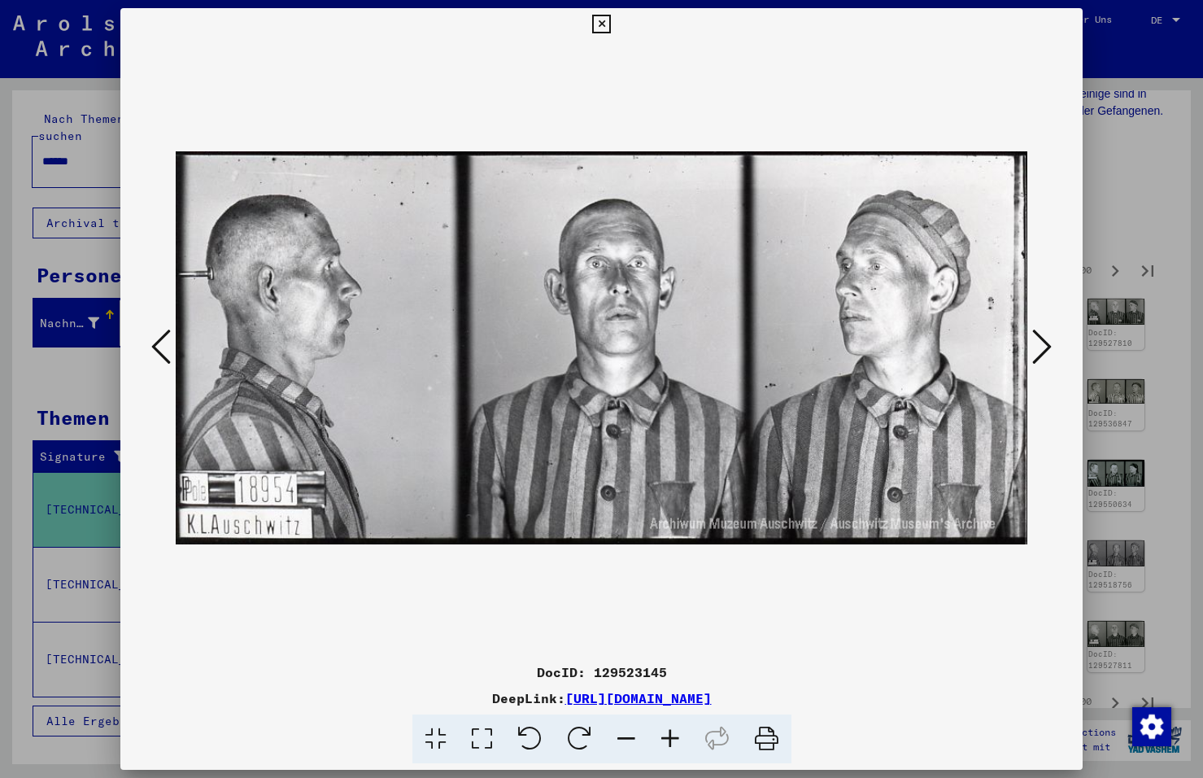
click at [1051, 340] on icon at bounding box center [1042, 346] width 20 height 39
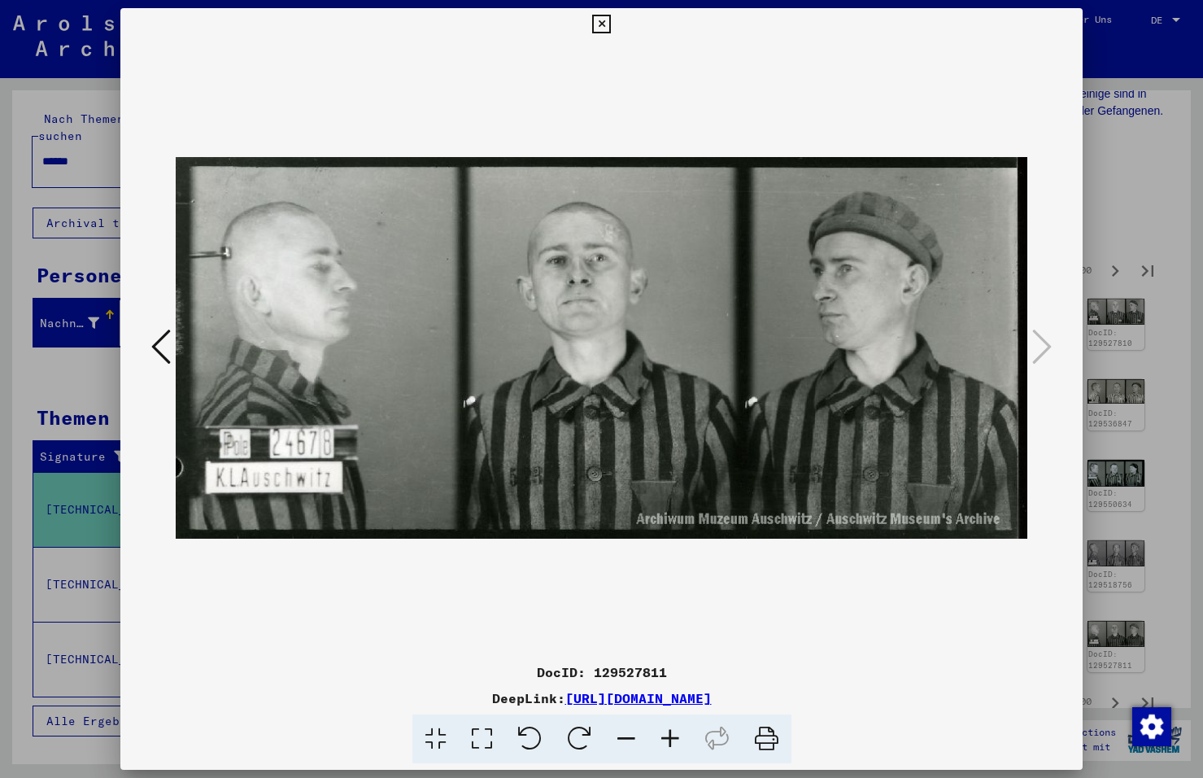
drag, startPoint x: 599, startPoint y: 18, endPoint x: 748, endPoint y: 68, distance: 157.2
click at [602, 19] on icon at bounding box center [601, 25] width 19 height 20
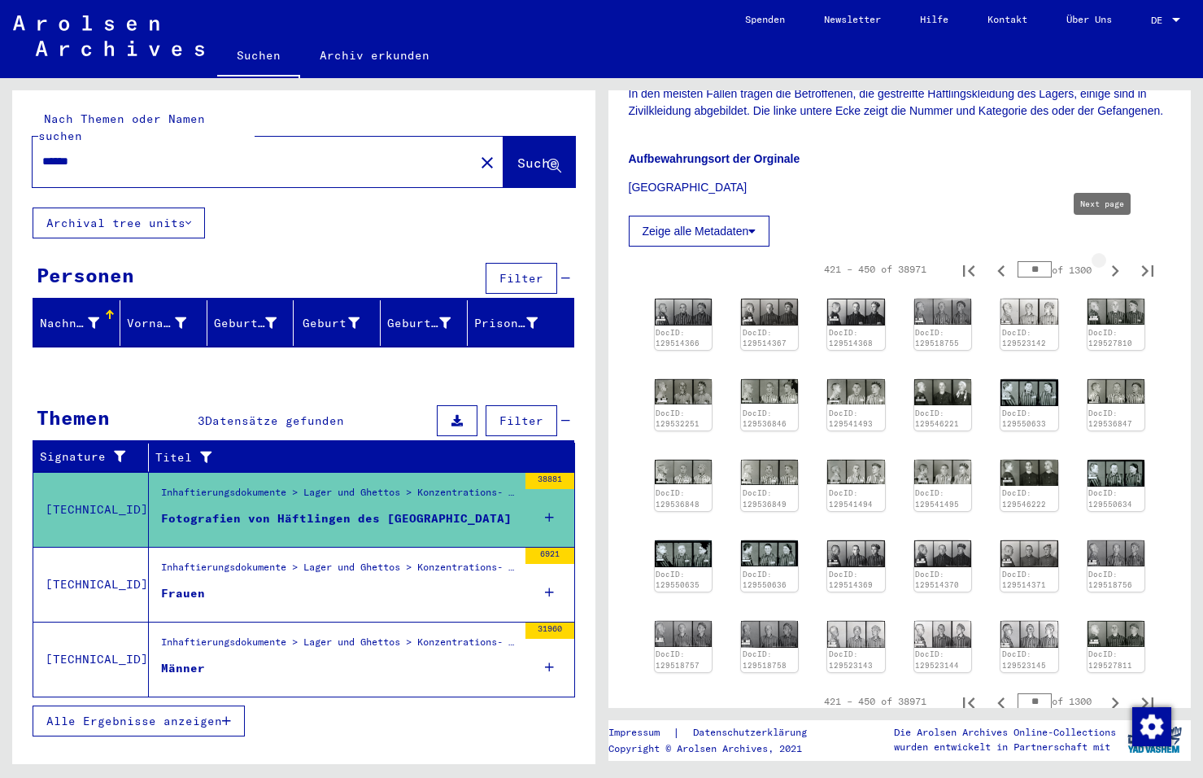
click at [1104, 260] on icon "Next page" at bounding box center [1115, 271] width 23 height 23
type input "**"
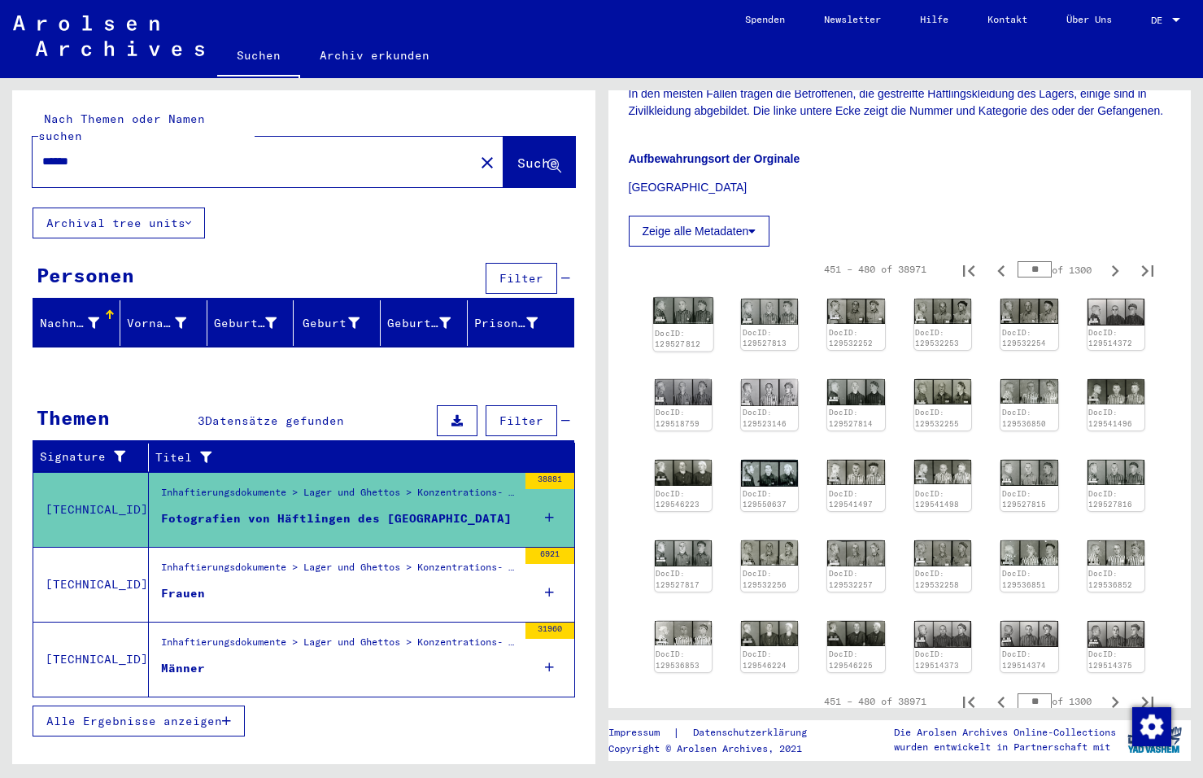
click at [674, 298] on img at bounding box center [683, 311] width 60 height 27
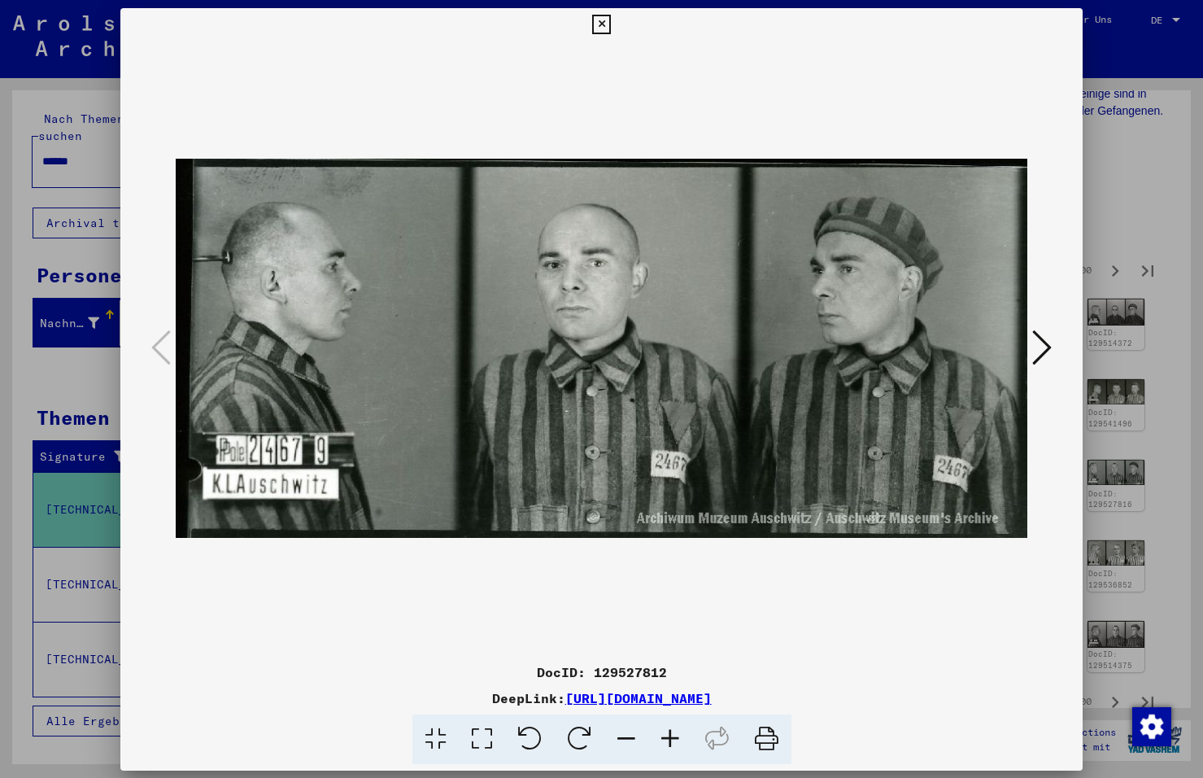
click at [674, 291] on img at bounding box center [602, 348] width 852 height 615
click at [1043, 338] on icon at bounding box center [1042, 346] width 20 height 39
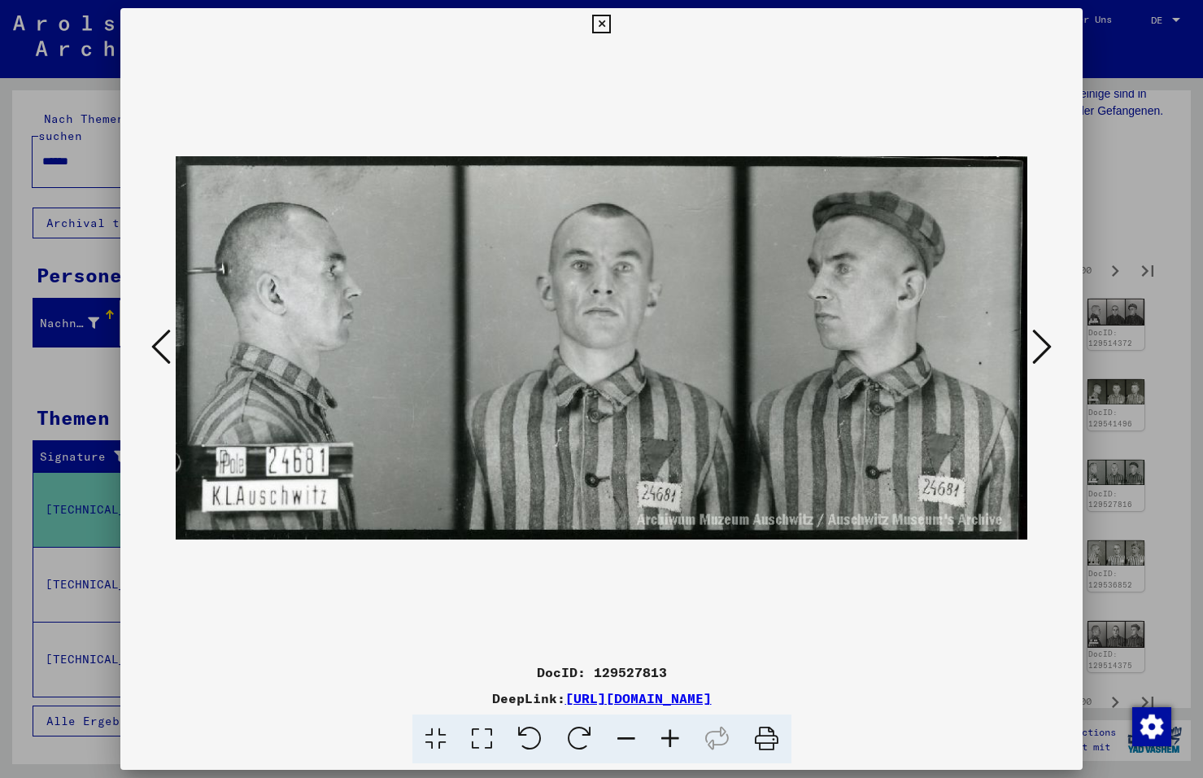
click at [1043, 338] on icon at bounding box center [1042, 346] width 20 height 39
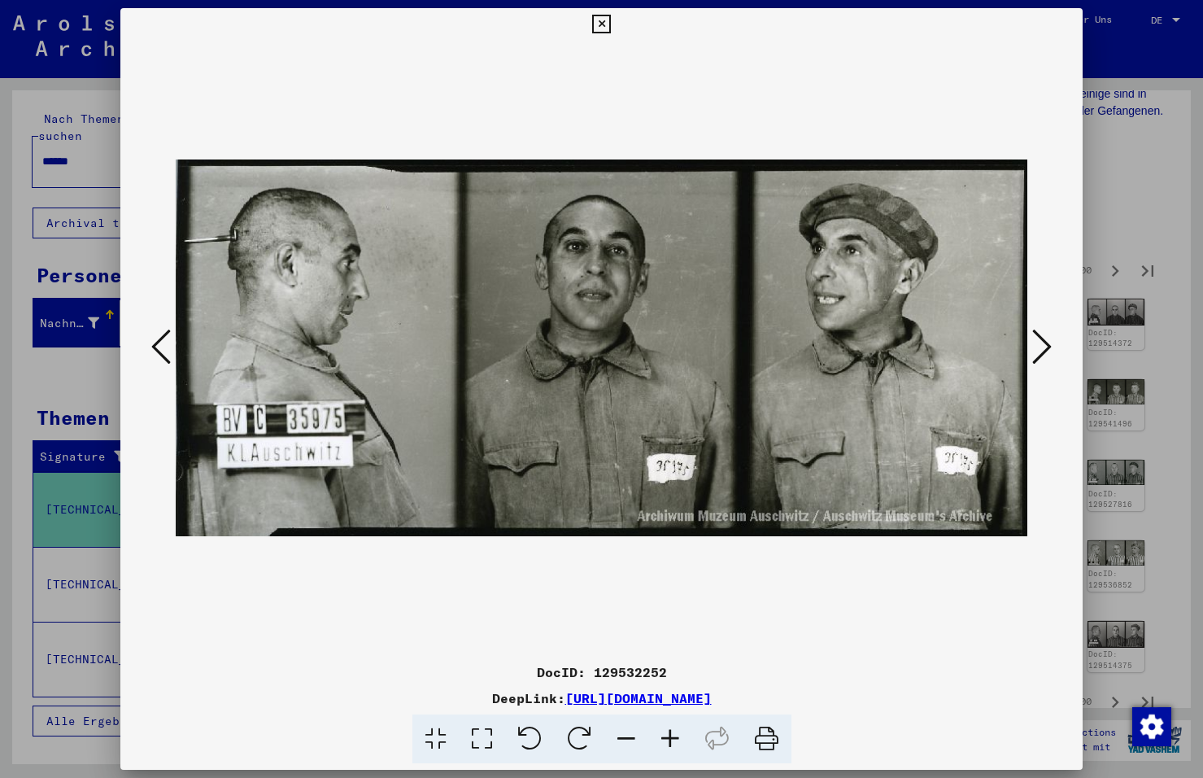
click at [1043, 338] on icon at bounding box center [1042, 346] width 20 height 39
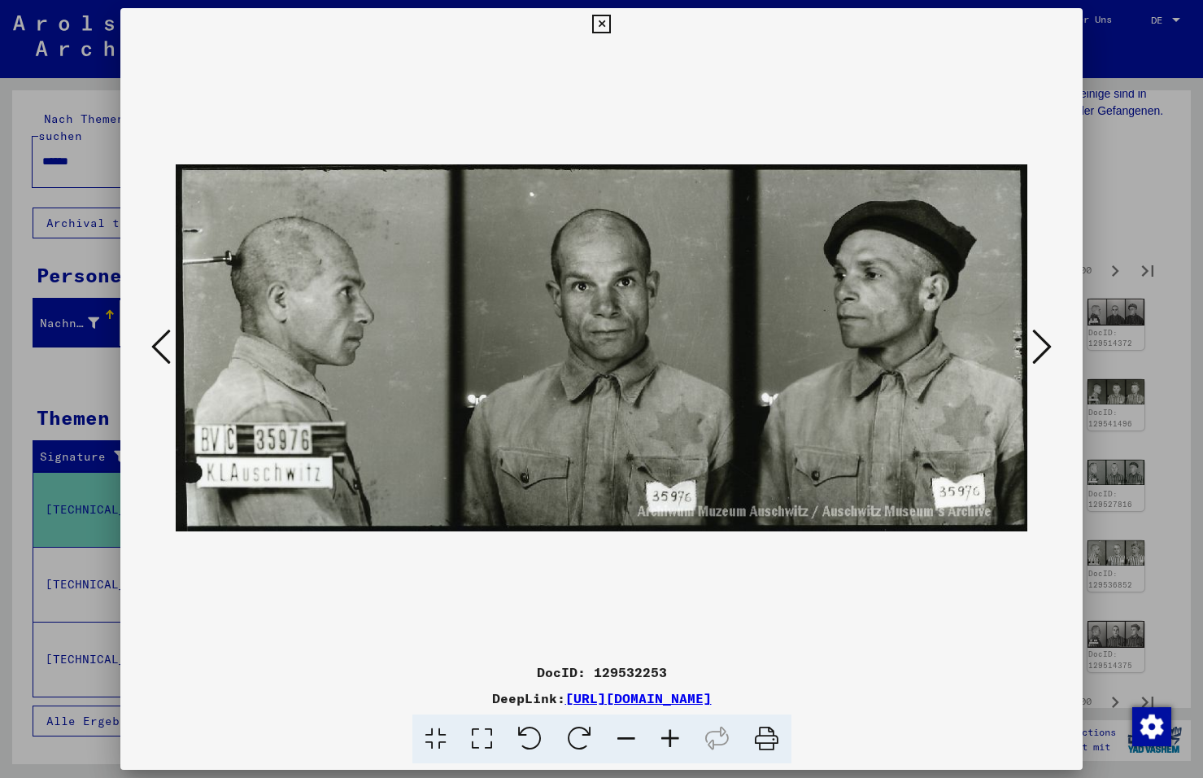
click at [1043, 338] on icon at bounding box center [1042, 346] width 20 height 39
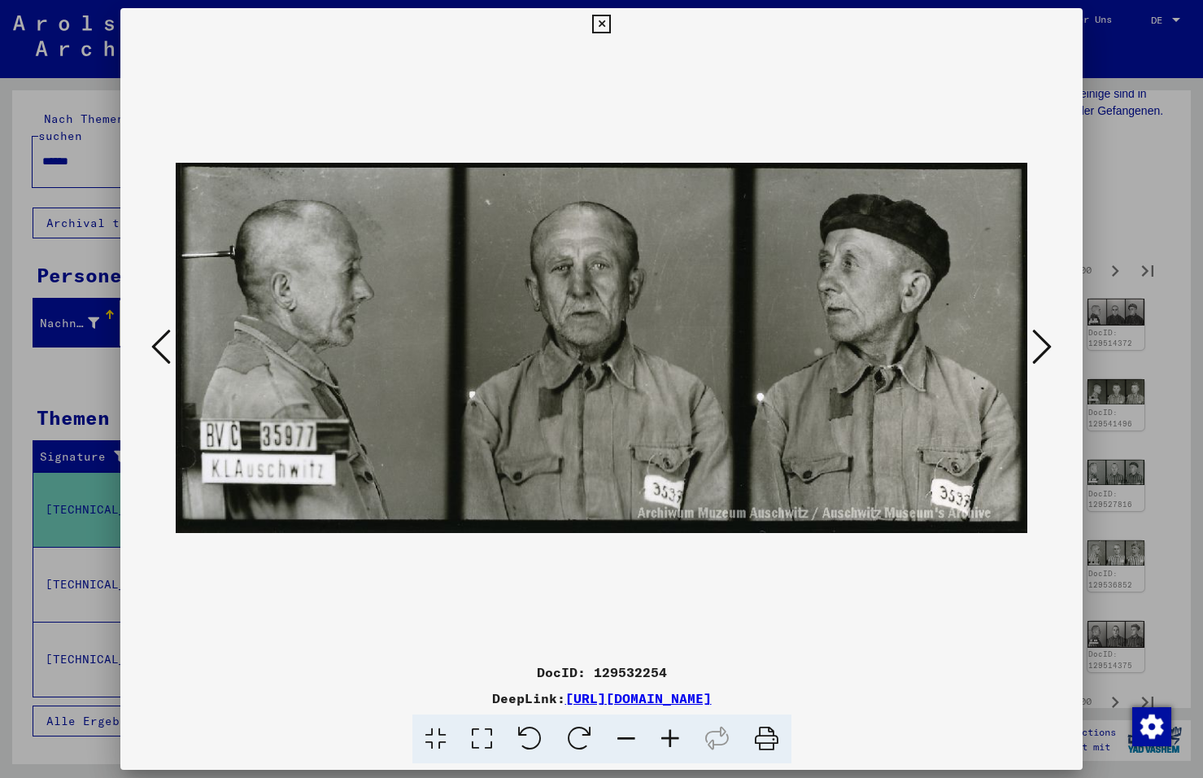
click at [159, 342] on icon at bounding box center [161, 346] width 20 height 39
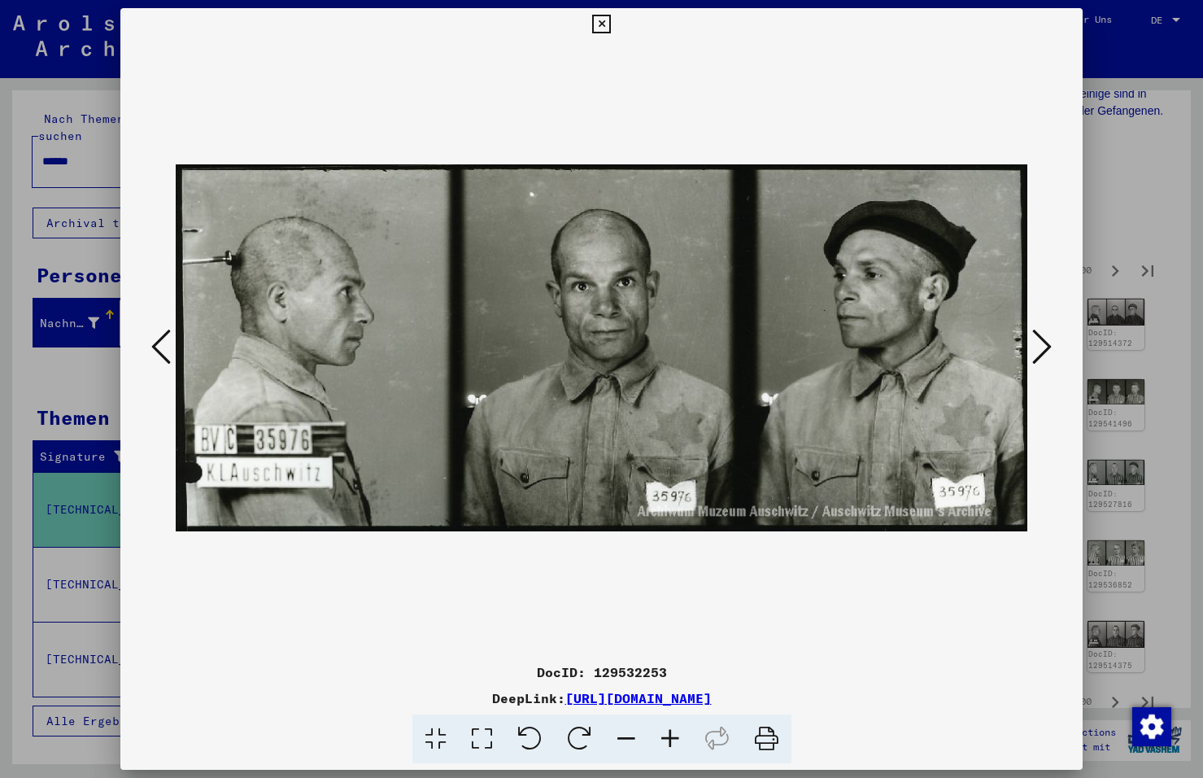
click at [1040, 338] on icon at bounding box center [1042, 346] width 20 height 39
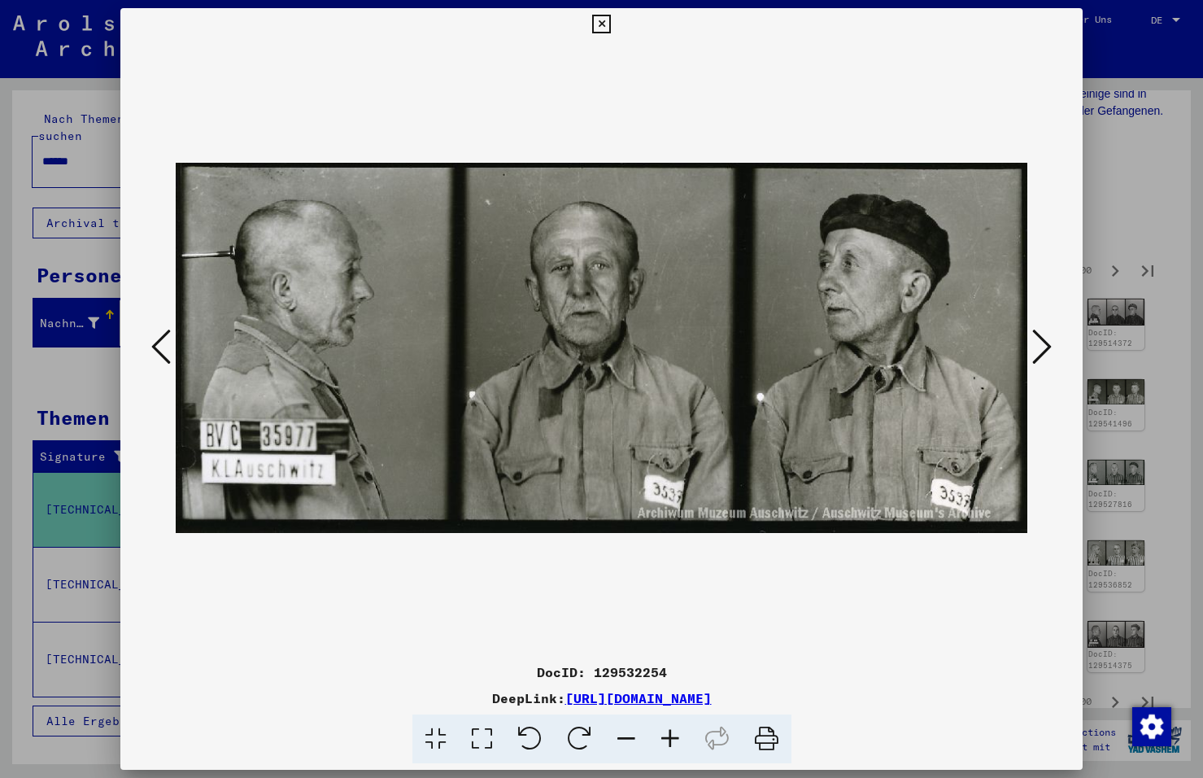
click at [1040, 338] on icon at bounding box center [1042, 346] width 20 height 39
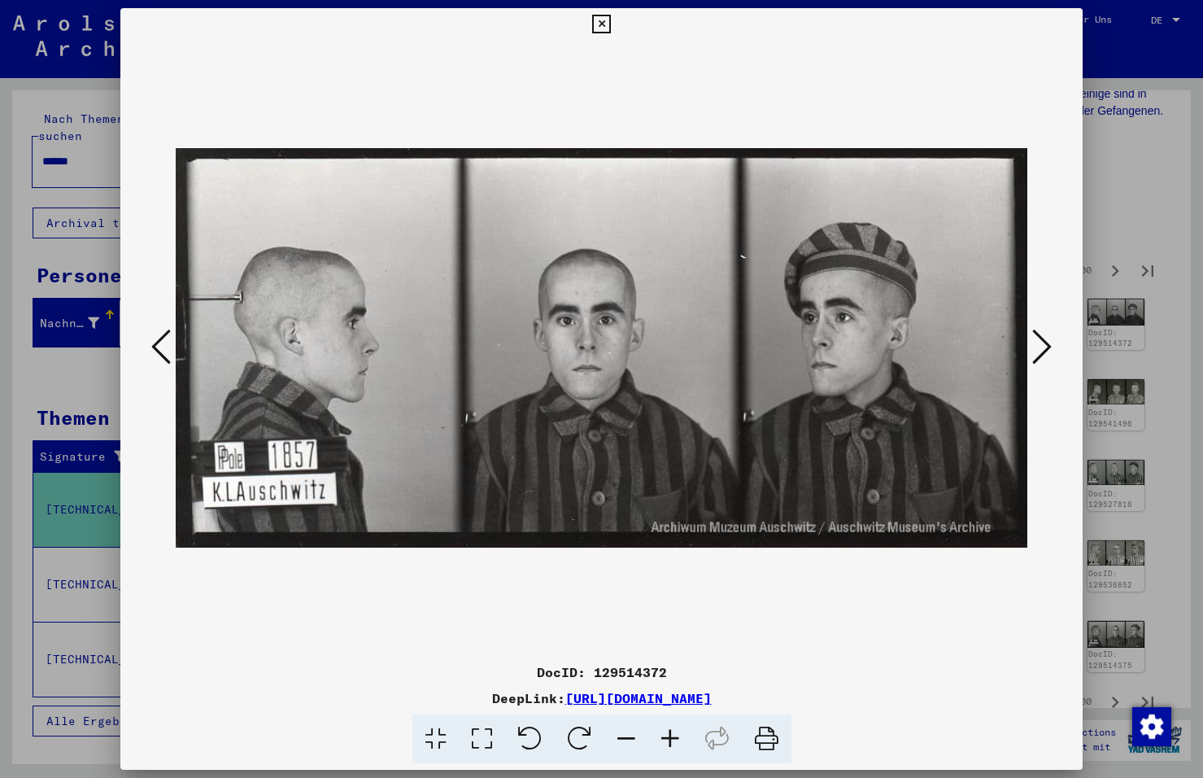
click at [1040, 338] on icon at bounding box center [1042, 346] width 20 height 39
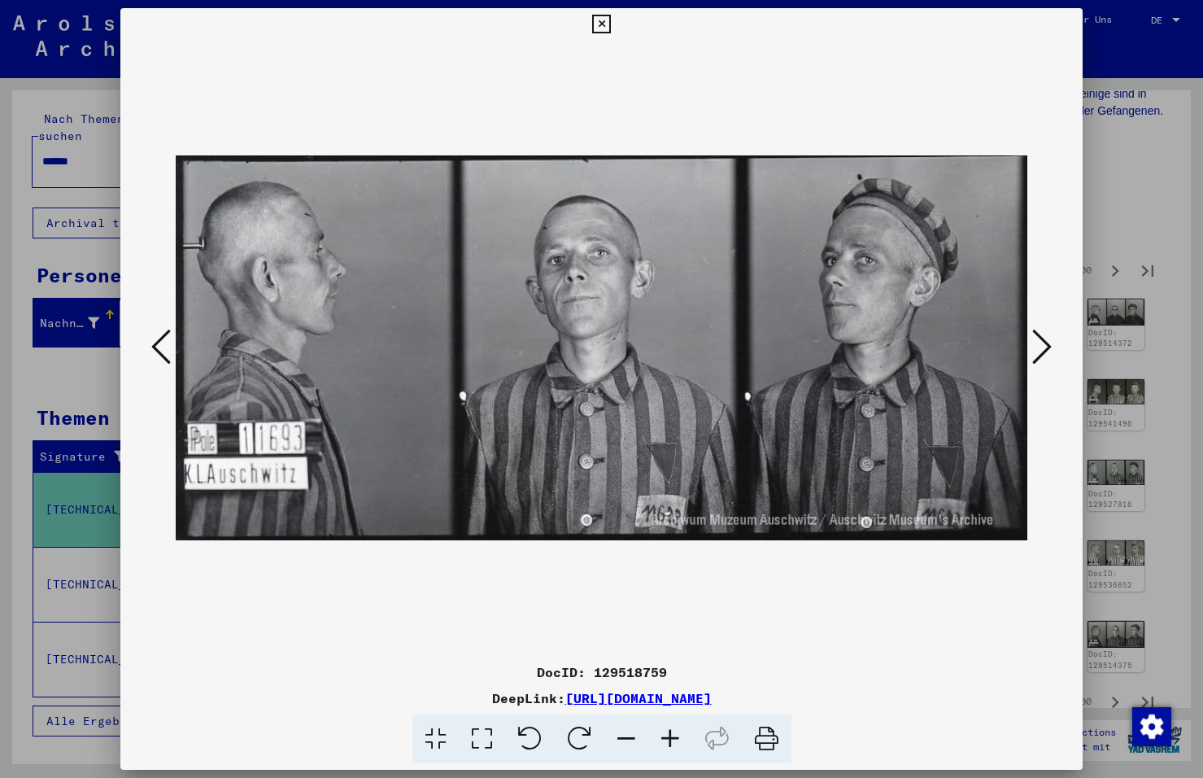
click at [1040, 338] on icon at bounding box center [1042, 346] width 20 height 39
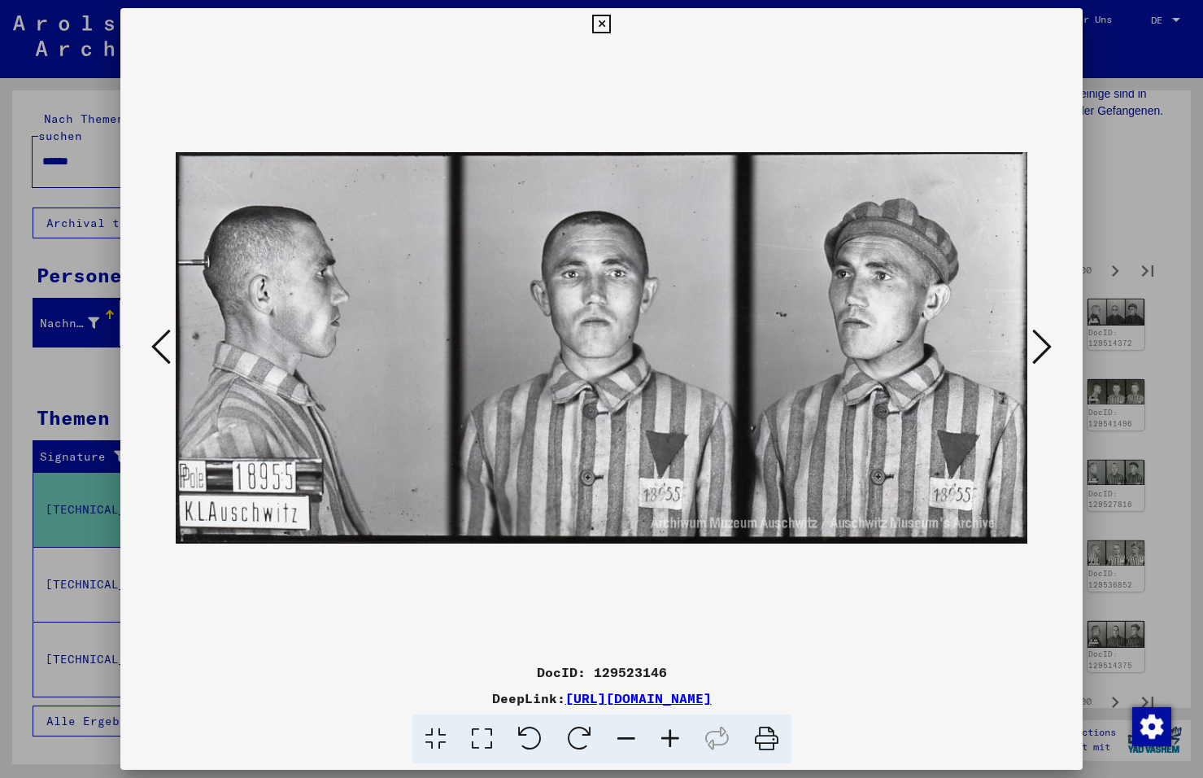
click at [1040, 338] on icon at bounding box center [1042, 346] width 20 height 39
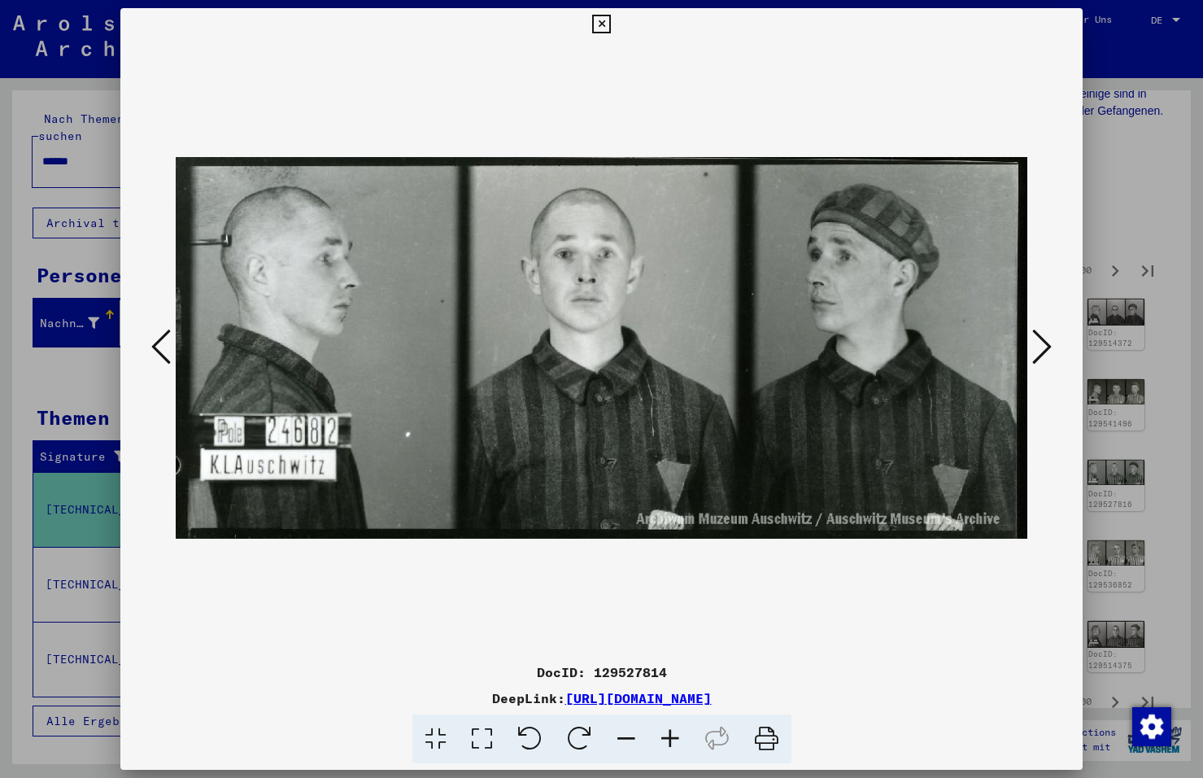
click at [1040, 338] on icon at bounding box center [1042, 346] width 20 height 39
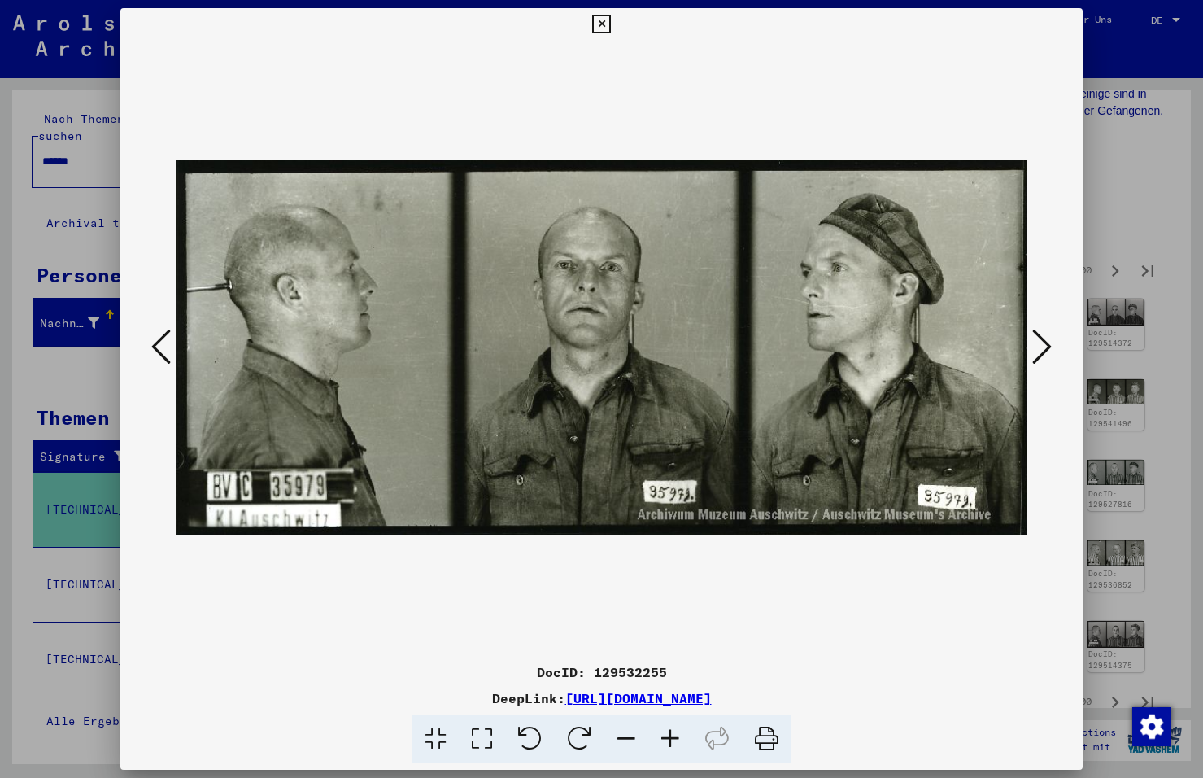
click at [1040, 338] on icon at bounding box center [1042, 346] width 20 height 39
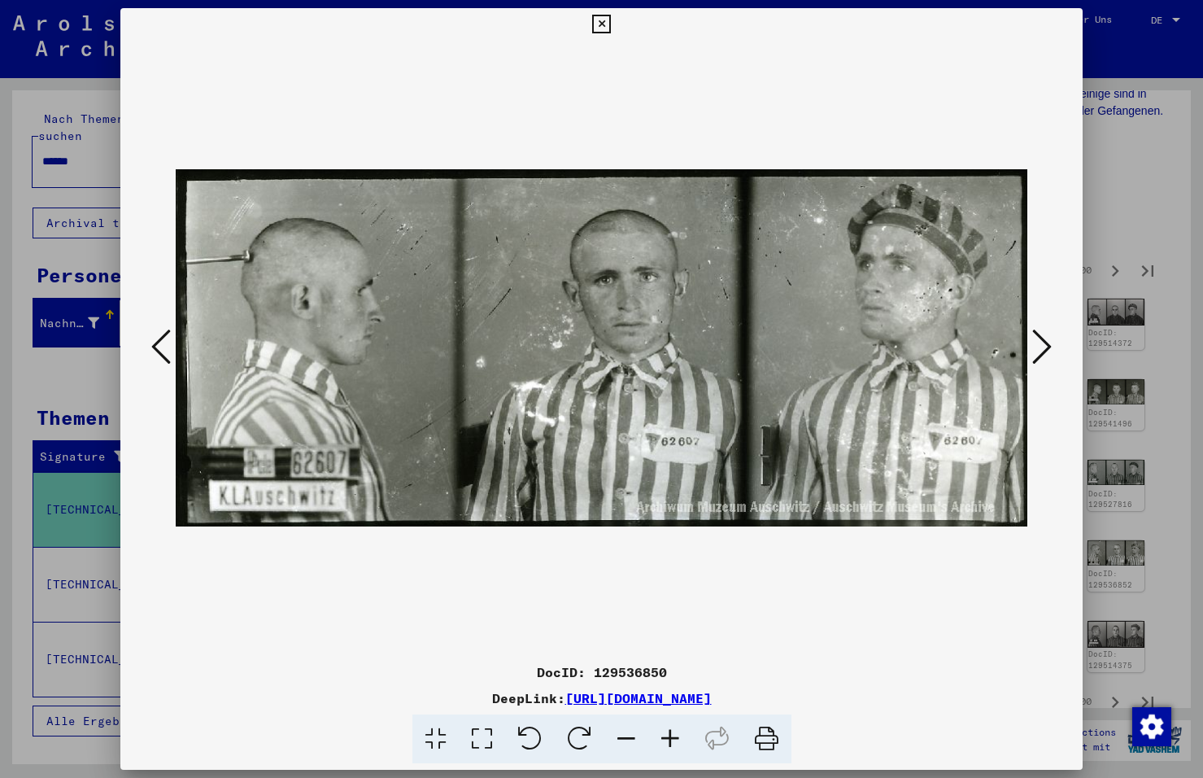
click at [1040, 338] on icon at bounding box center [1042, 346] width 20 height 39
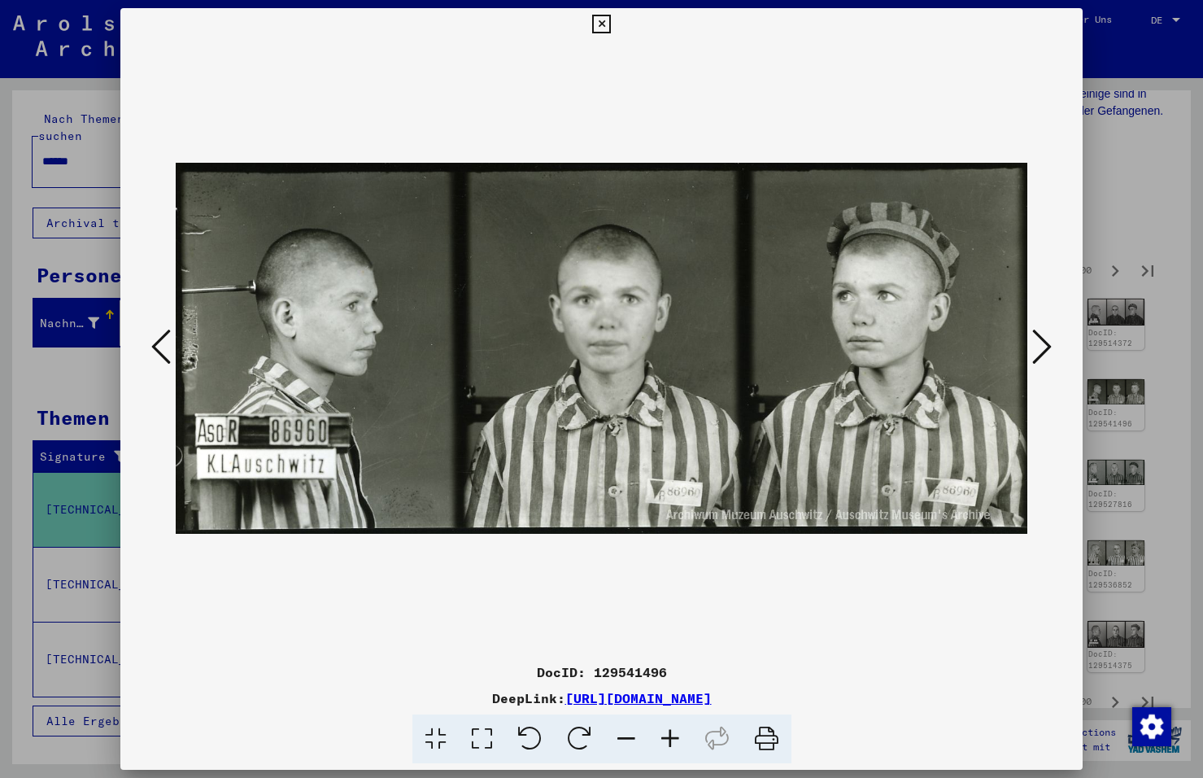
click at [1041, 343] on icon at bounding box center [1042, 346] width 20 height 39
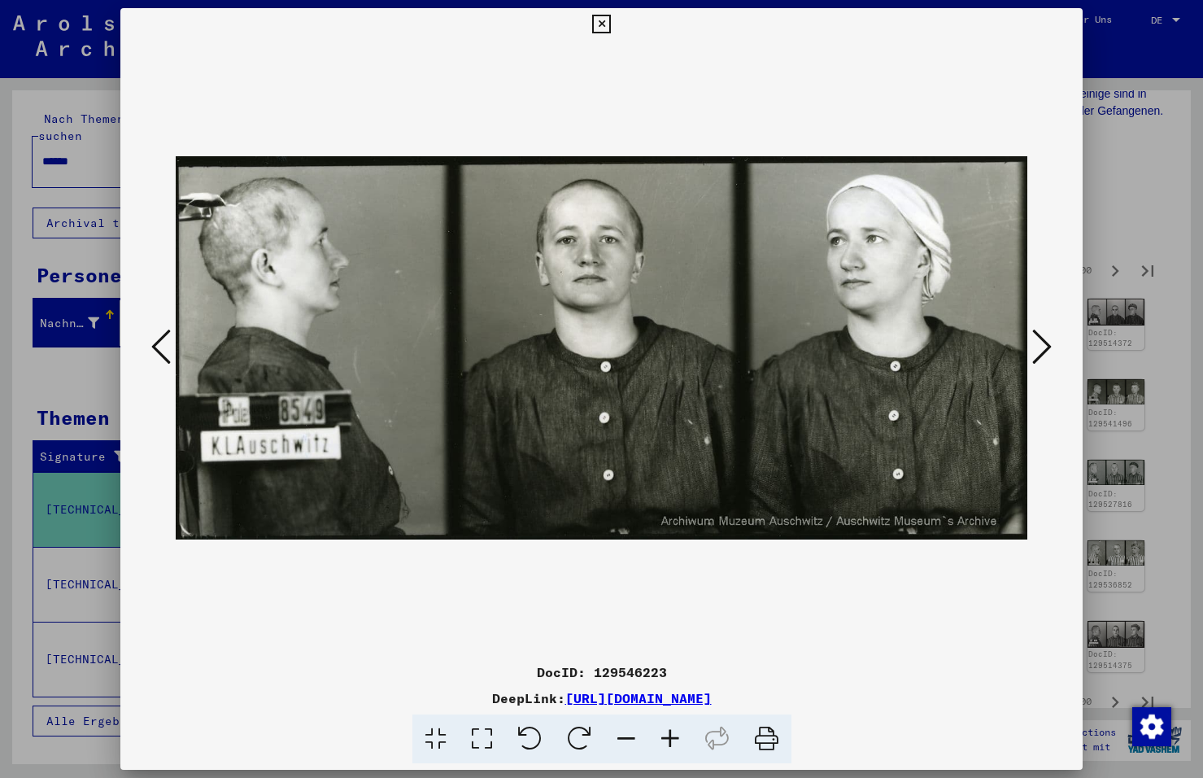
click at [1039, 341] on icon at bounding box center [1042, 346] width 20 height 39
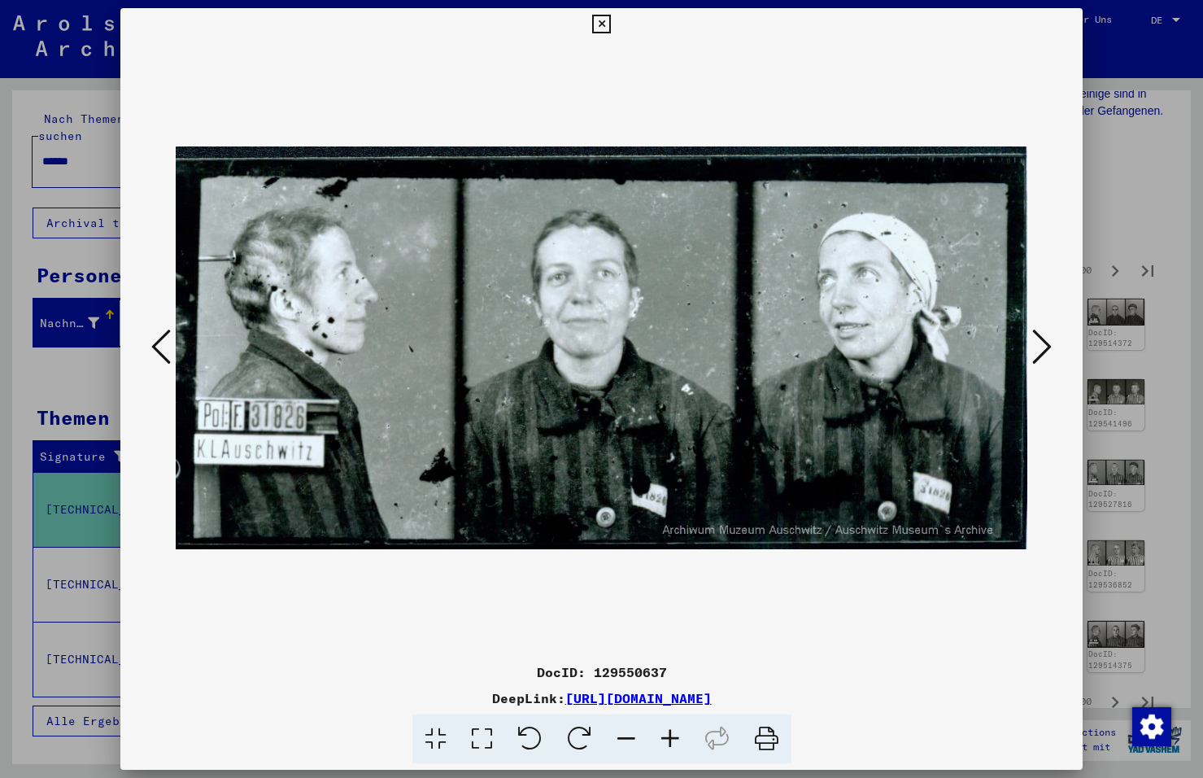
click at [1039, 341] on icon at bounding box center [1042, 346] width 20 height 39
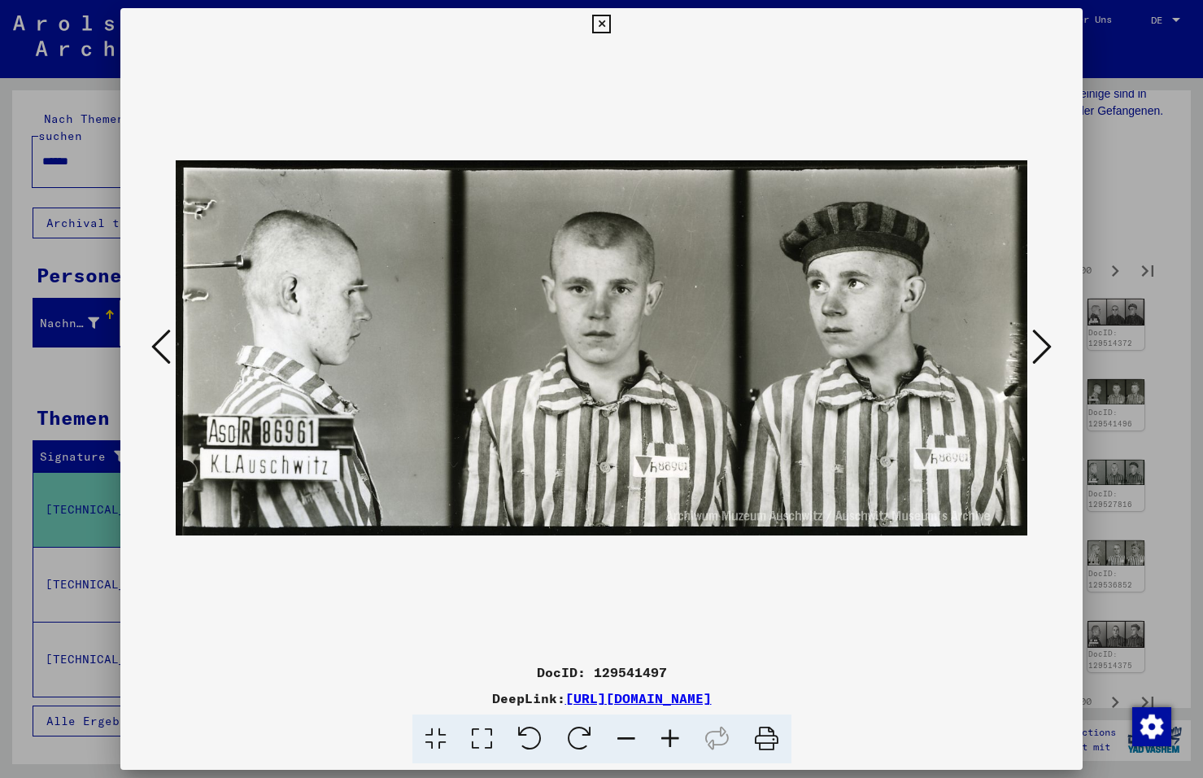
click at [1039, 341] on icon at bounding box center [1042, 346] width 20 height 39
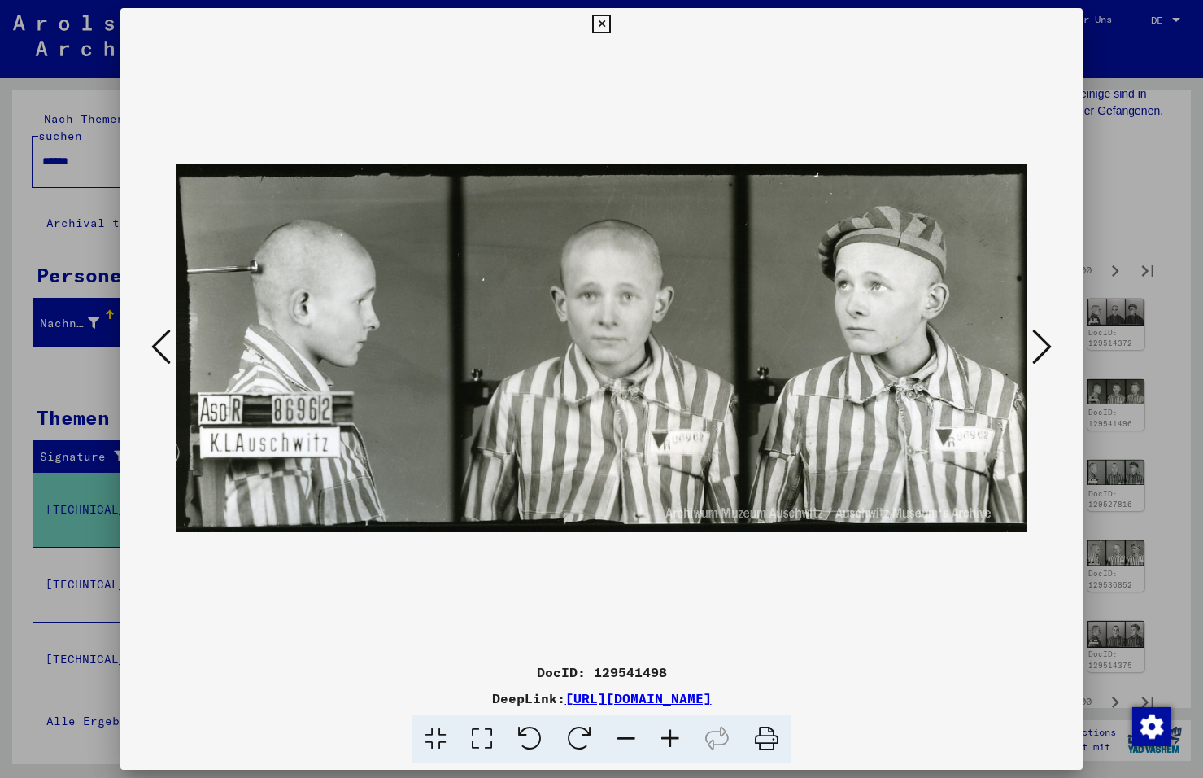
click at [1039, 341] on icon at bounding box center [1042, 346] width 20 height 39
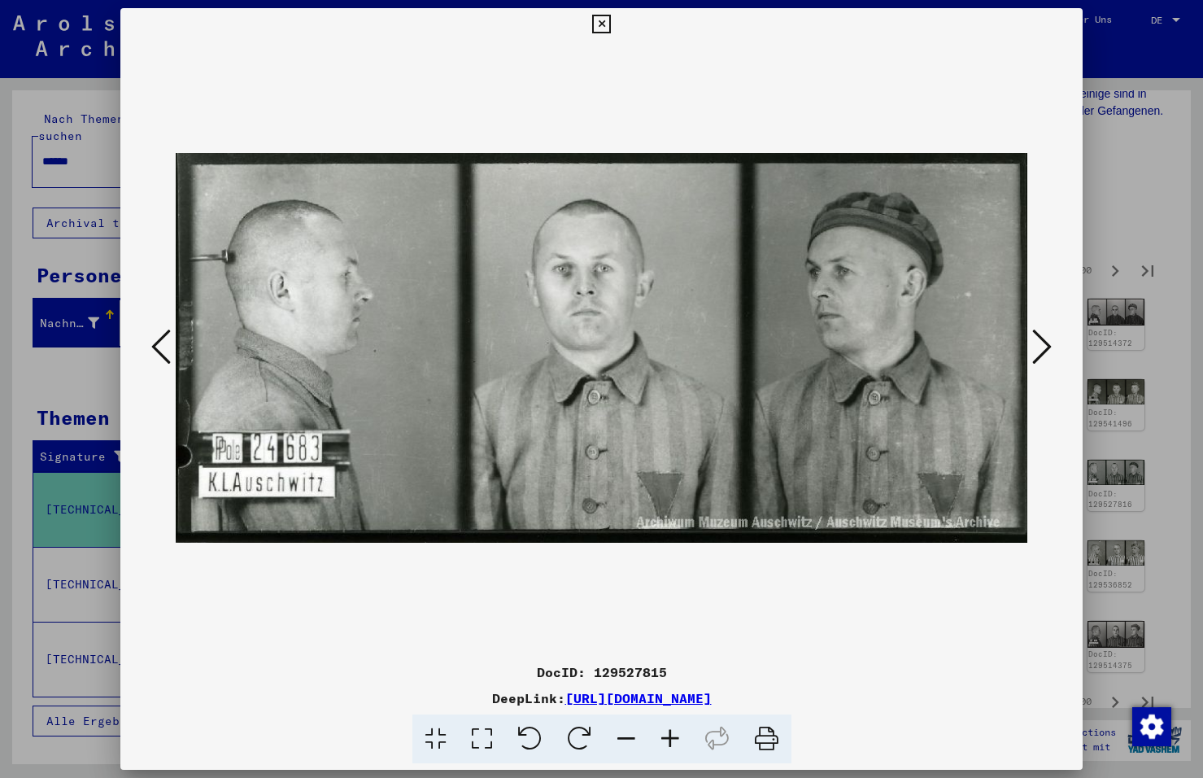
click at [1039, 341] on icon at bounding box center [1042, 346] width 20 height 39
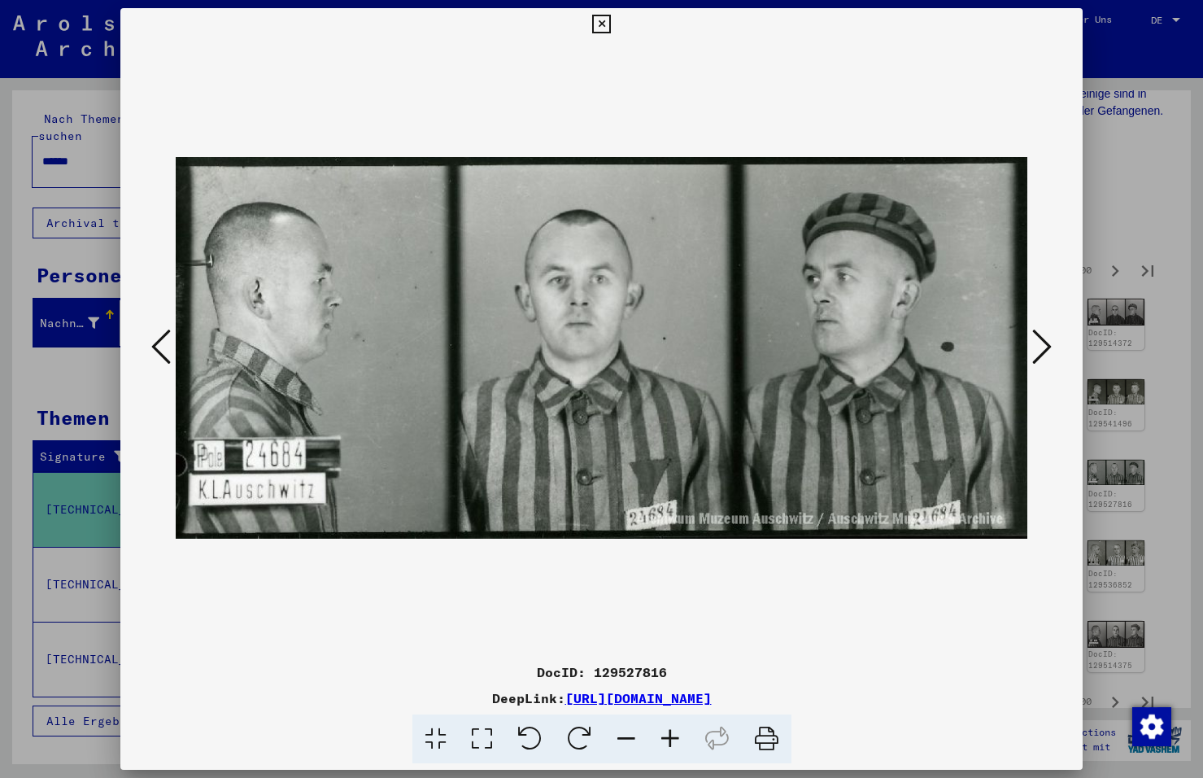
click at [1039, 341] on icon at bounding box center [1042, 346] width 20 height 39
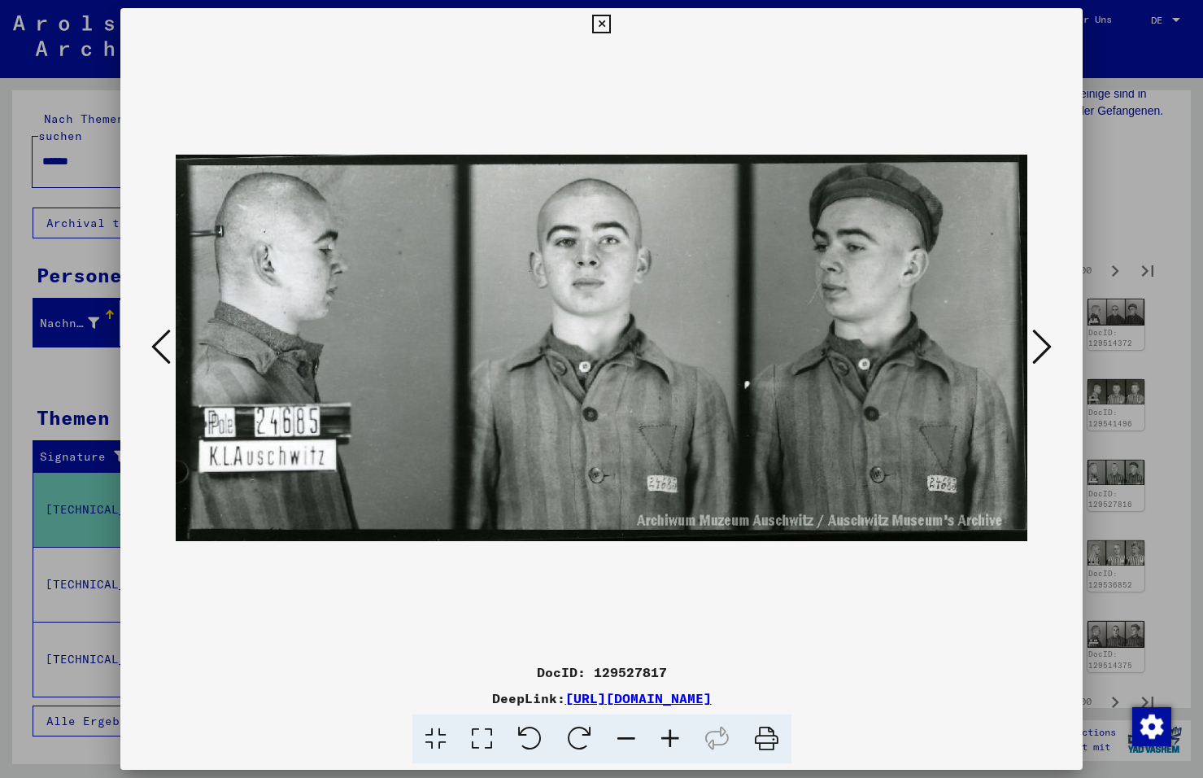
click at [1039, 341] on icon at bounding box center [1042, 346] width 20 height 39
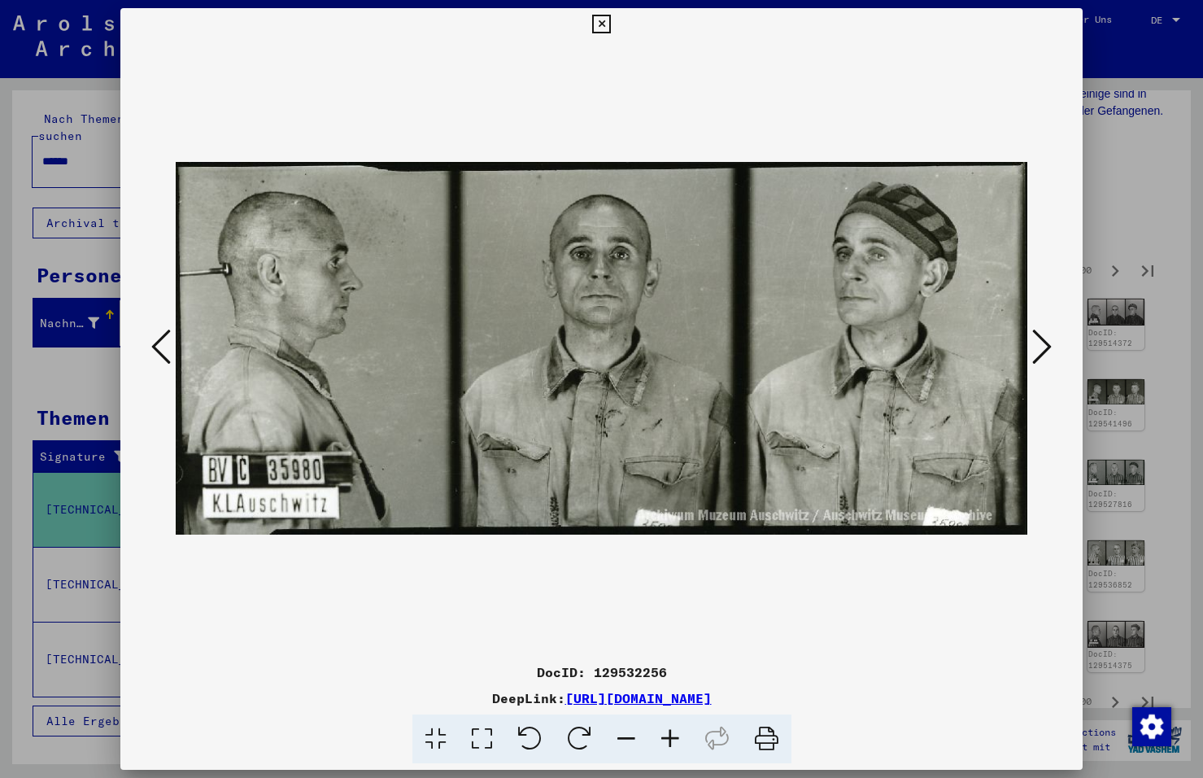
click at [1039, 341] on icon at bounding box center [1042, 346] width 20 height 39
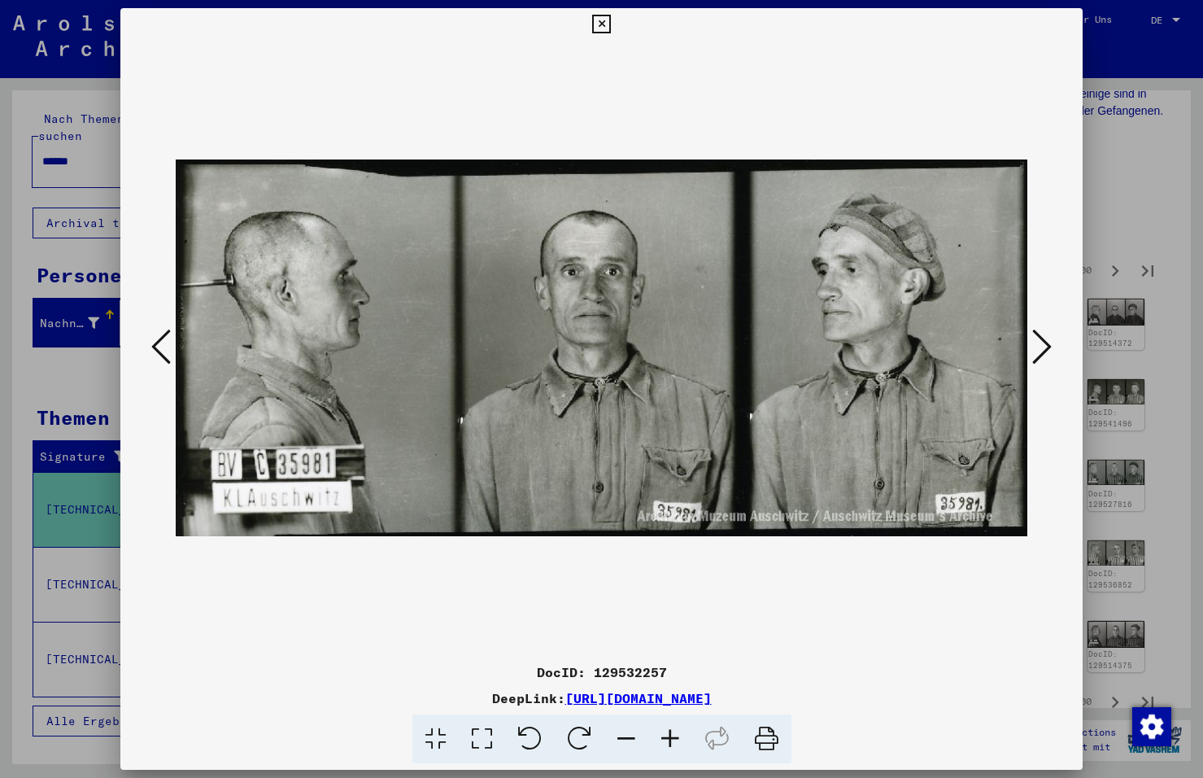
click at [1039, 341] on icon at bounding box center [1042, 346] width 20 height 39
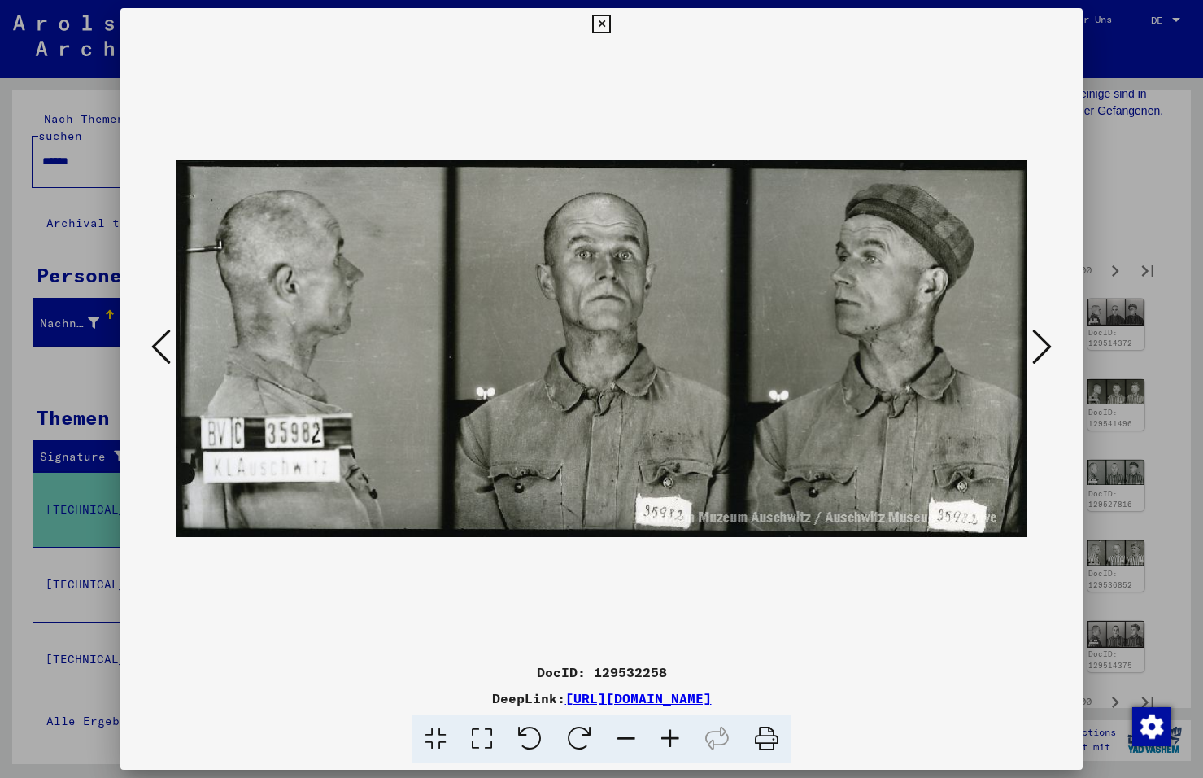
click at [1039, 341] on icon at bounding box center [1042, 346] width 20 height 39
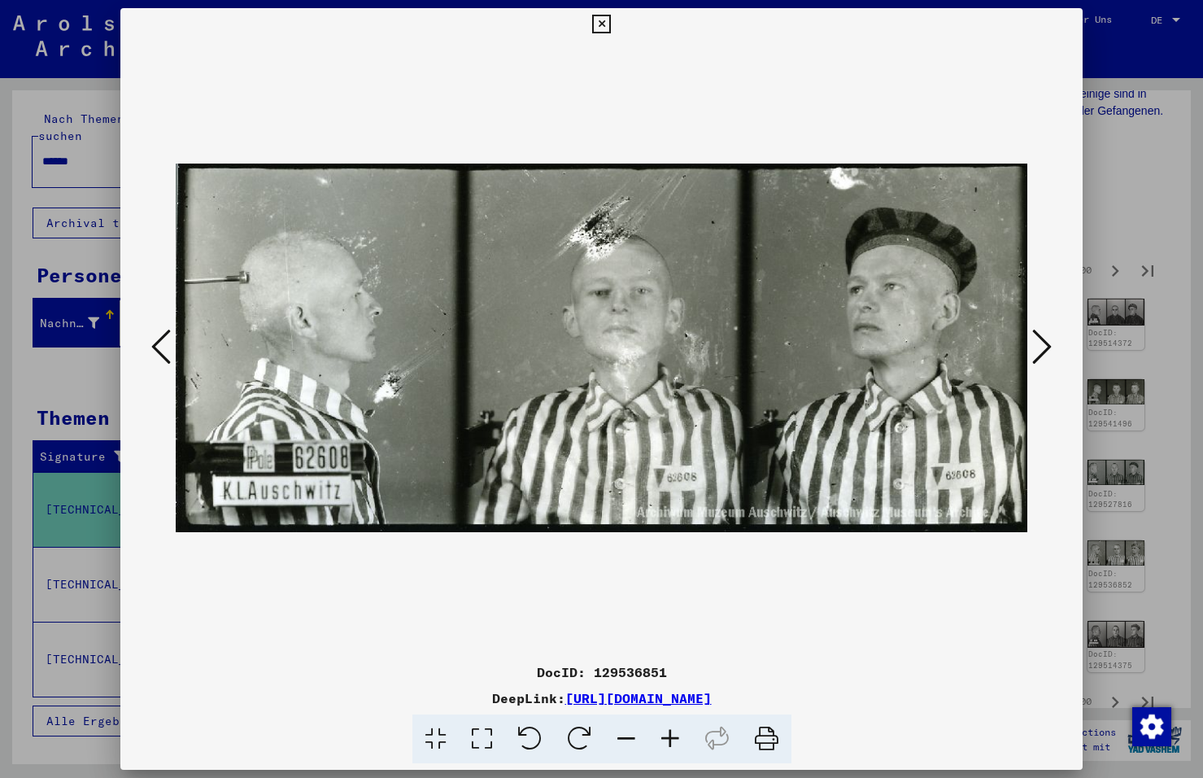
click at [1039, 341] on icon at bounding box center [1042, 346] width 20 height 39
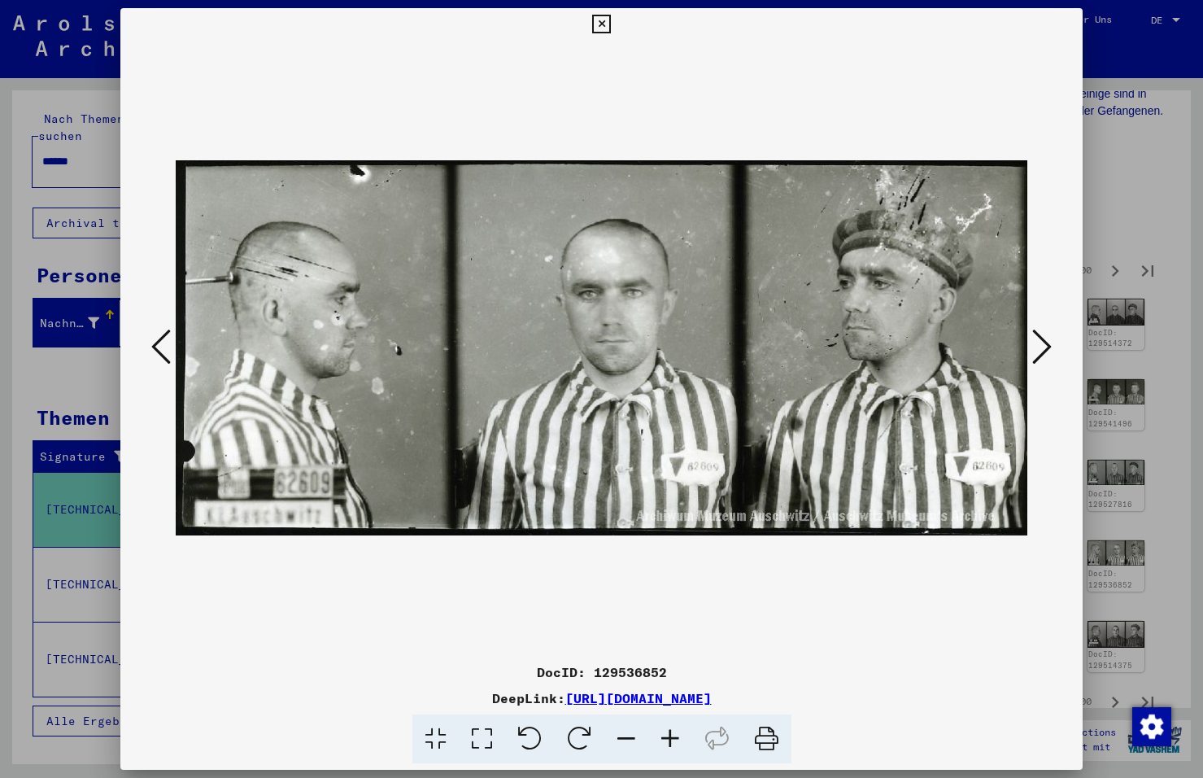
click at [1039, 341] on icon at bounding box center [1042, 346] width 20 height 39
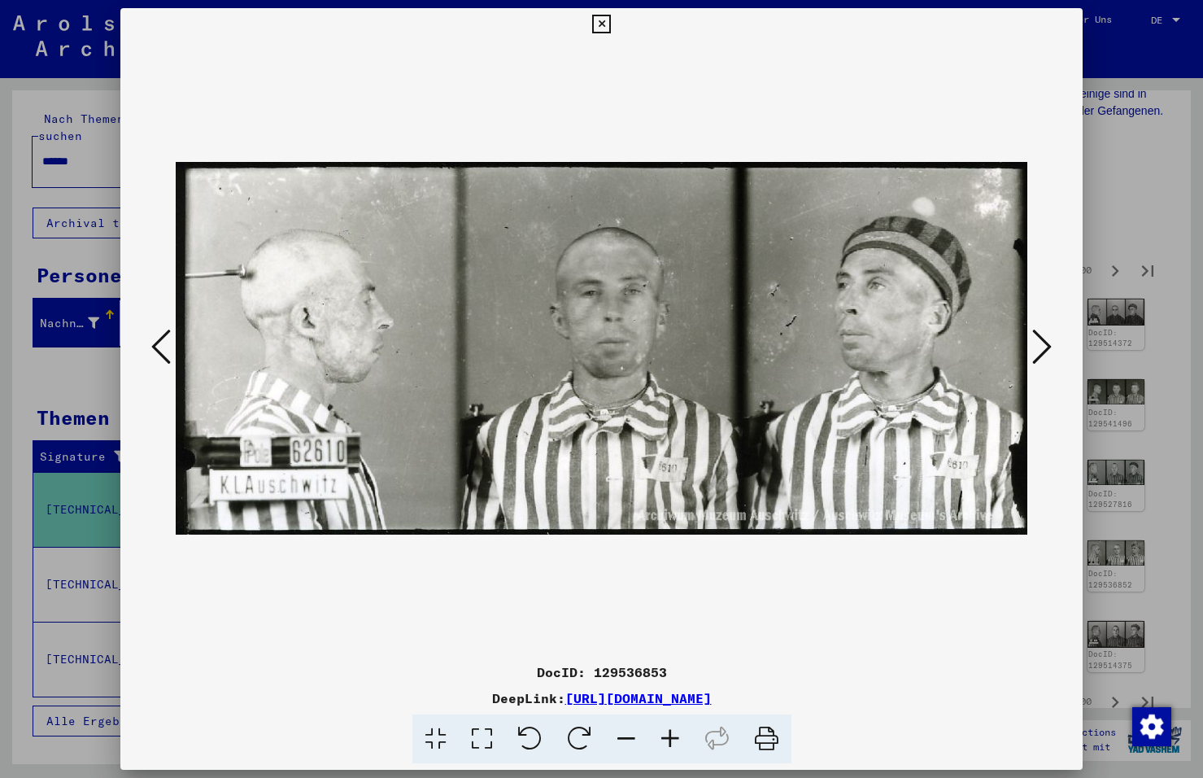
click at [1039, 341] on icon at bounding box center [1042, 346] width 20 height 39
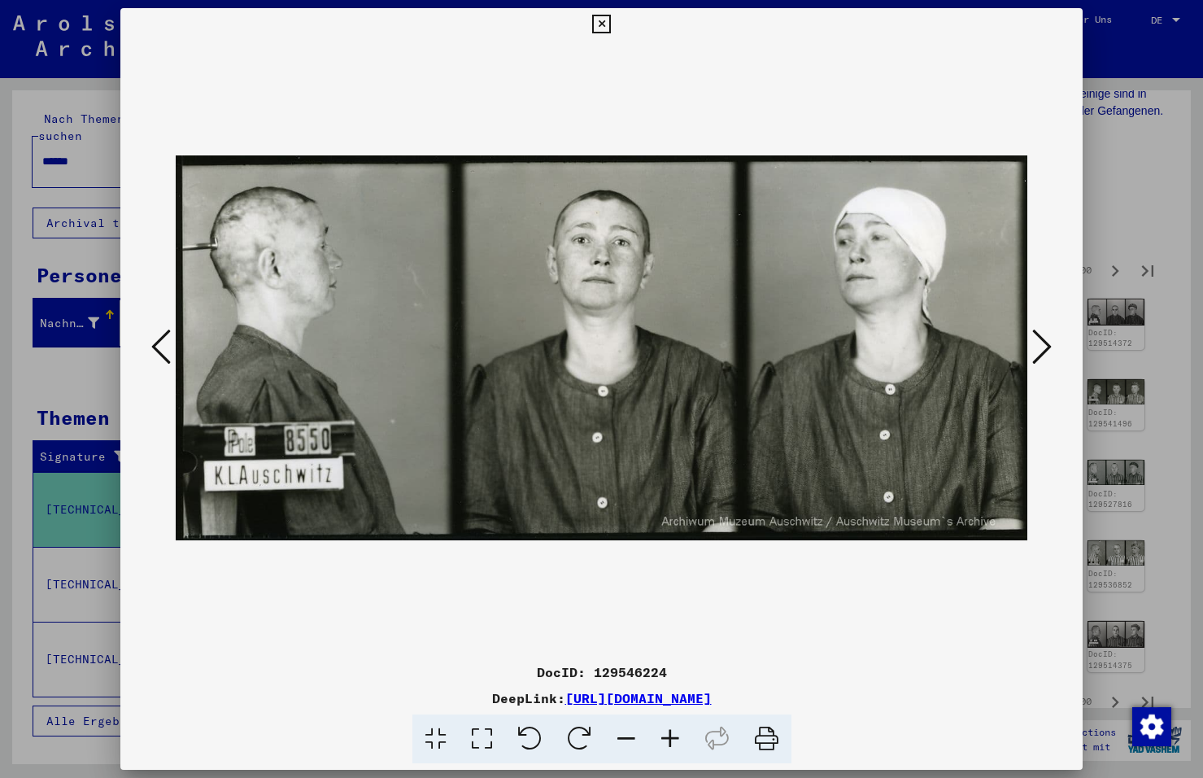
click at [1039, 341] on icon at bounding box center [1042, 346] width 20 height 39
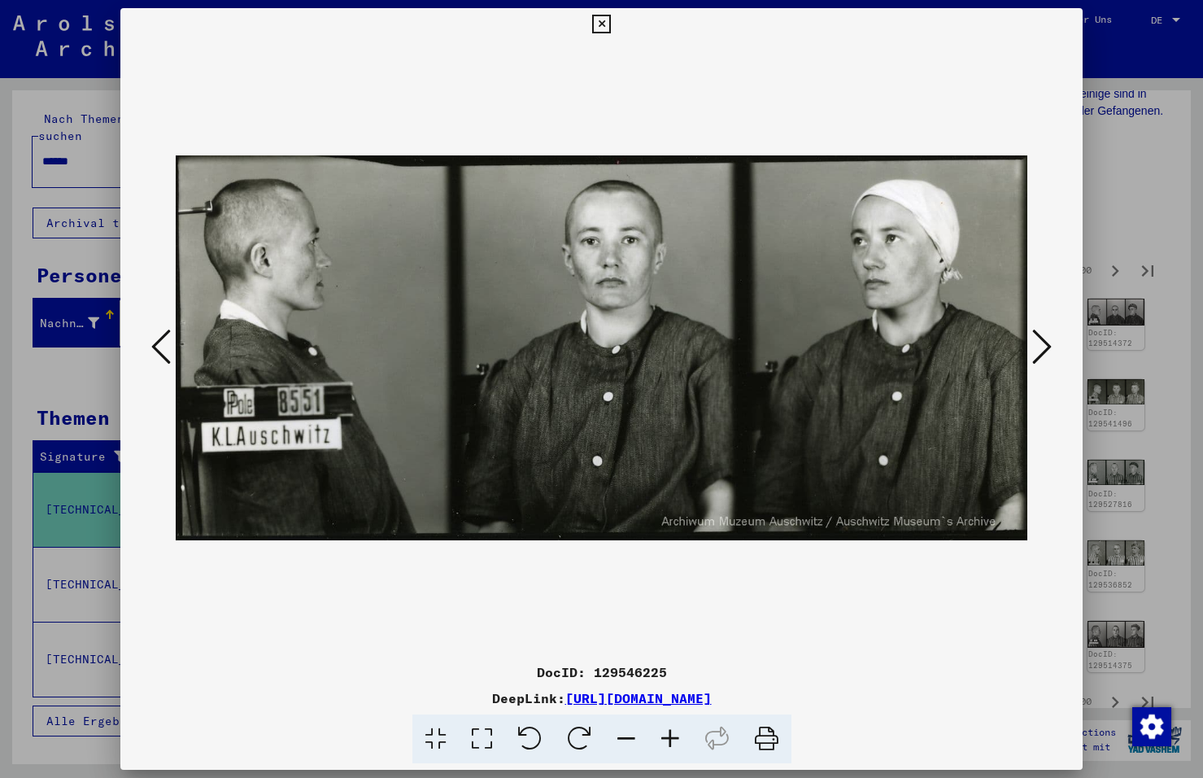
click at [1044, 338] on icon at bounding box center [1042, 346] width 20 height 39
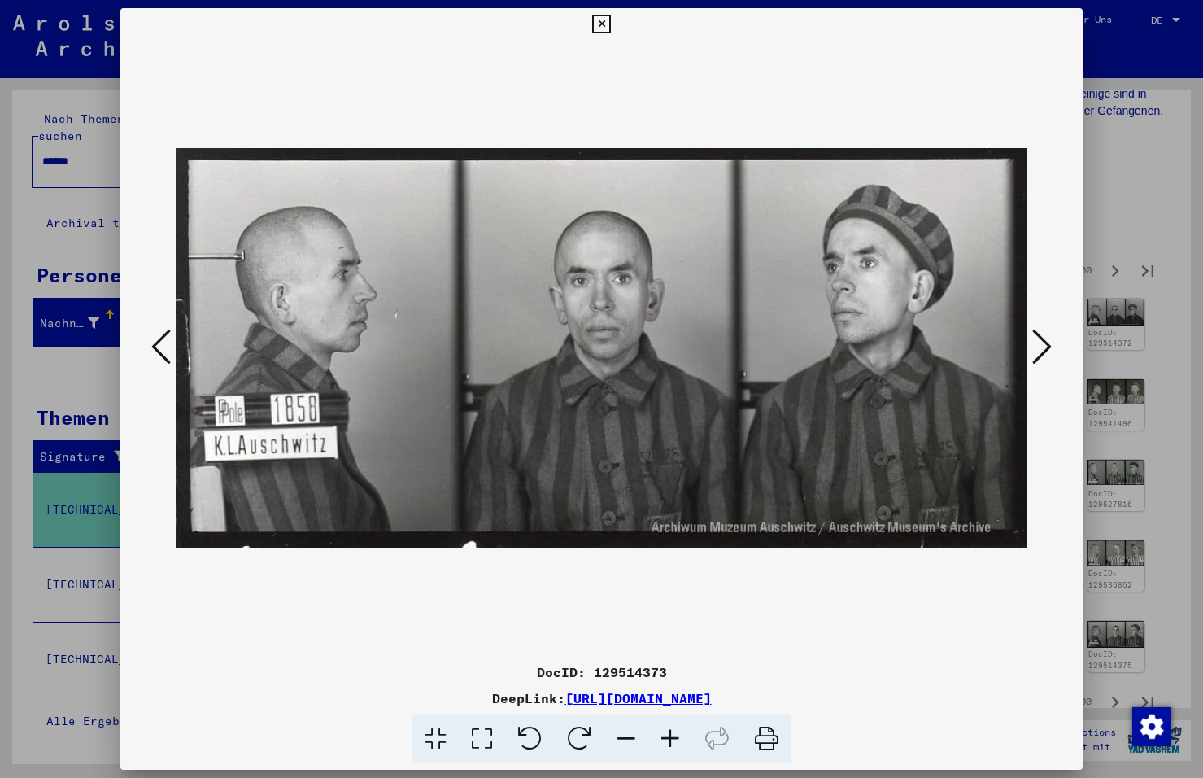
click at [1045, 331] on icon at bounding box center [1042, 346] width 20 height 39
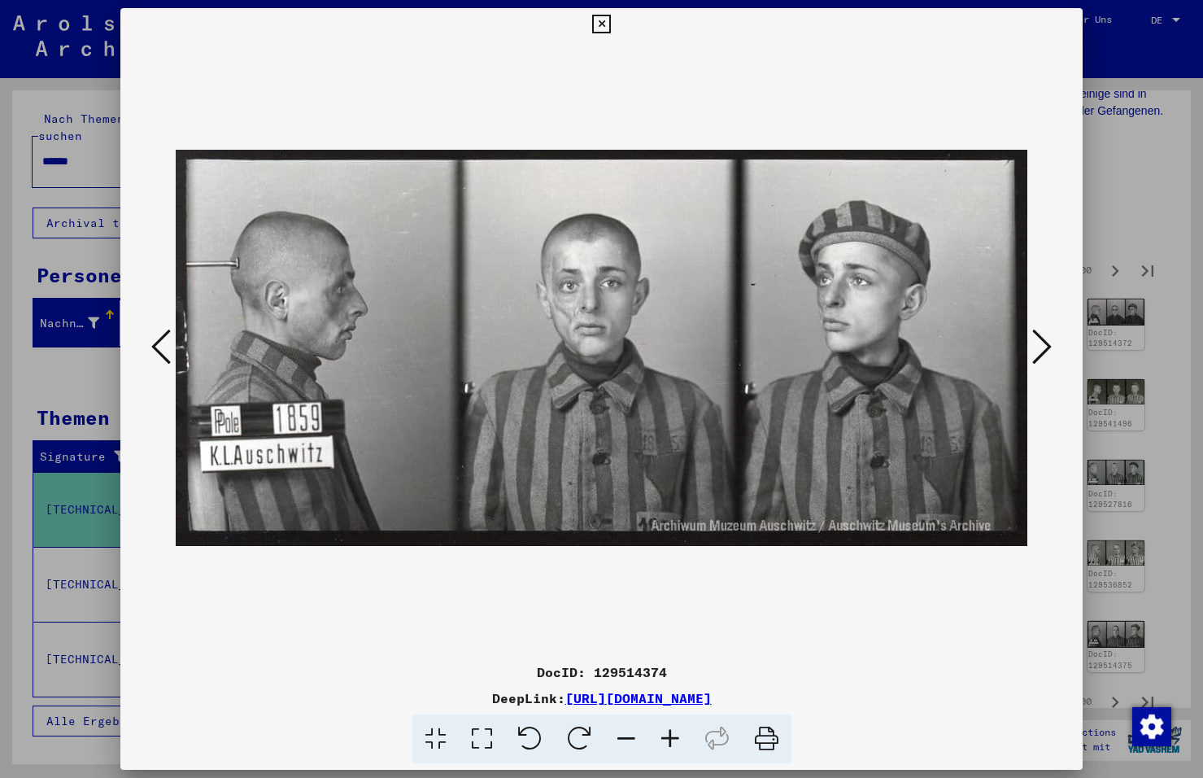
click at [1042, 333] on icon at bounding box center [1042, 346] width 20 height 39
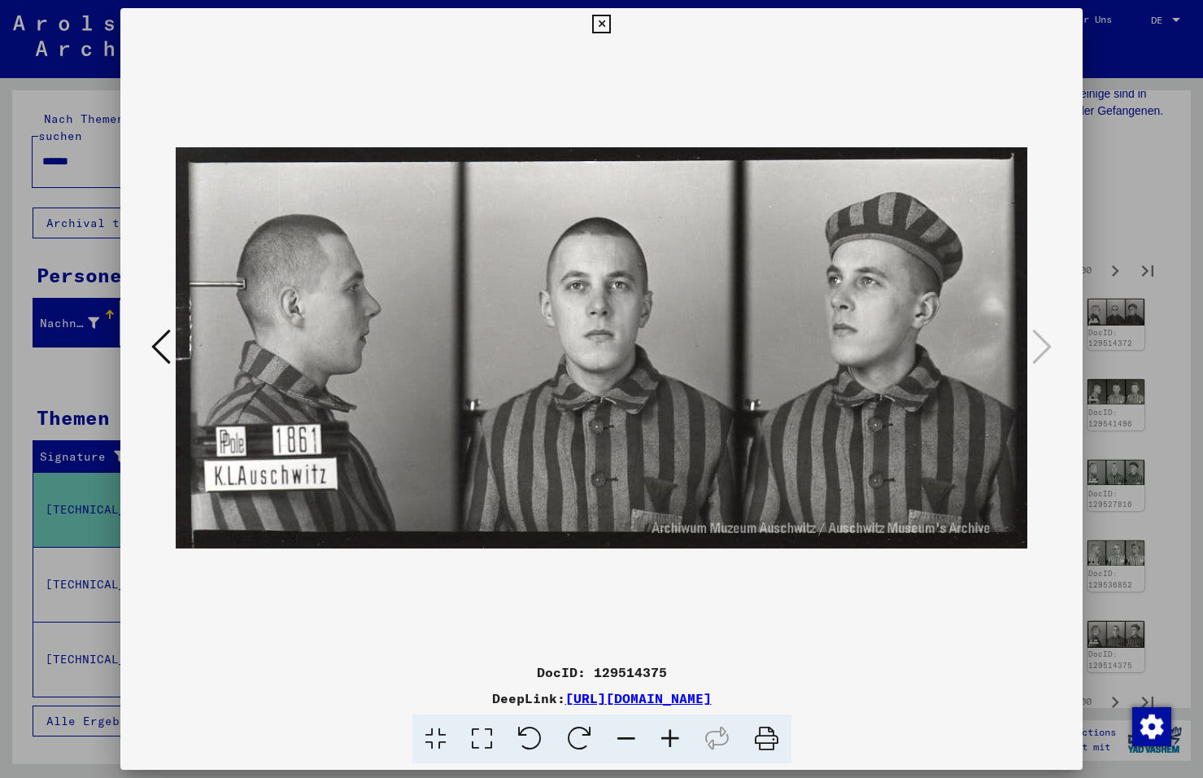
click at [600, 21] on icon at bounding box center [601, 25] width 19 height 20
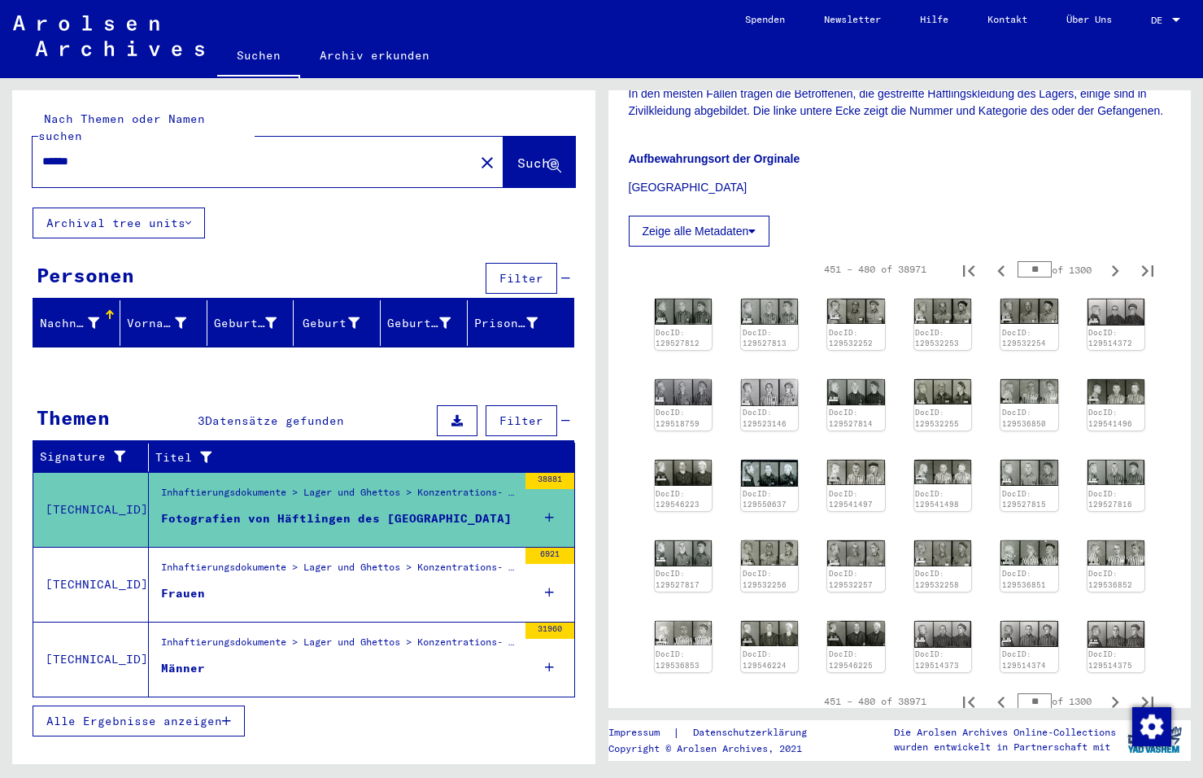
click at [337, 560] on div "Inhaftierungsdokumente > Lager und Ghettos > Konzentrations- und Vernichtungsla…" at bounding box center [339, 571] width 356 height 23
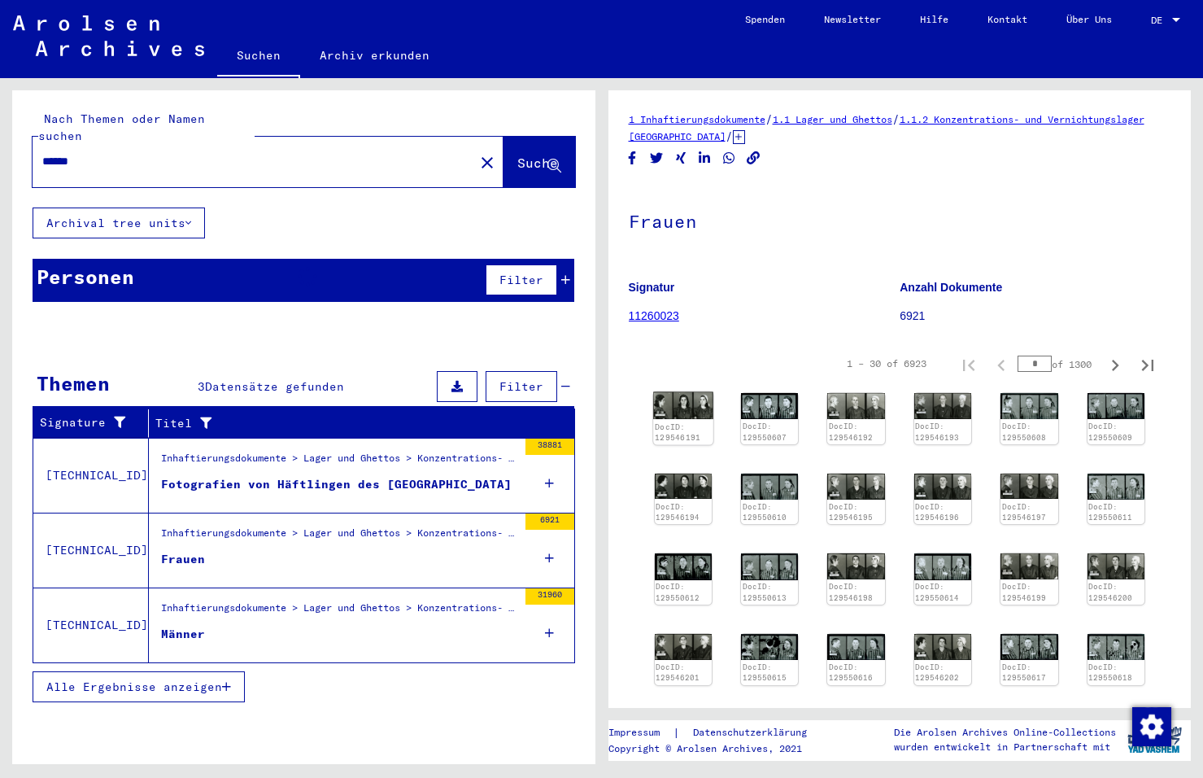
click at [681, 408] on img at bounding box center [683, 405] width 60 height 27
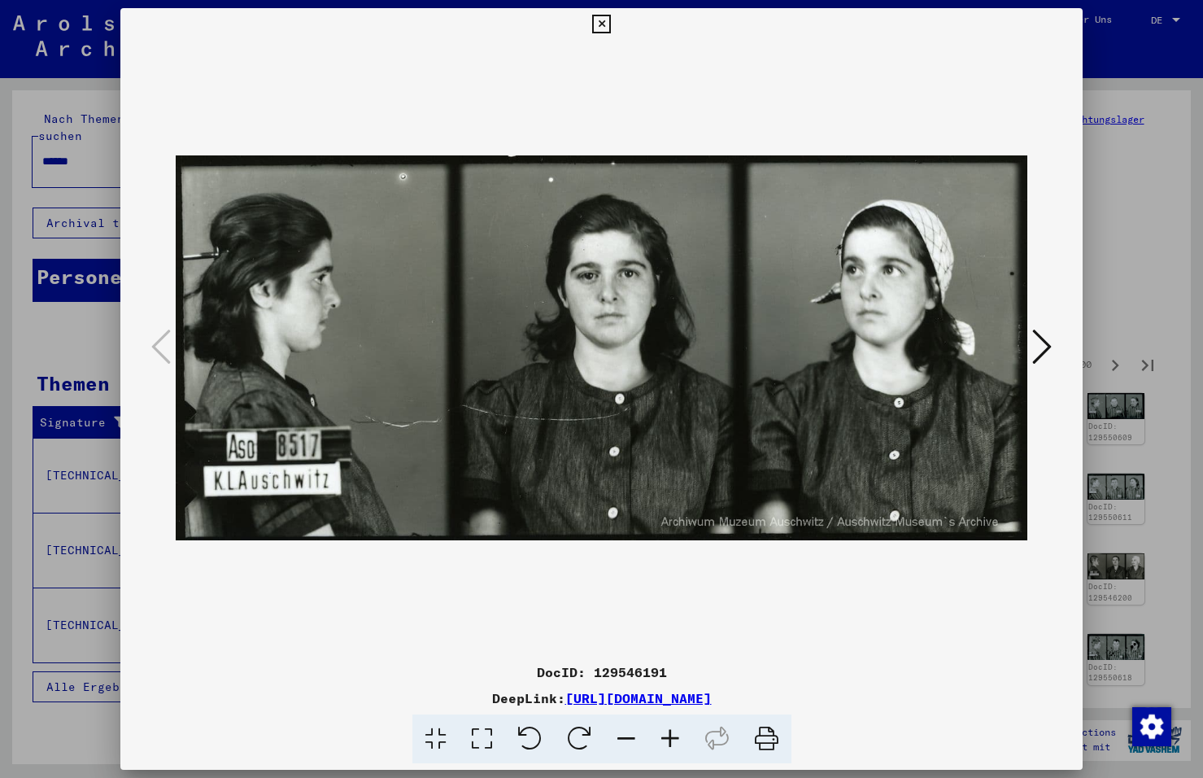
click at [681, 408] on img at bounding box center [602, 348] width 852 height 615
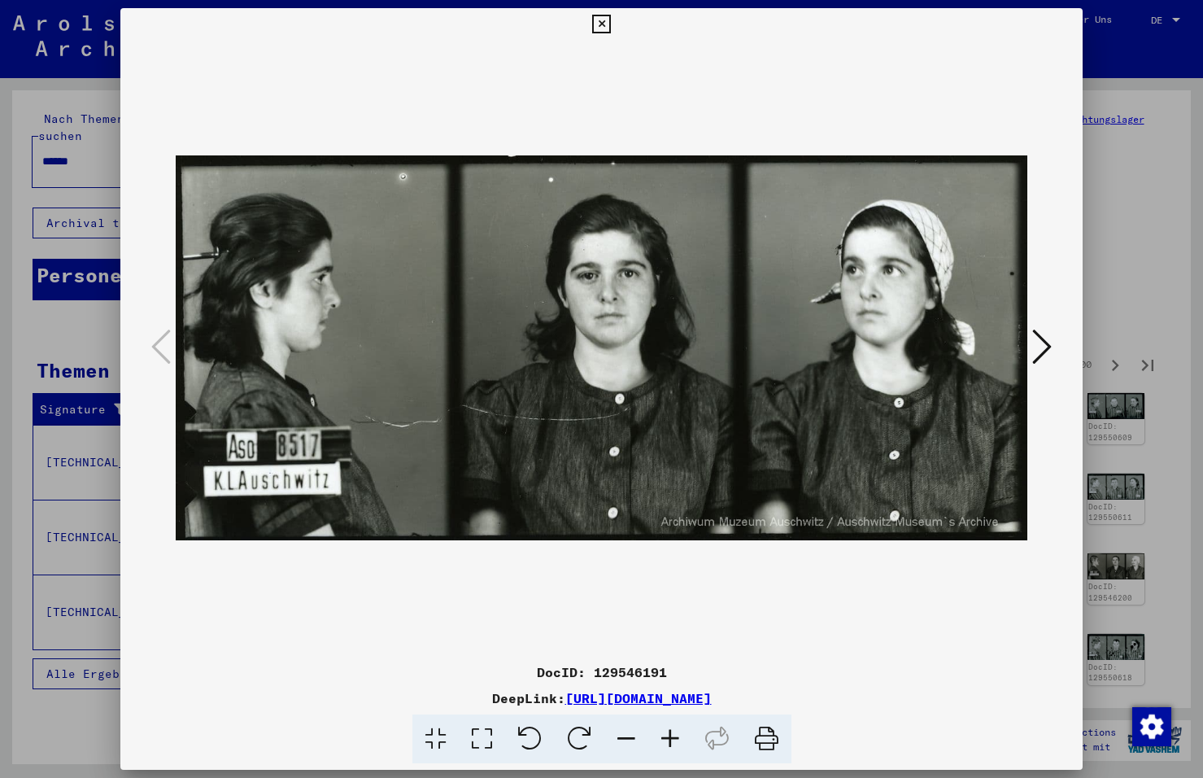
click at [1038, 347] on icon at bounding box center [1042, 346] width 20 height 39
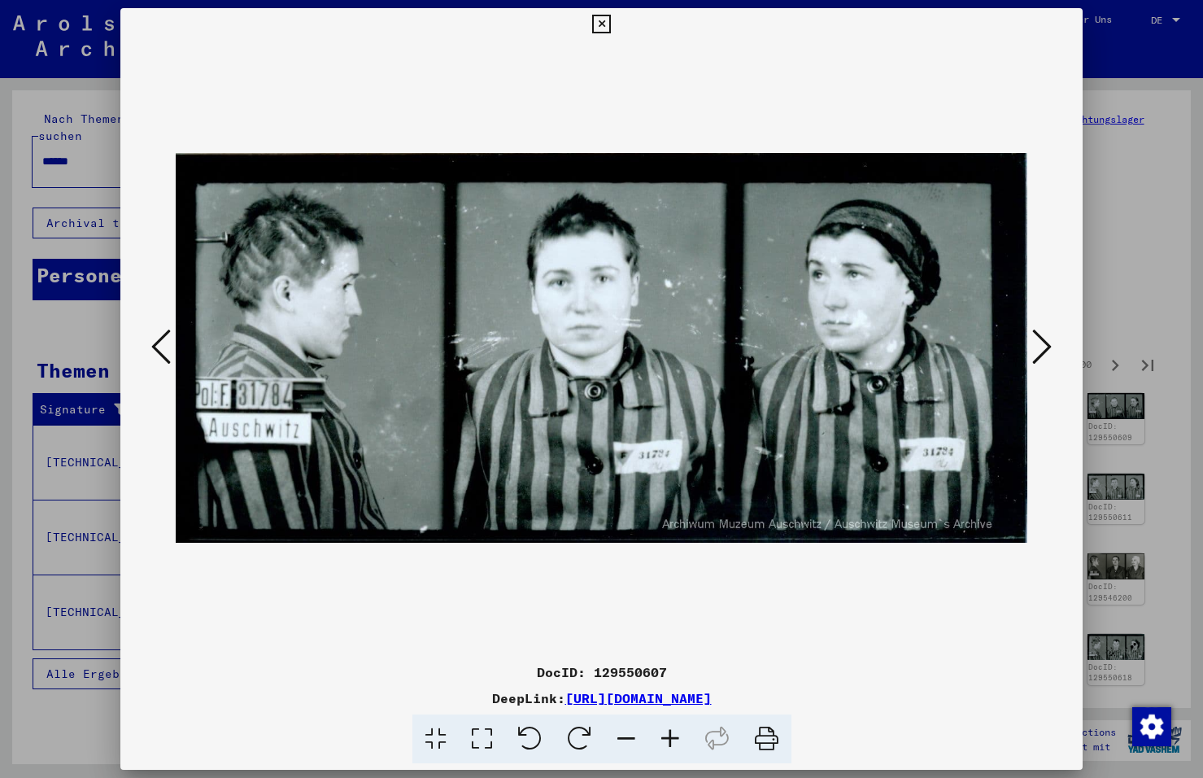
click at [1038, 347] on icon at bounding box center [1042, 346] width 20 height 39
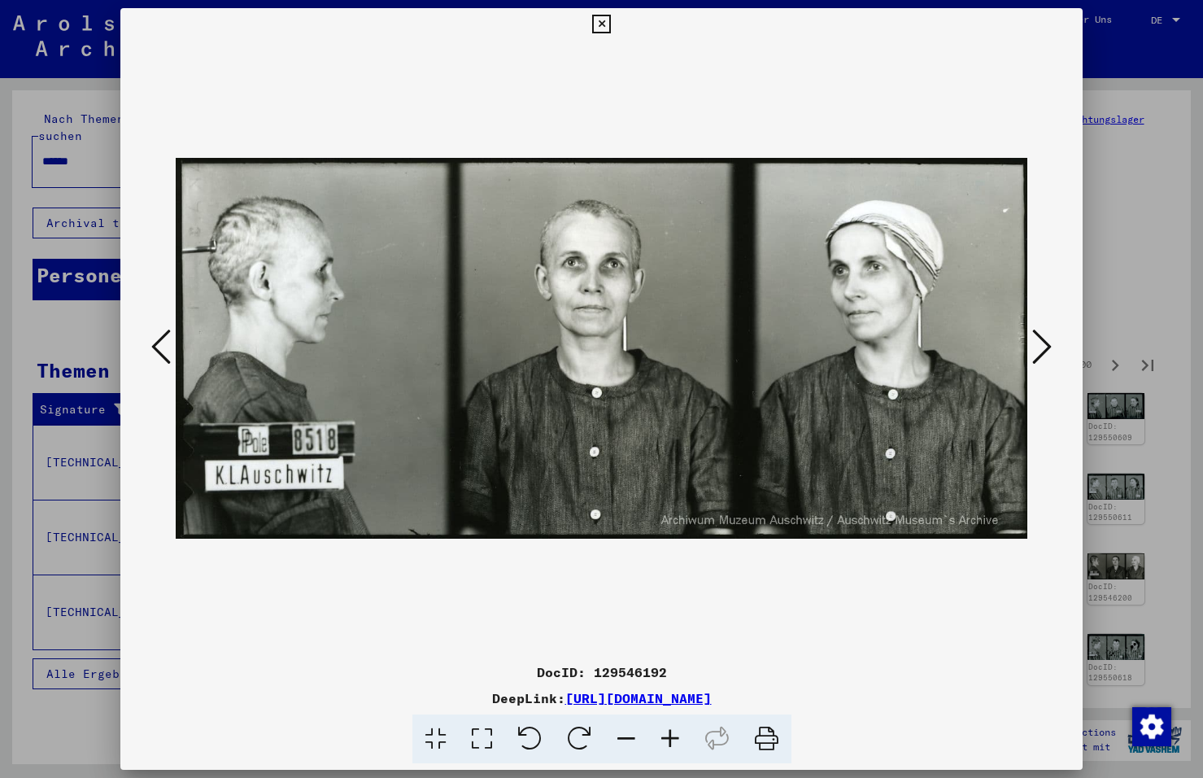
click at [1038, 347] on icon at bounding box center [1042, 346] width 20 height 39
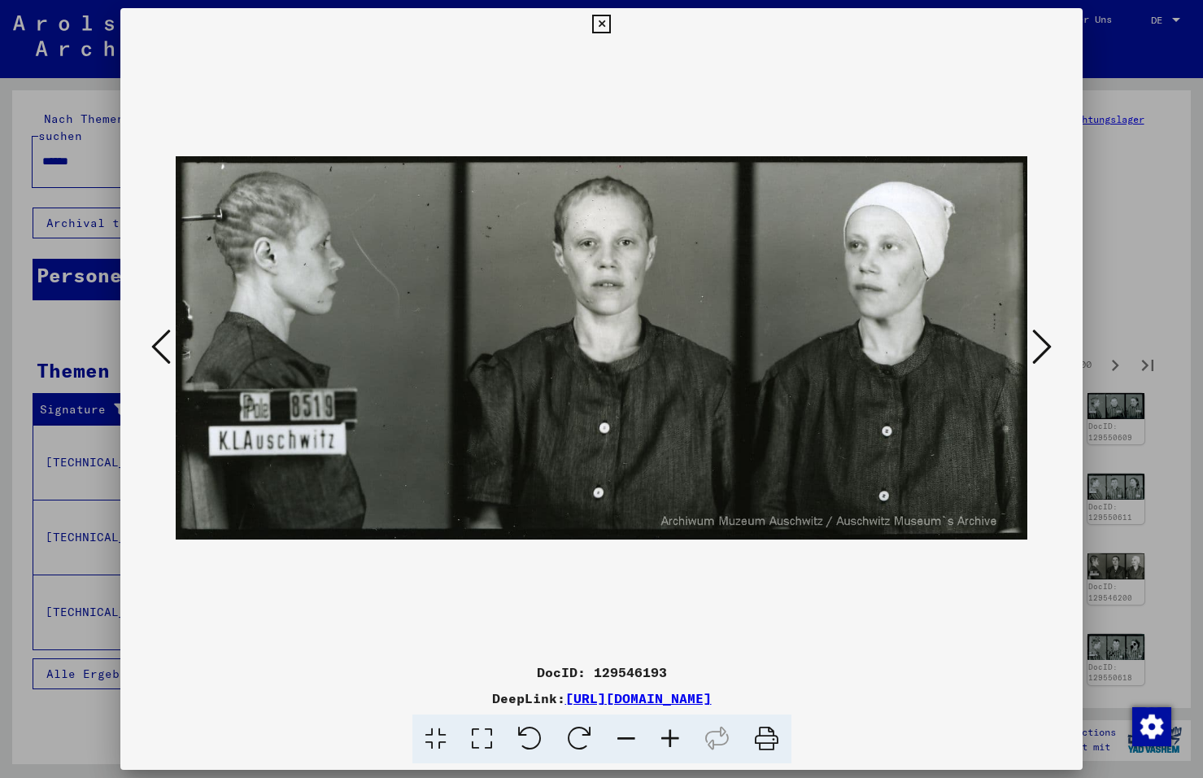
click at [1038, 347] on icon at bounding box center [1042, 346] width 20 height 39
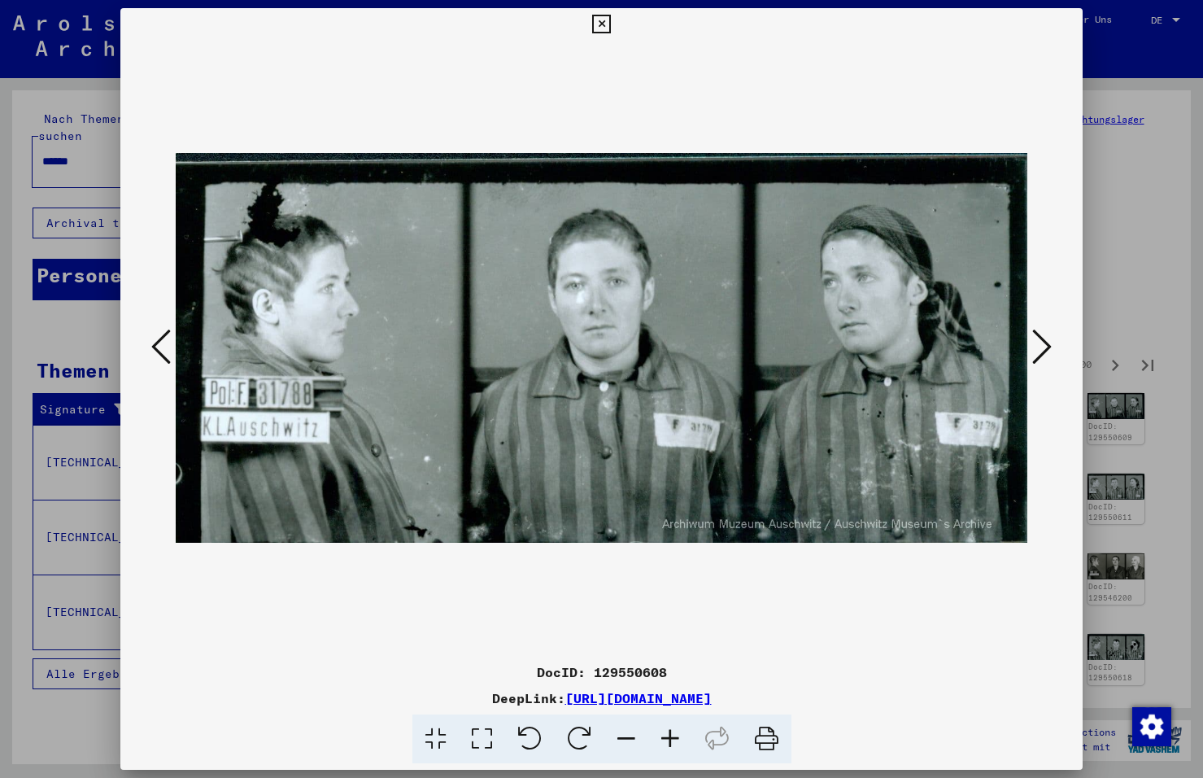
click at [1038, 347] on icon at bounding box center [1042, 346] width 20 height 39
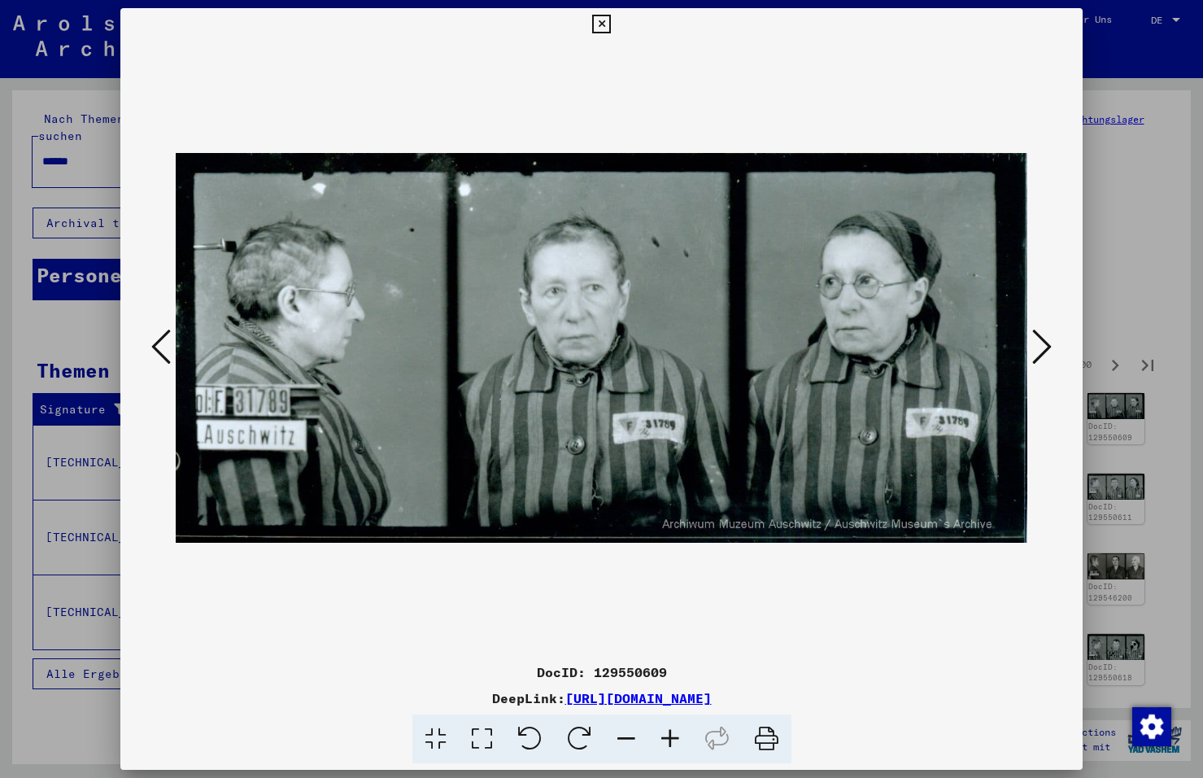
click at [1038, 347] on icon at bounding box center [1042, 346] width 20 height 39
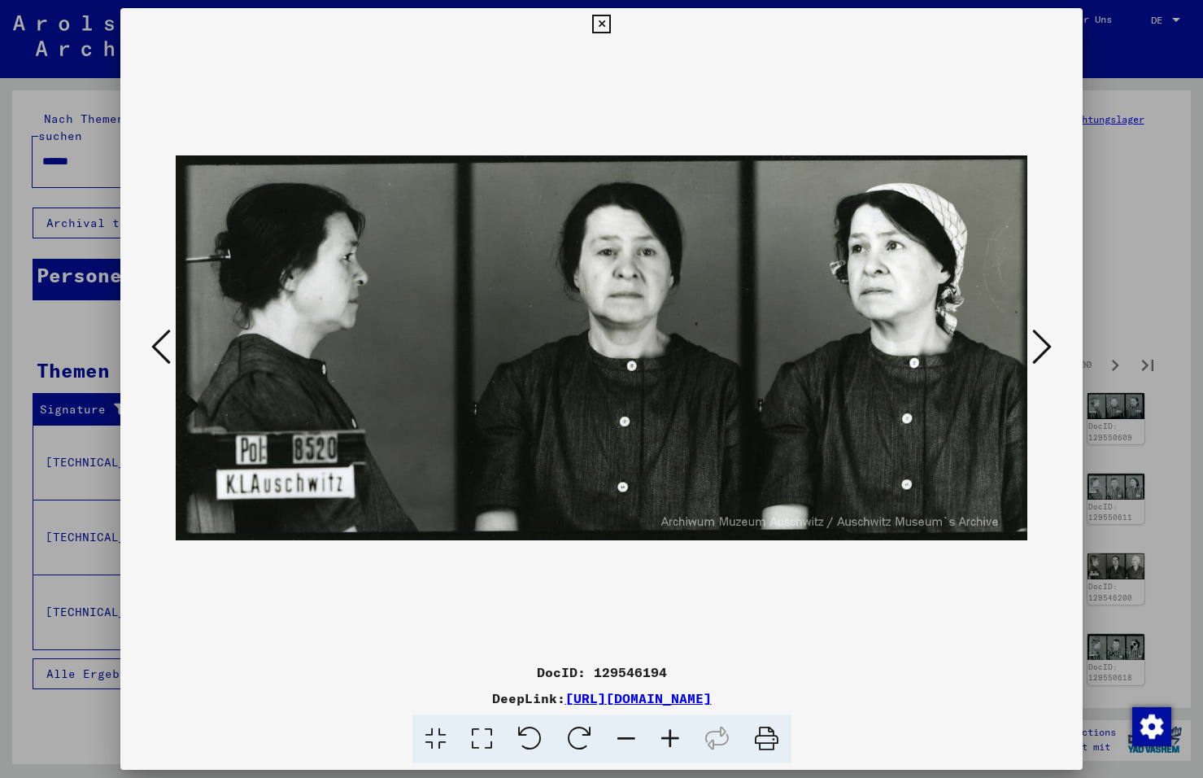
click at [1038, 347] on icon at bounding box center [1042, 346] width 20 height 39
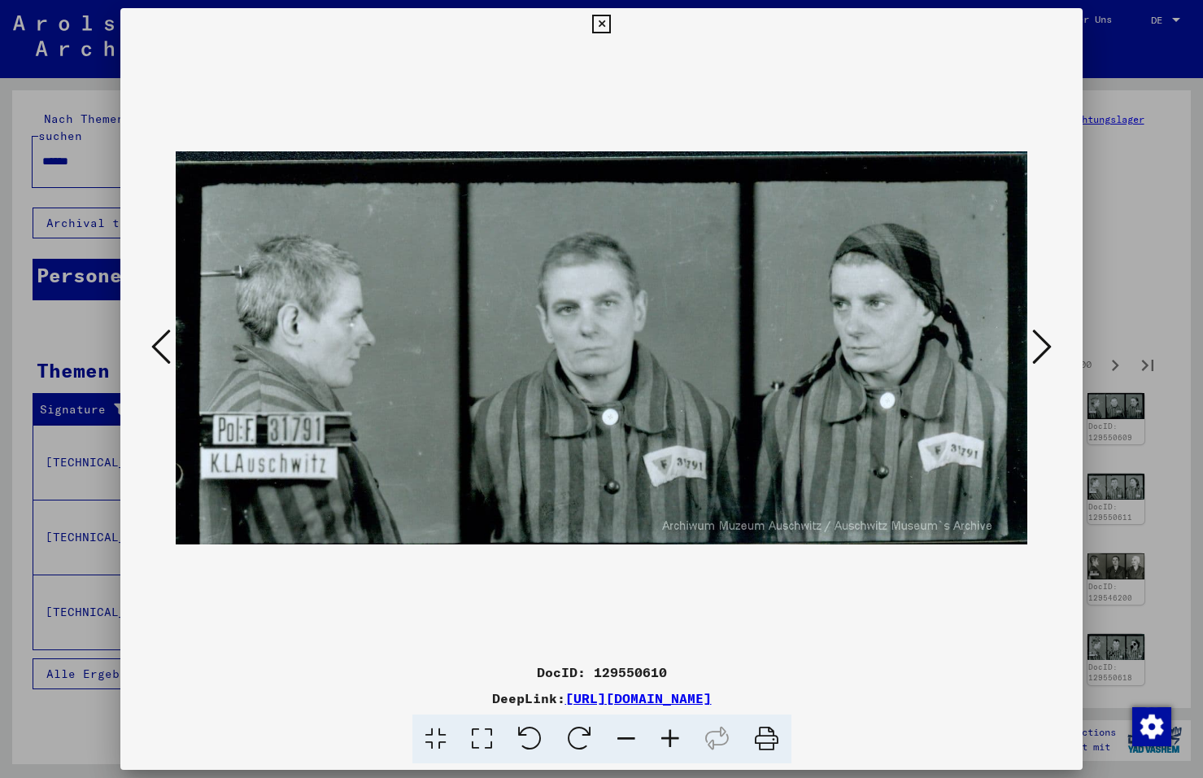
click at [1038, 347] on icon at bounding box center [1042, 346] width 20 height 39
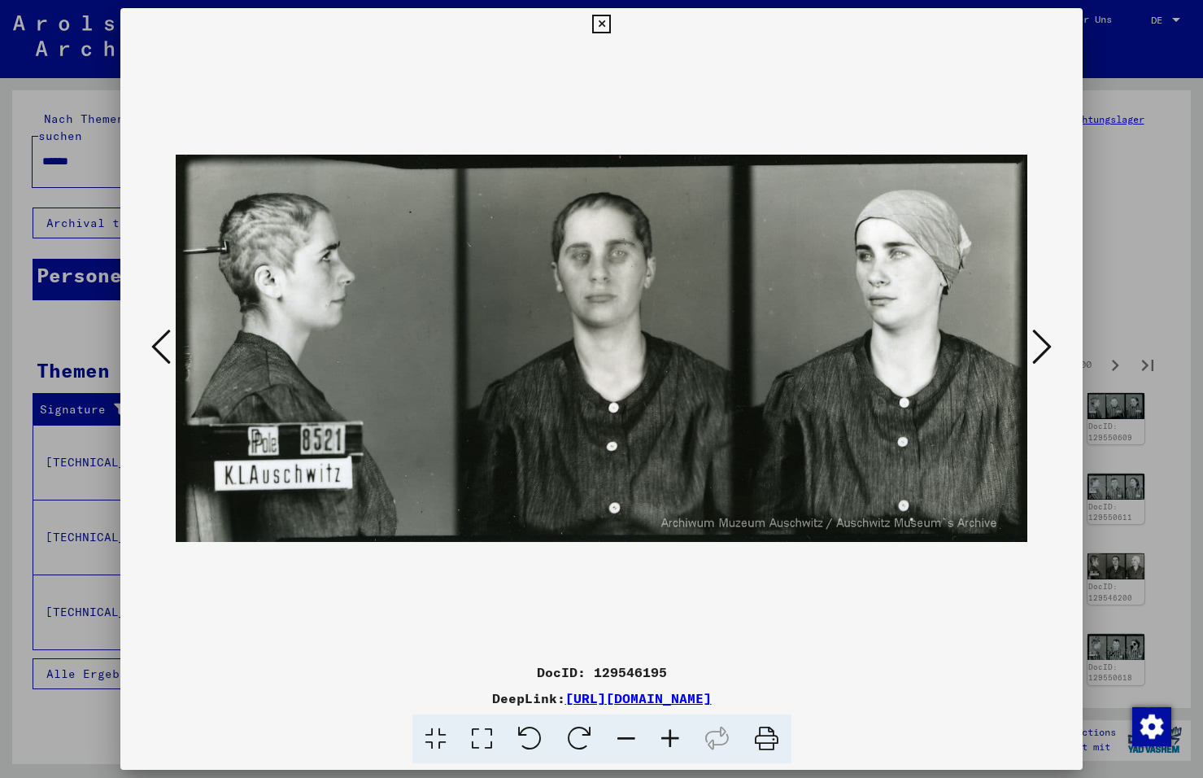
click at [1038, 347] on icon at bounding box center [1042, 346] width 20 height 39
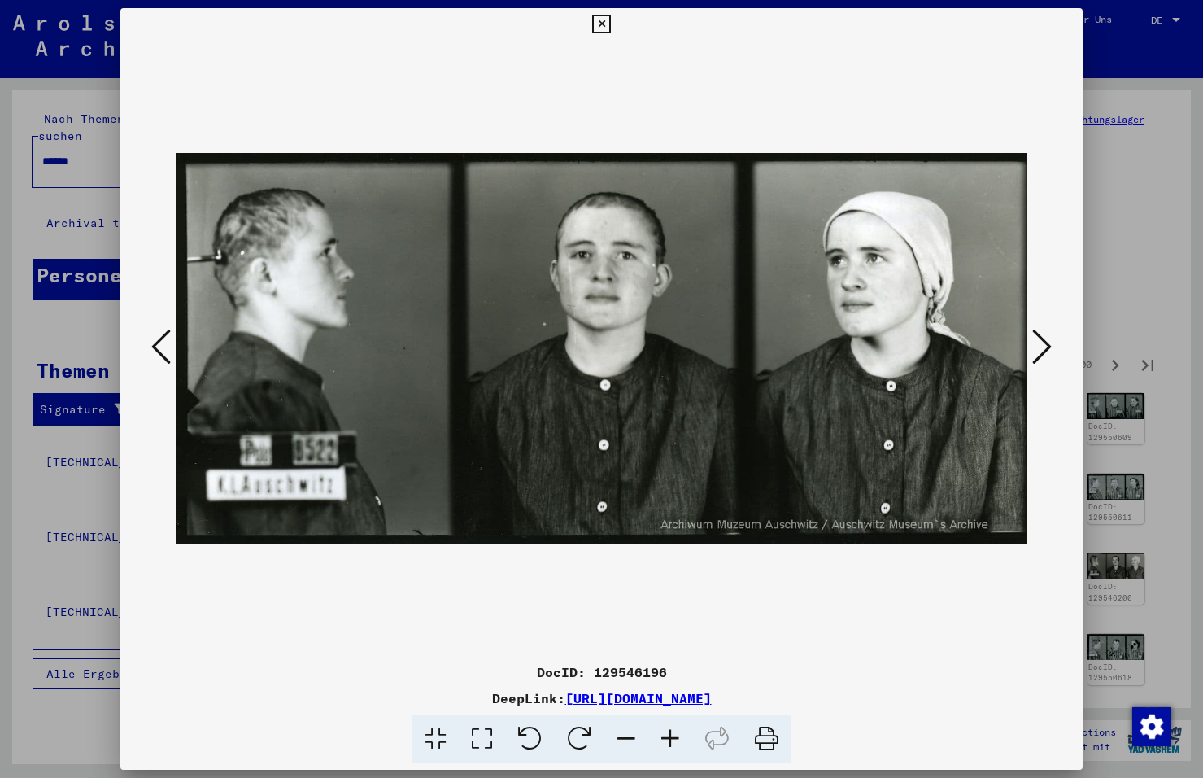
click at [1038, 347] on icon at bounding box center [1042, 346] width 20 height 39
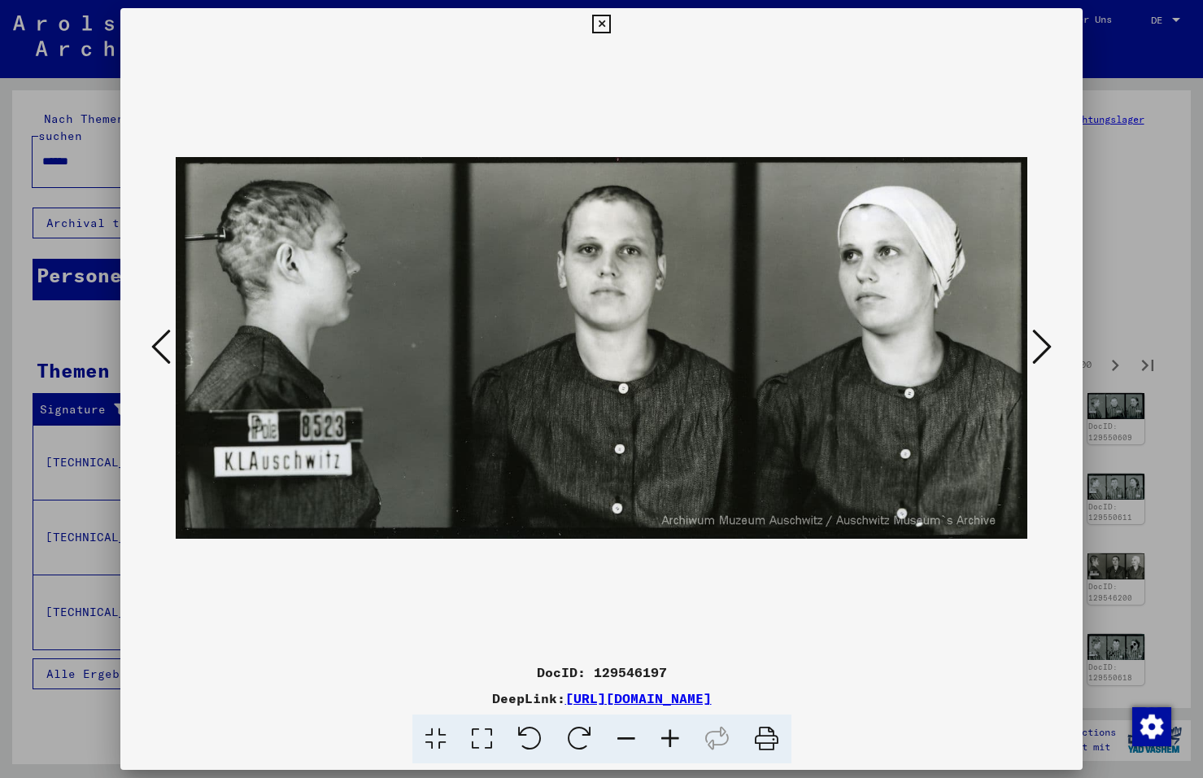
click at [1038, 347] on icon at bounding box center [1042, 346] width 20 height 39
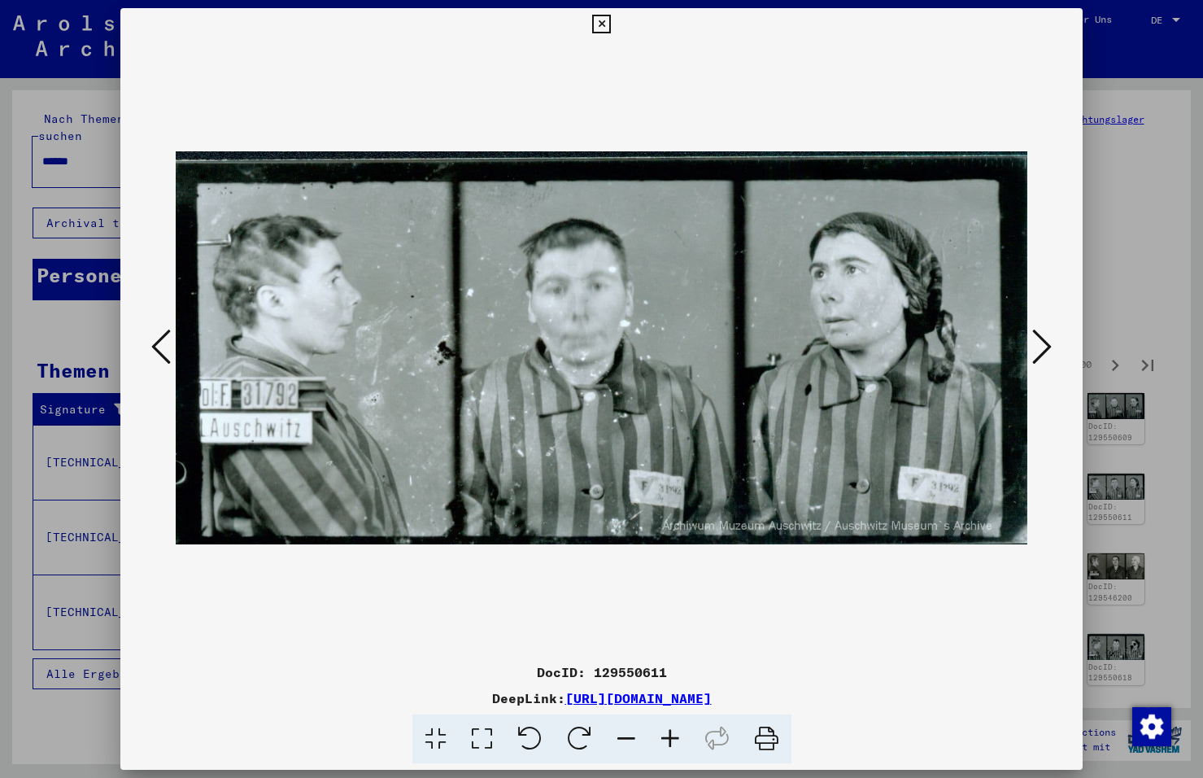
click at [1038, 347] on icon at bounding box center [1042, 346] width 20 height 39
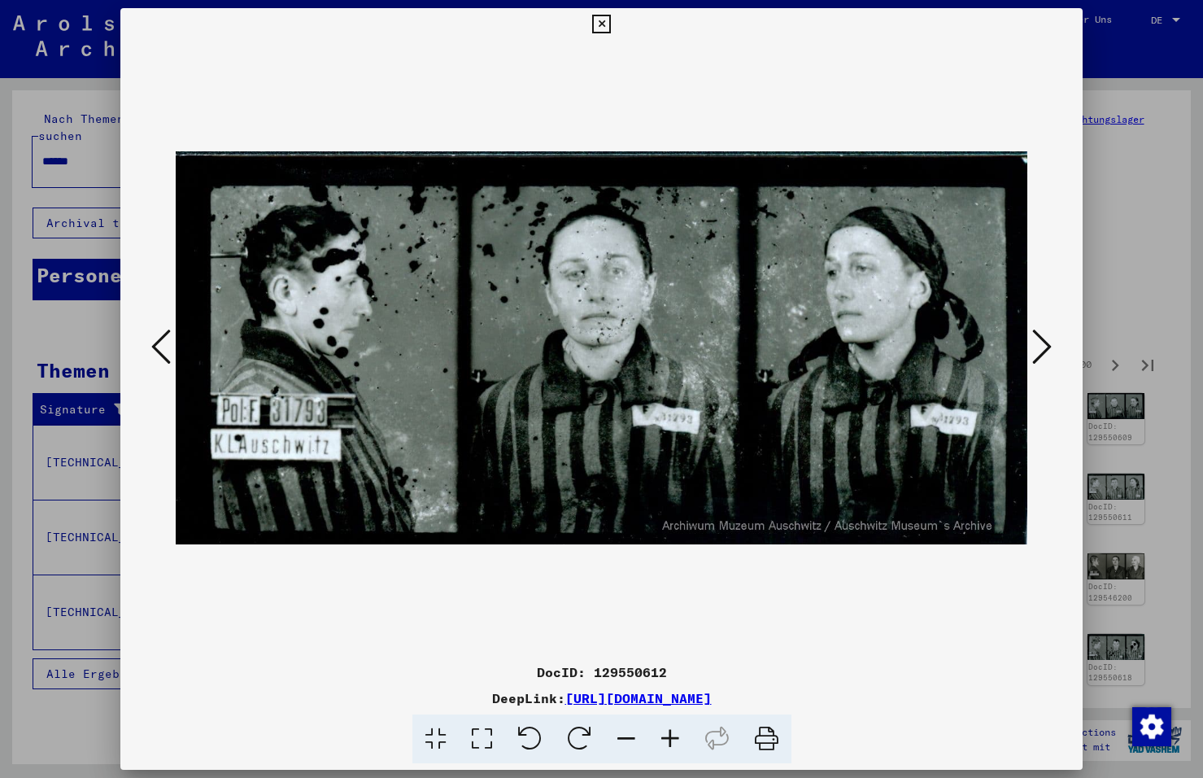
click at [1038, 347] on icon at bounding box center [1042, 346] width 20 height 39
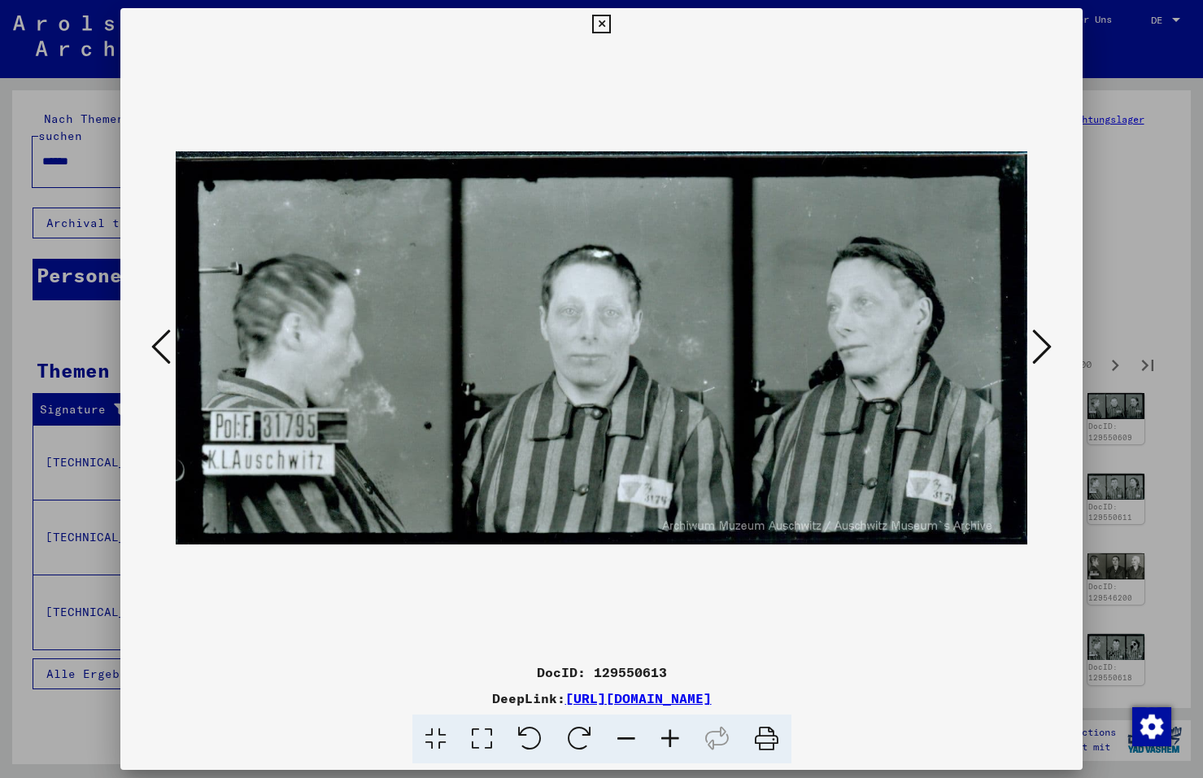
click at [1038, 347] on icon at bounding box center [1042, 346] width 20 height 39
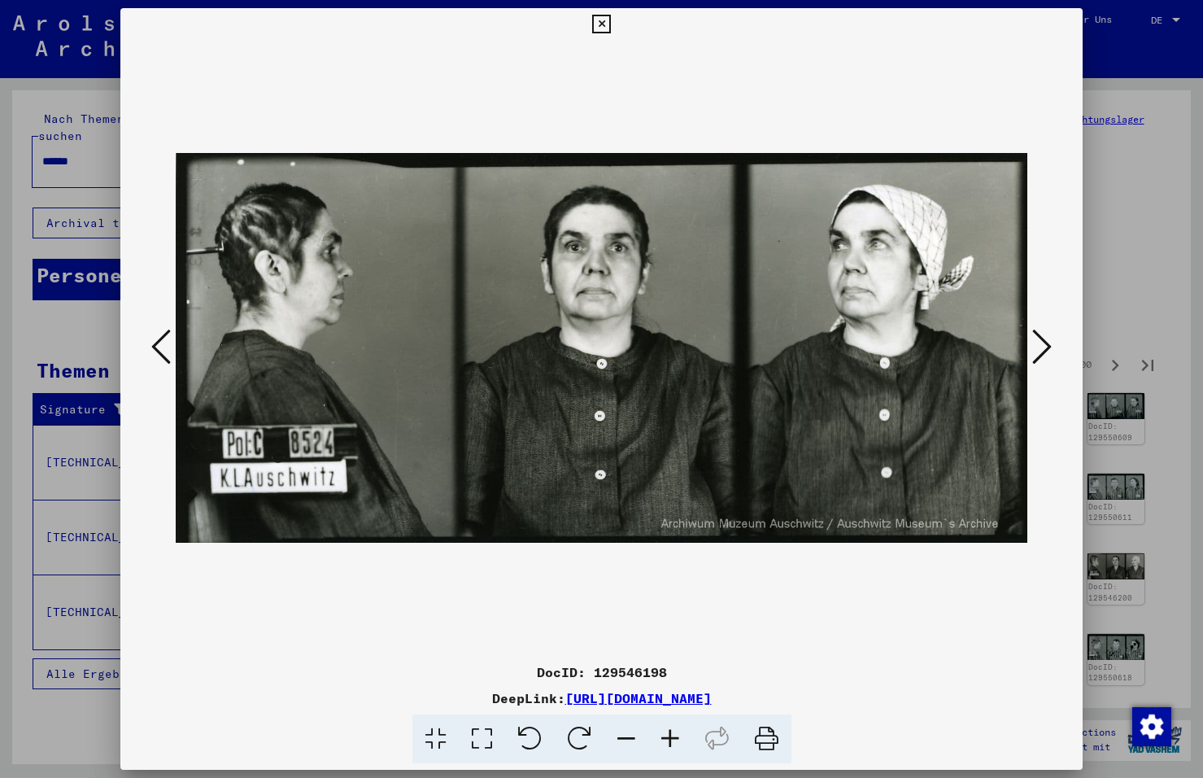
click at [1038, 347] on icon at bounding box center [1042, 346] width 20 height 39
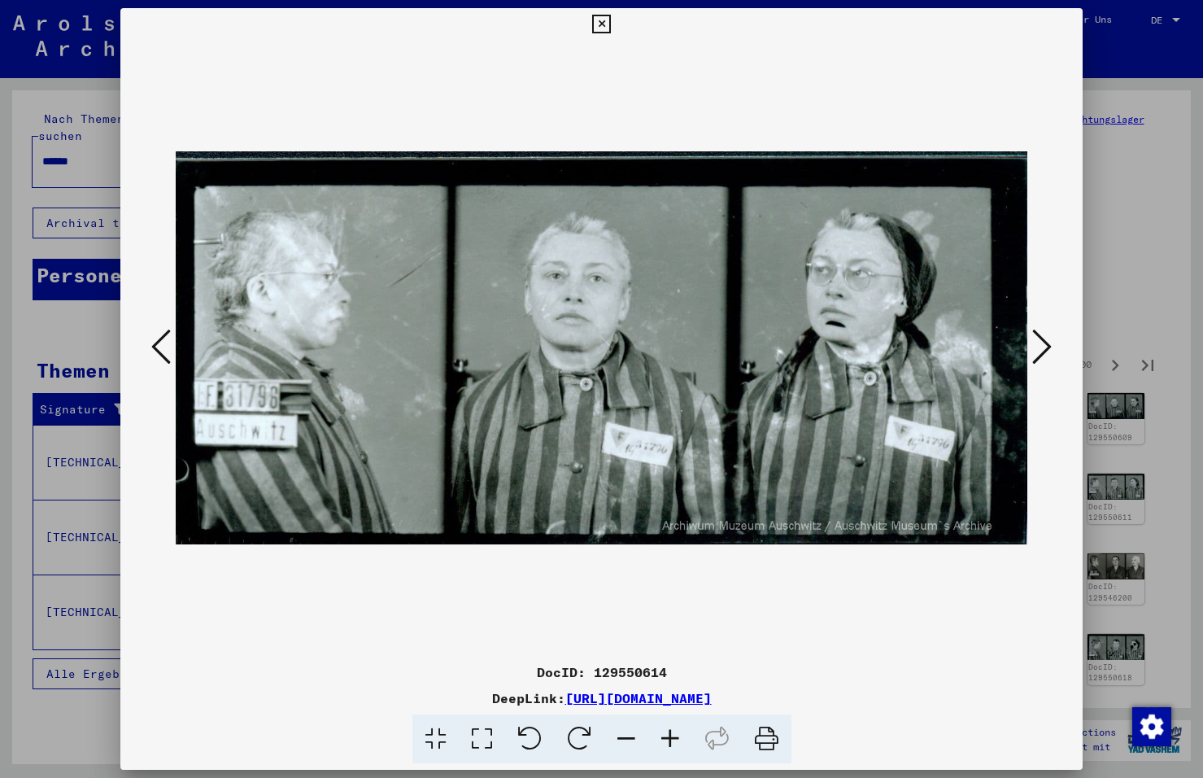
click at [1038, 347] on icon at bounding box center [1042, 346] width 20 height 39
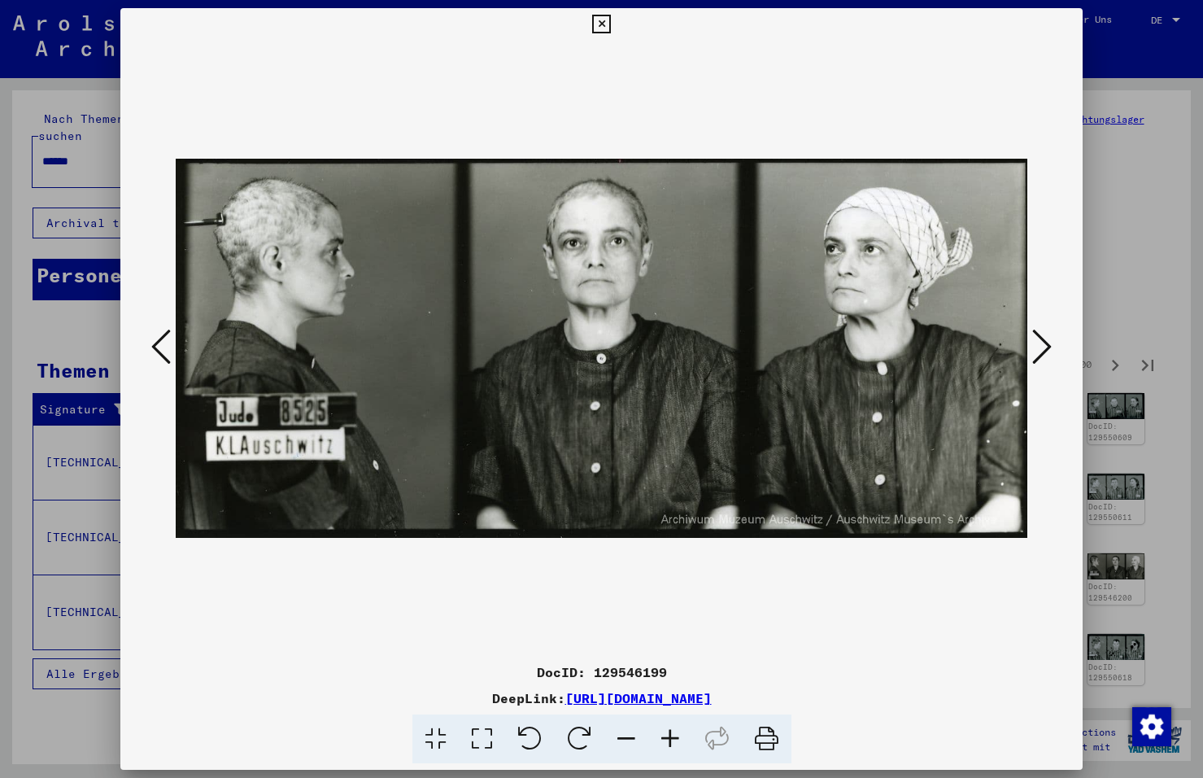
click at [1038, 347] on icon at bounding box center [1042, 346] width 20 height 39
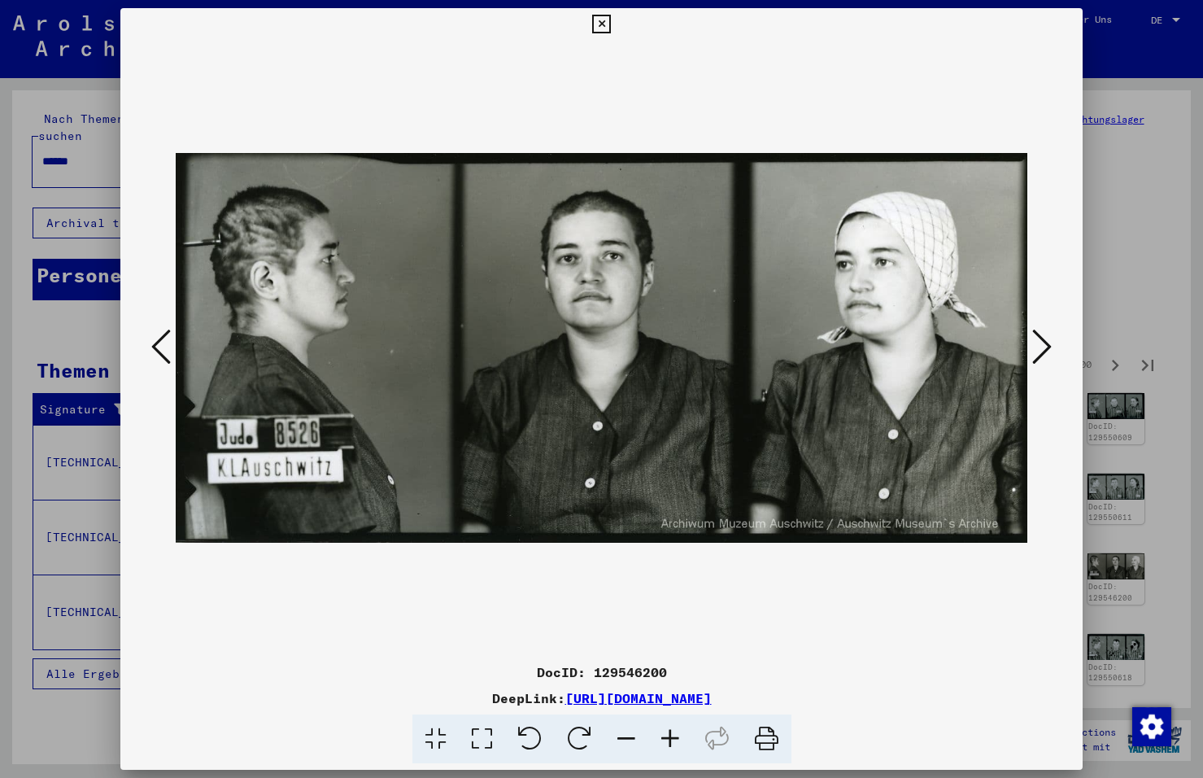
click at [1038, 347] on icon at bounding box center [1042, 346] width 20 height 39
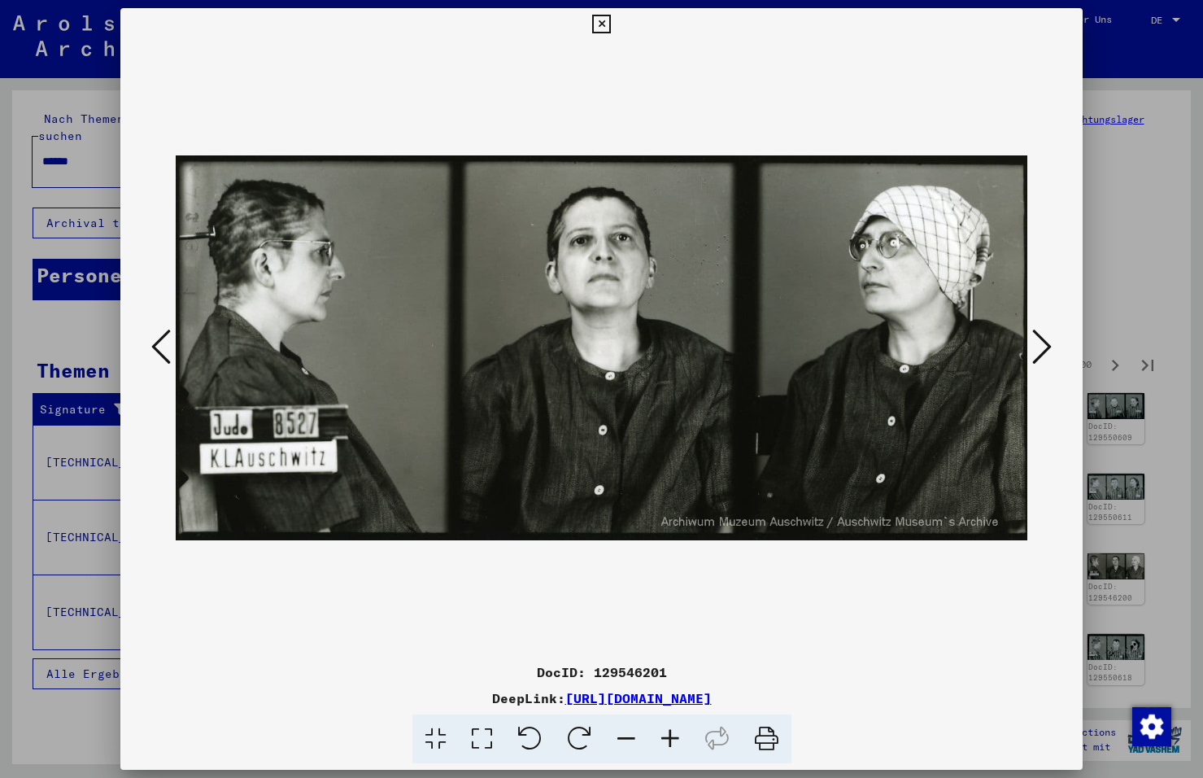
click at [1038, 347] on icon at bounding box center [1042, 346] width 20 height 39
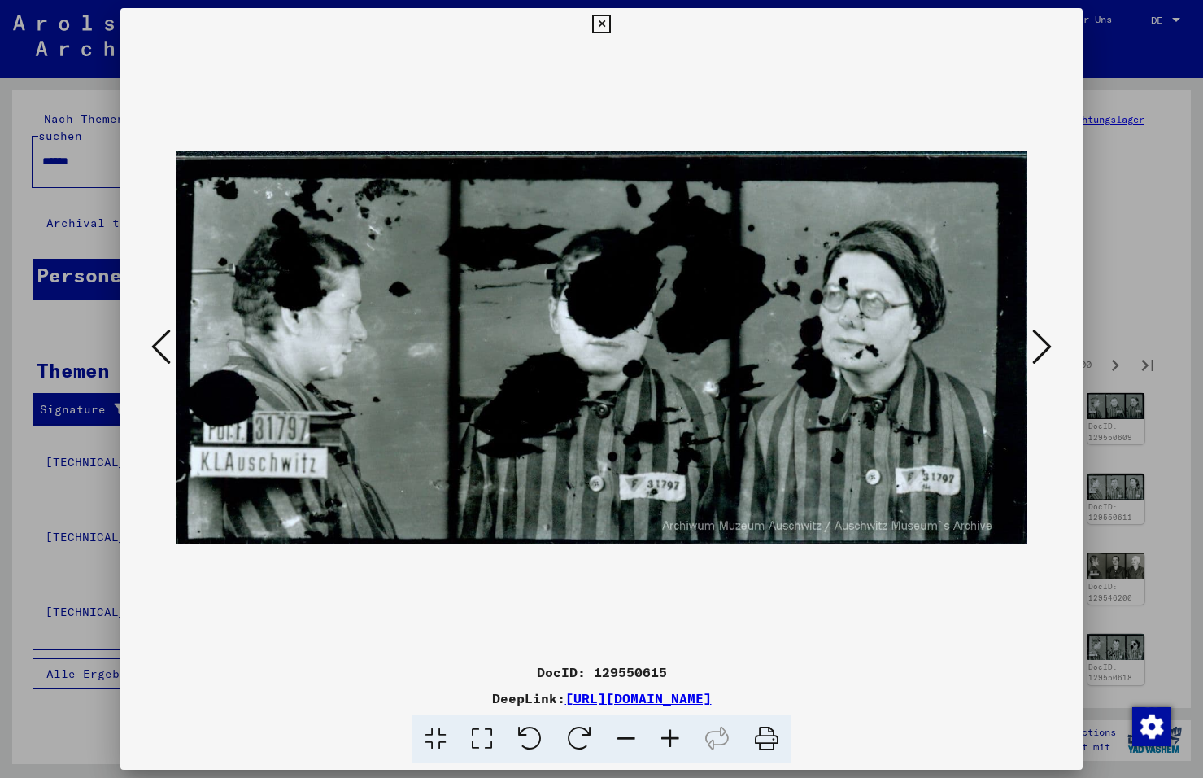
click at [1038, 347] on icon at bounding box center [1042, 346] width 20 height 39
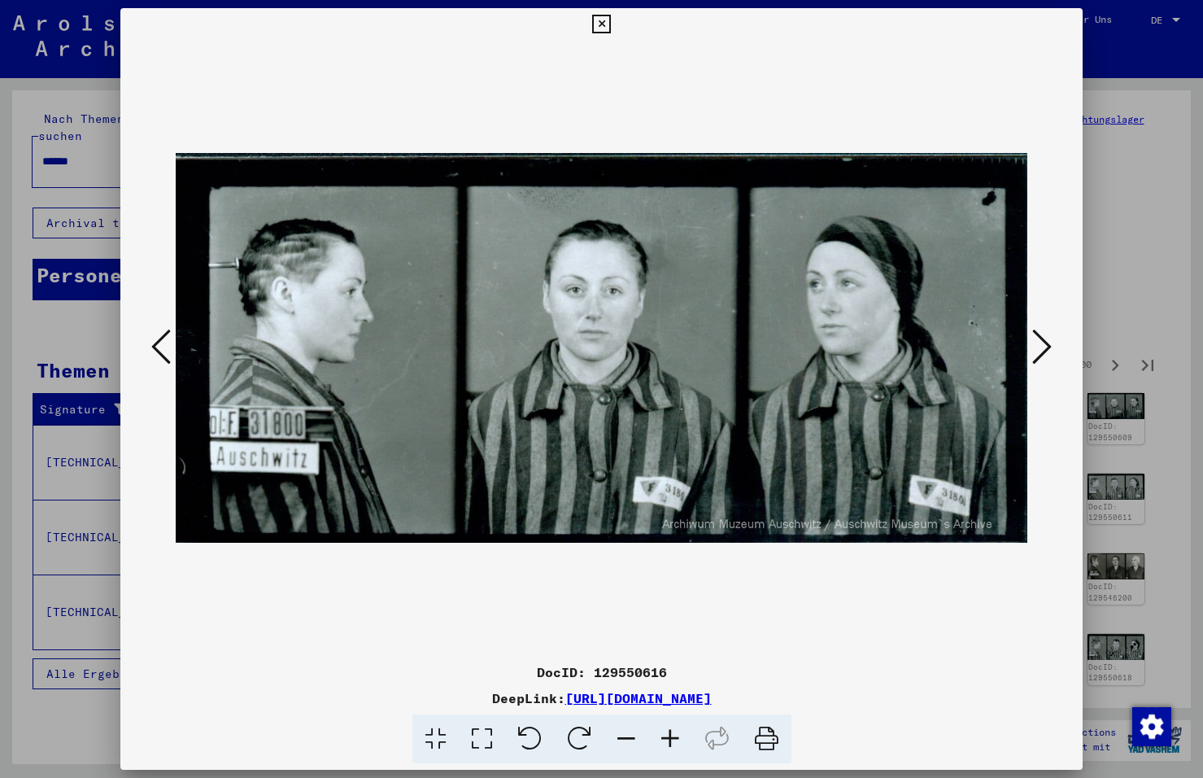
click at [1038, 347] on icon at bounding box center [1042, 346] width 20 height 39
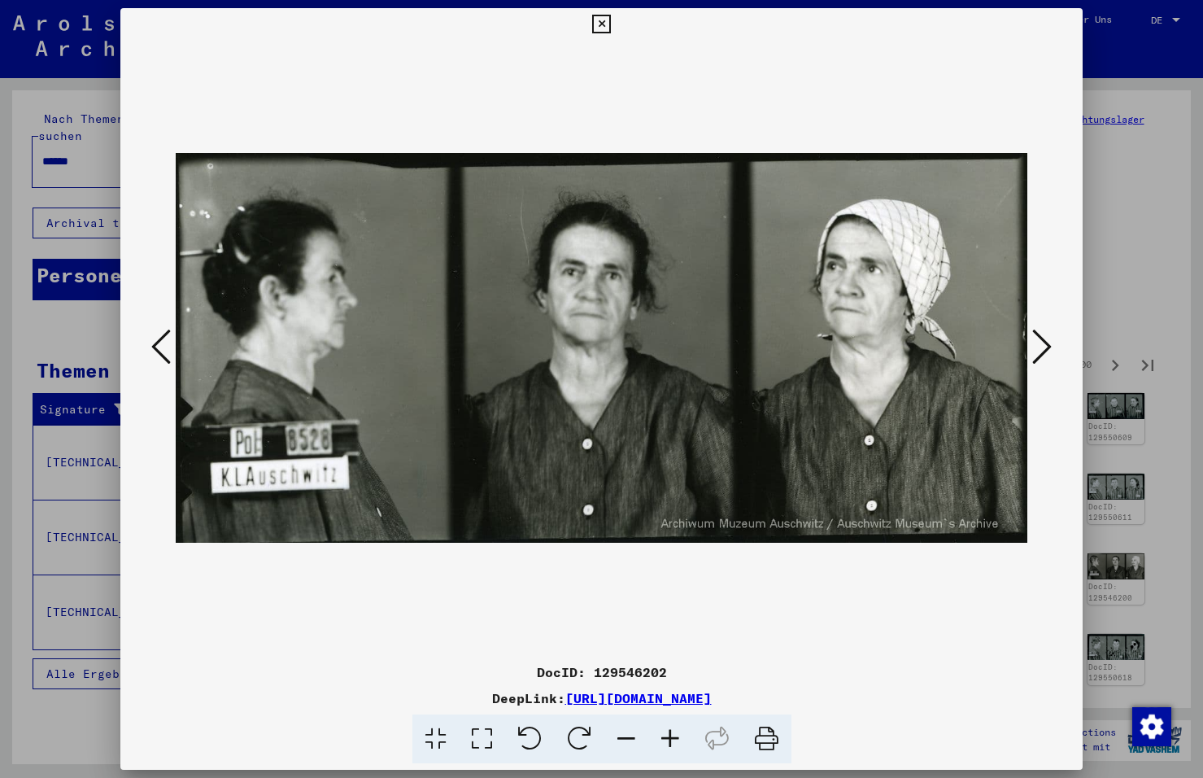
click at [1038, 347] on icon at bounding box center [1042, 346] width 20 height 39
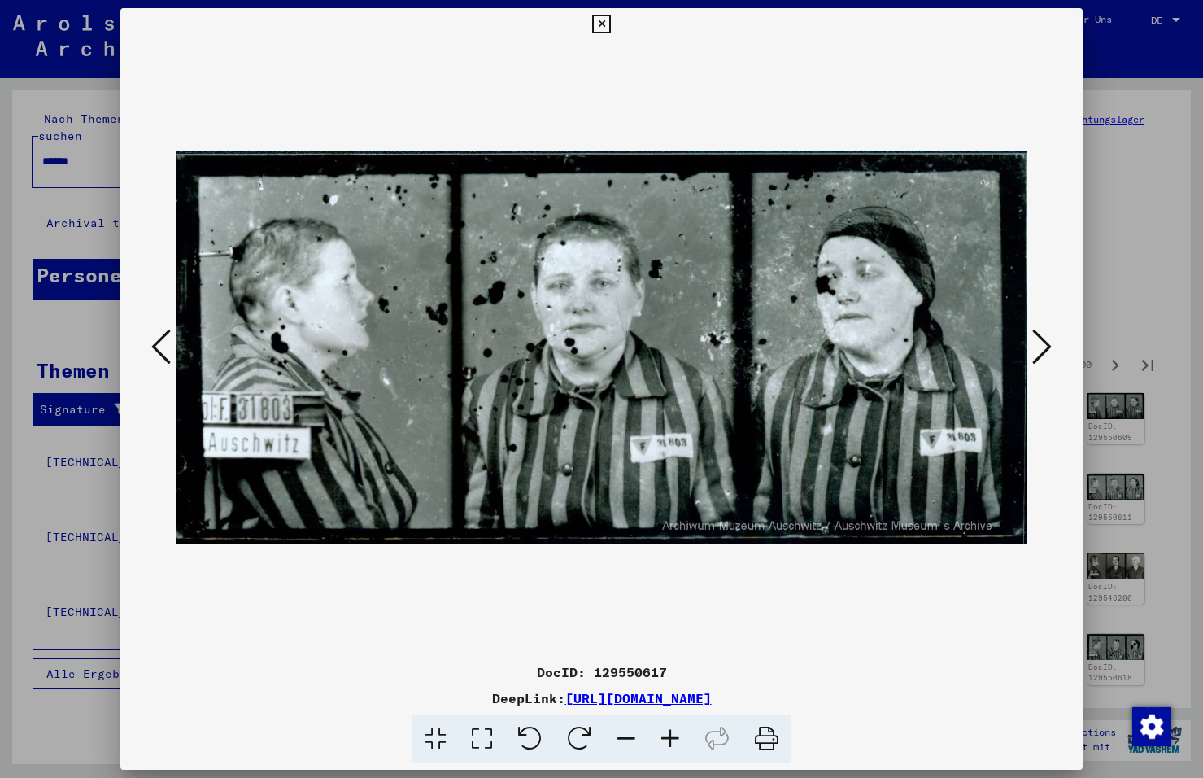
click at [1038, 347] on icon at bounding box center [1042, 346] width 20 height 39
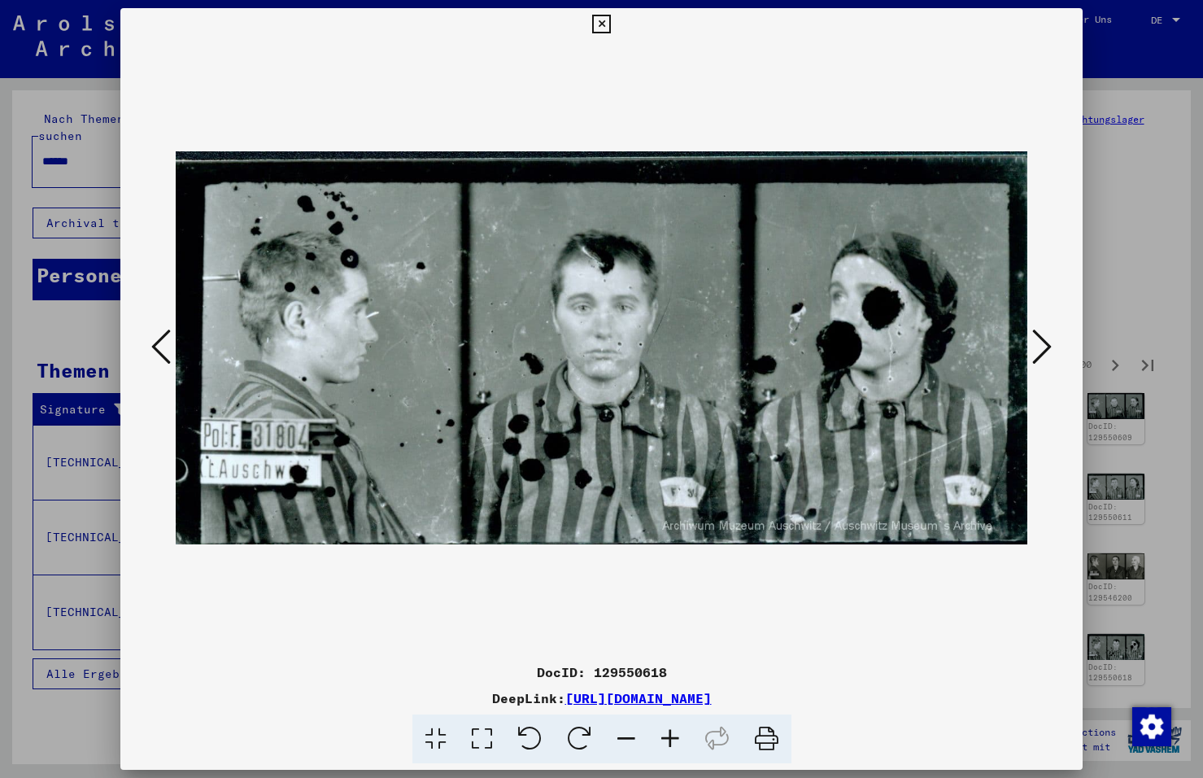
click at [1038, 347] on icon at bounding box center [1042, 346] width 20 height 39
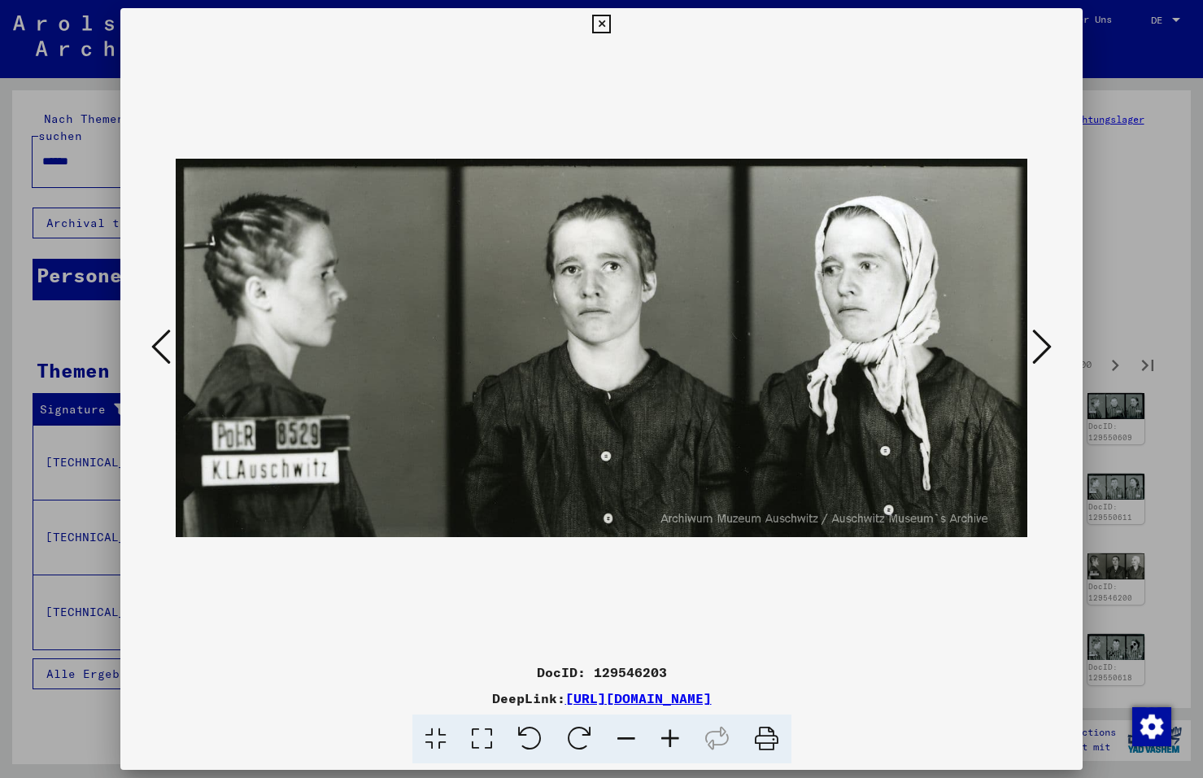
click at [1038, 347] on icon at bounding box center [1042, 346] width 20 height 39
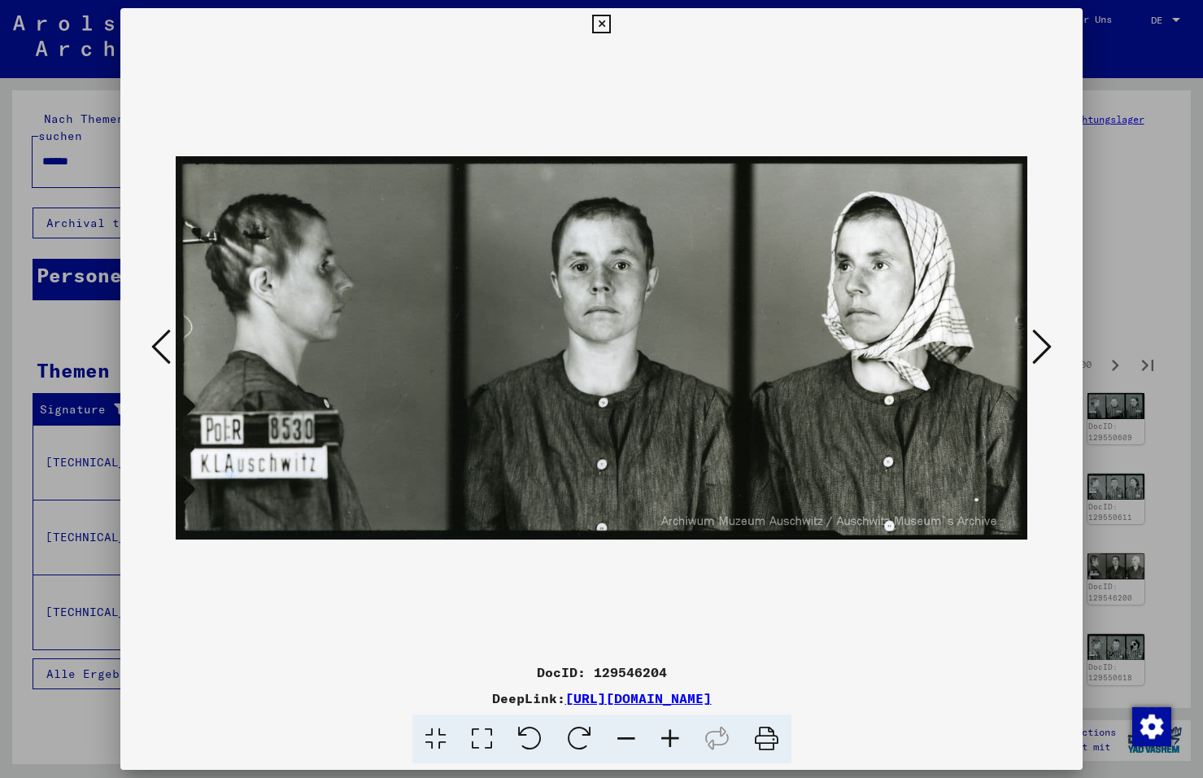
click at [1038, 347] on icon at bounding box center [1042, 346] width 20 height 39
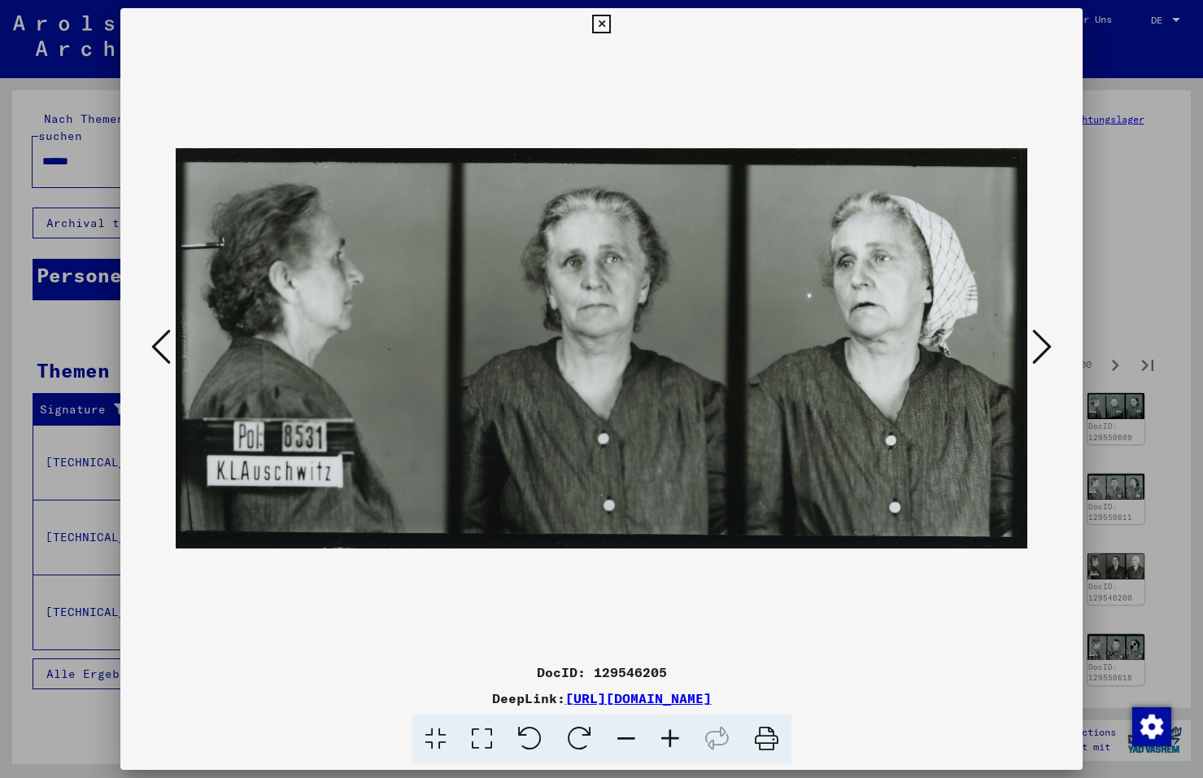
click at [1038, 347] on icon at bounding box center [1042, 346] width 20 height 39
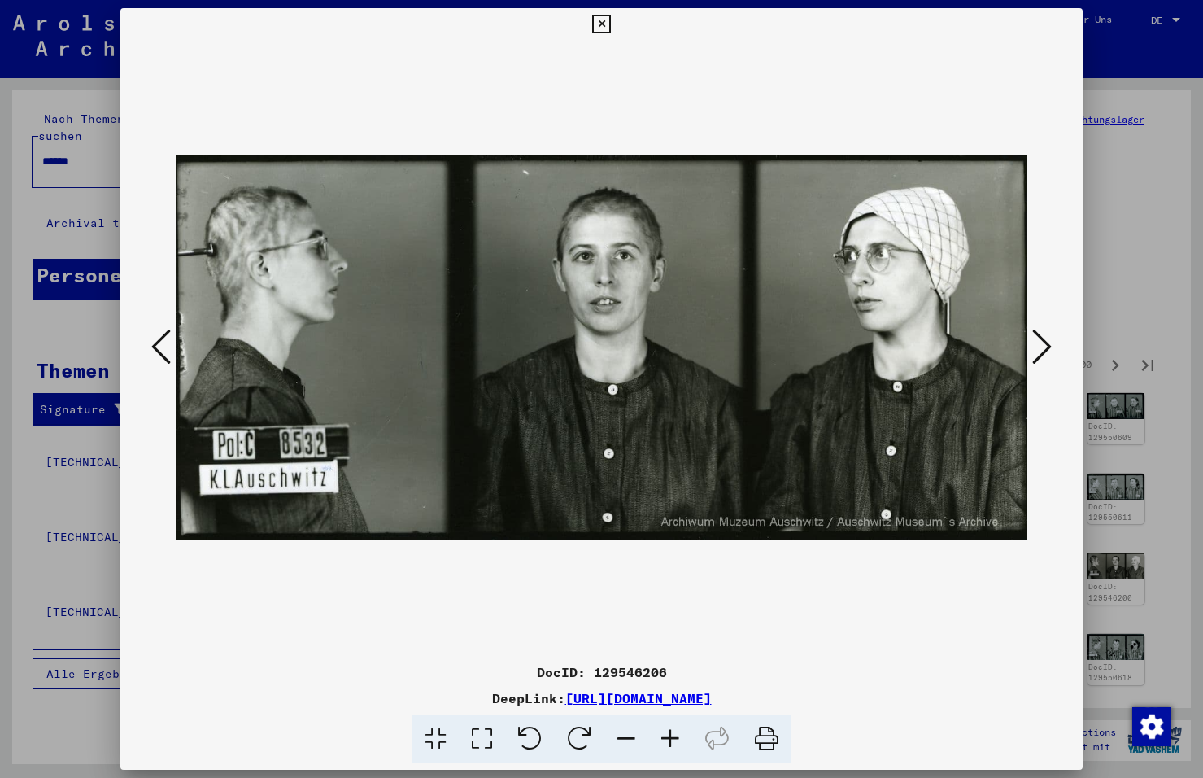
click at [1038, 347] on icon at bounding box center [1042, 346] width 20 height 39
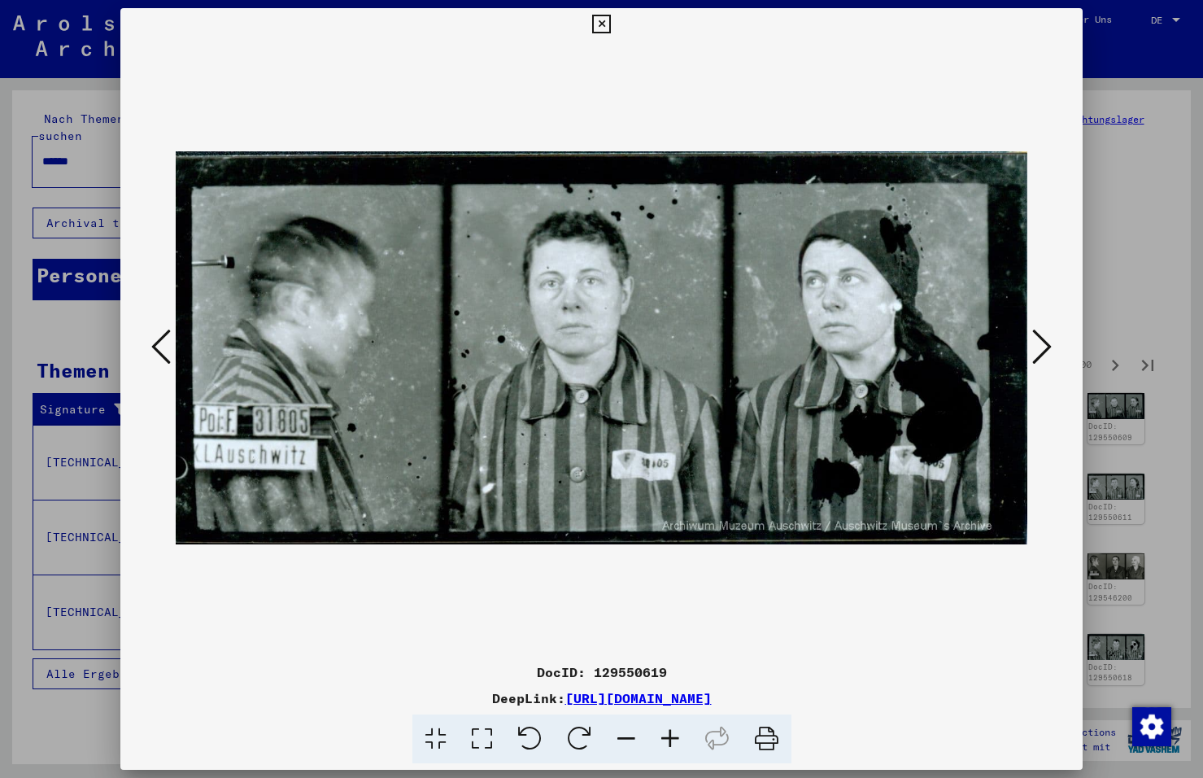
click at [1038, 347] on icon at bounding box center [1042, 346] width 20 height 39
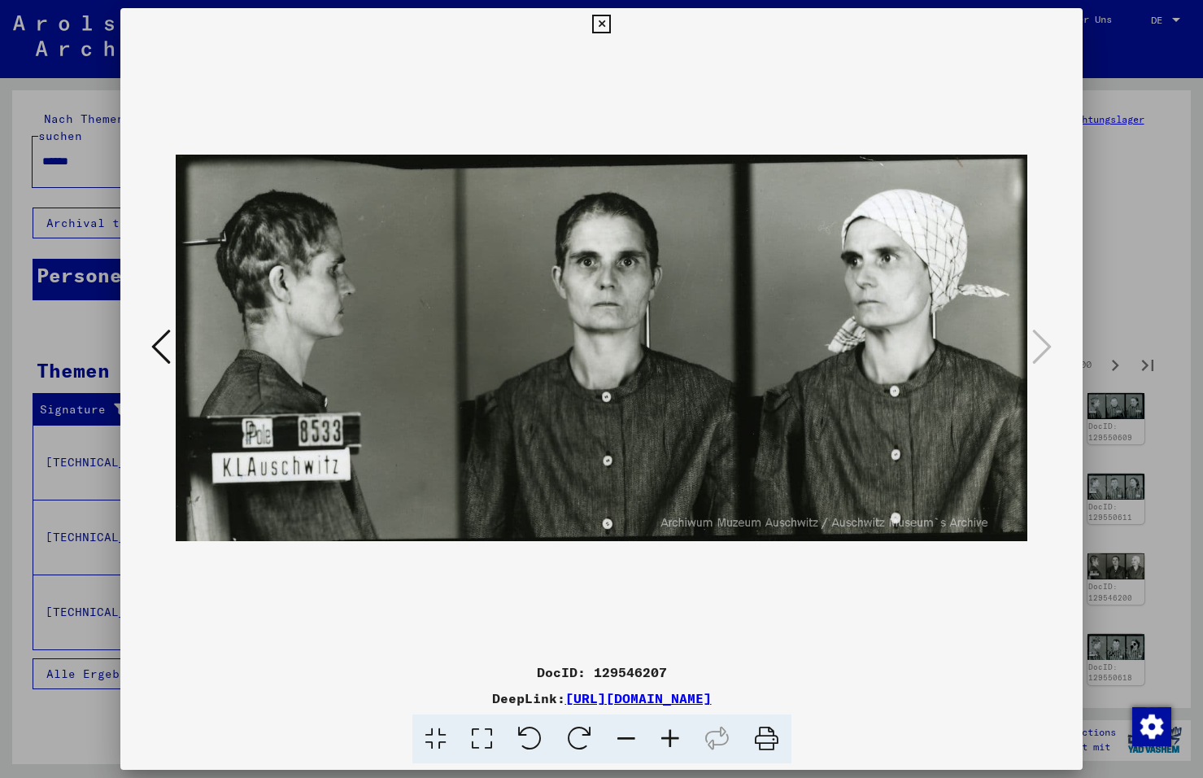
click at [597, 24] on icon at bounding box center [601, 25] width 19 height 20
